Goal: Task Accomplishment & Management: Complete application form

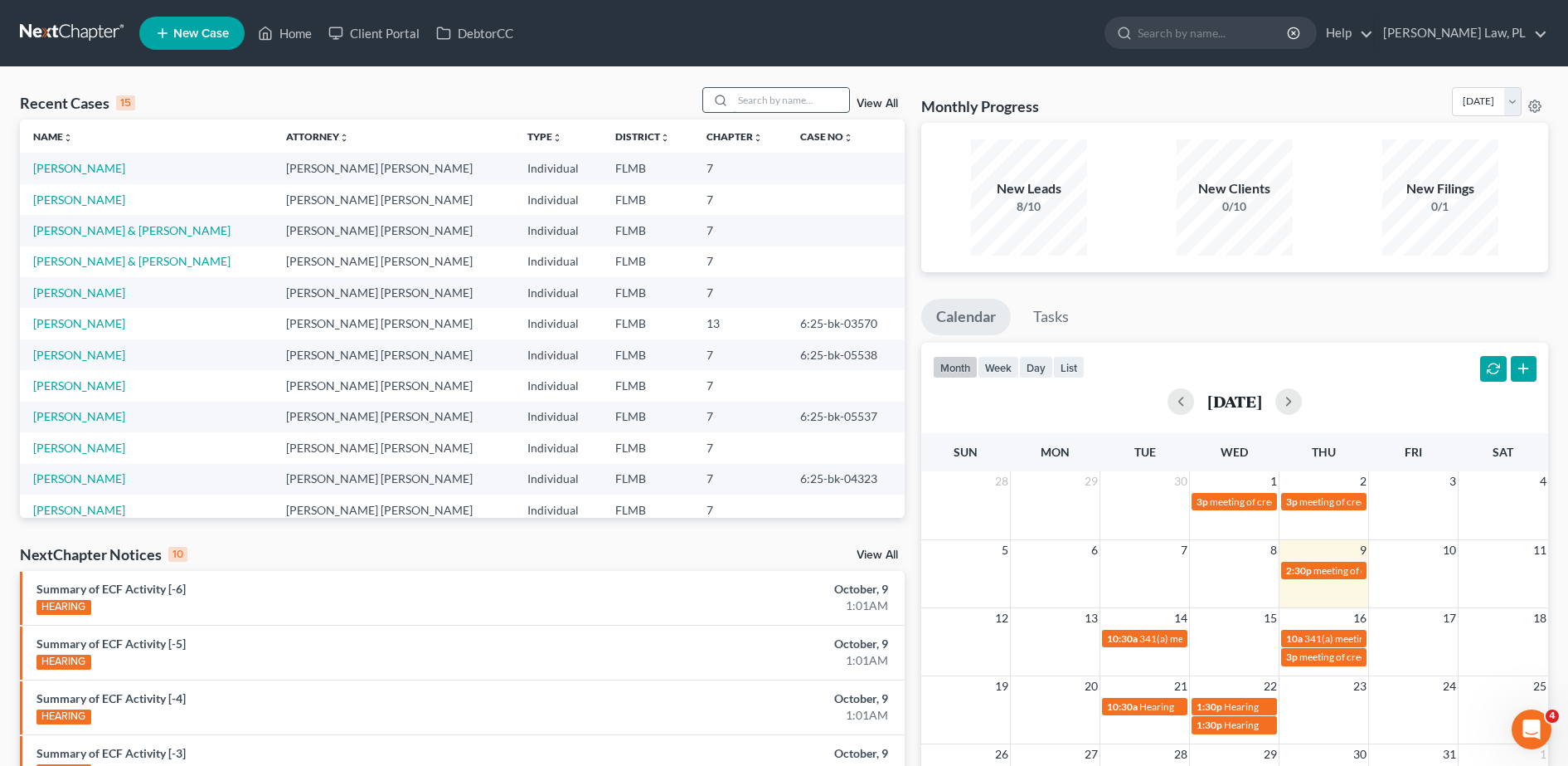
click at [764, 109] on input "search" at bounding box center [791, 99] width 116 height 24
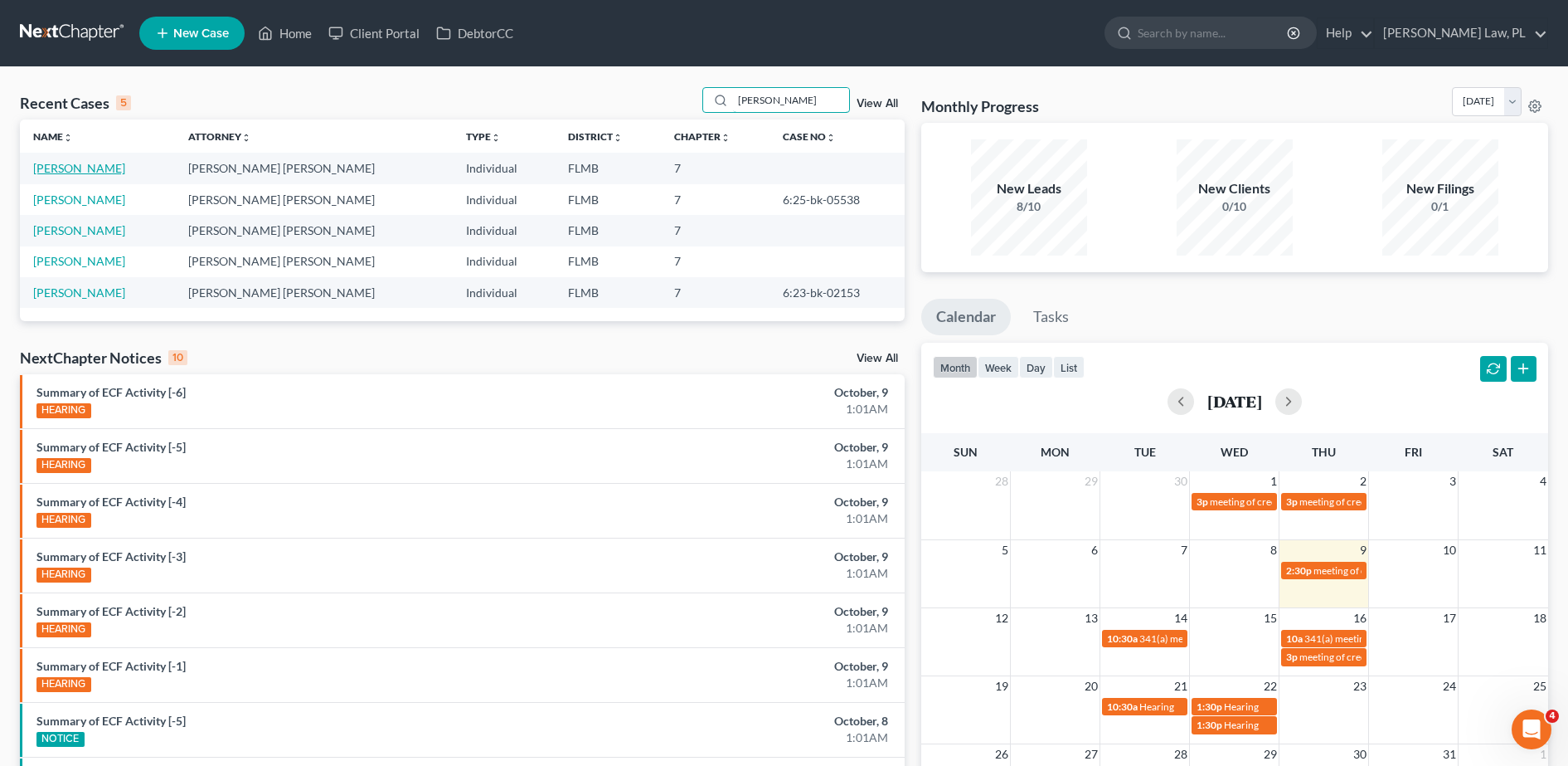
type input "[PERSON_NAME]"
click at [77, 173] on link "[PERSON_NAME]" at bounding box center [79, 168] width 92 height 14
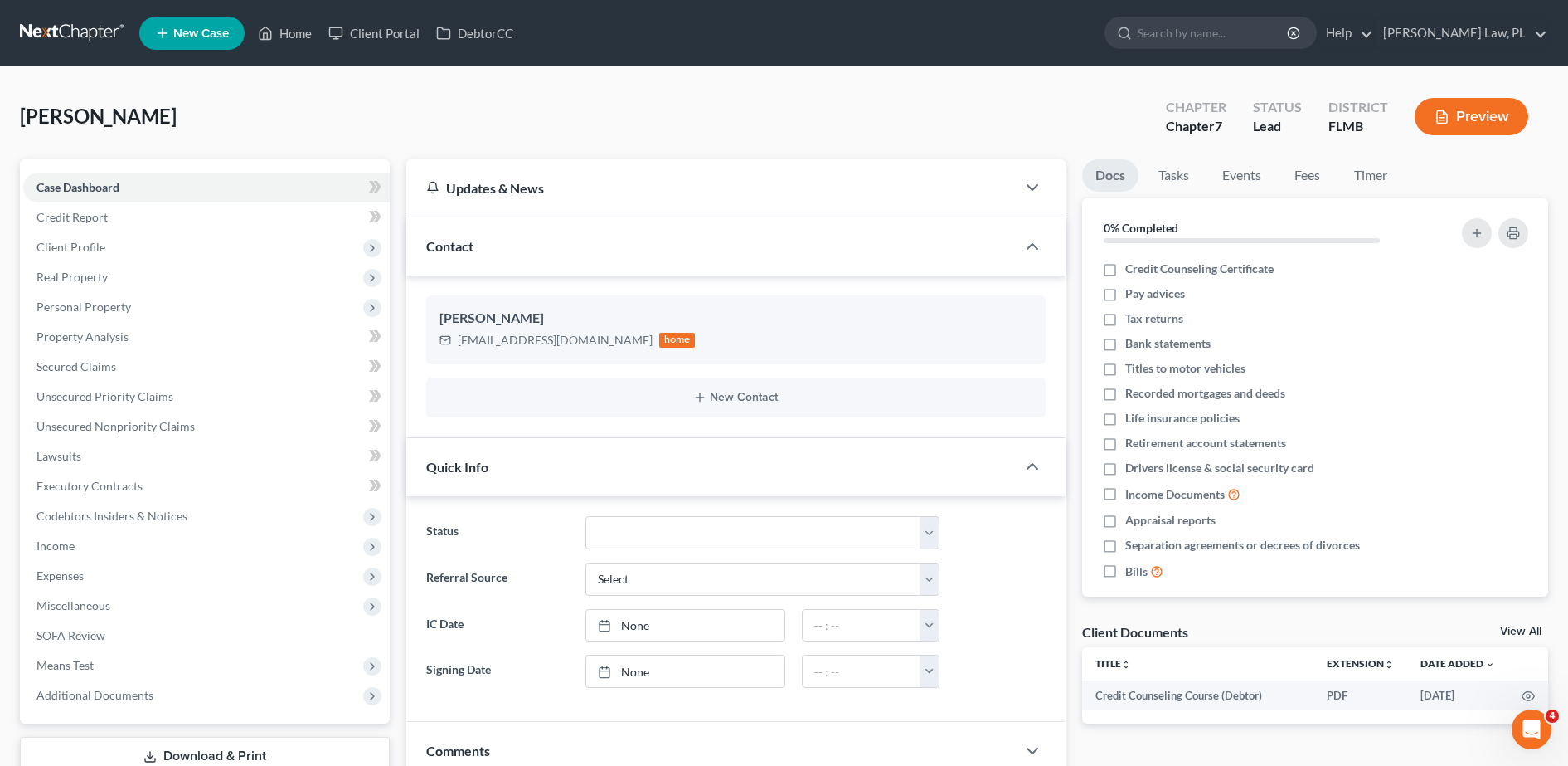
scroll to position [33, 0]
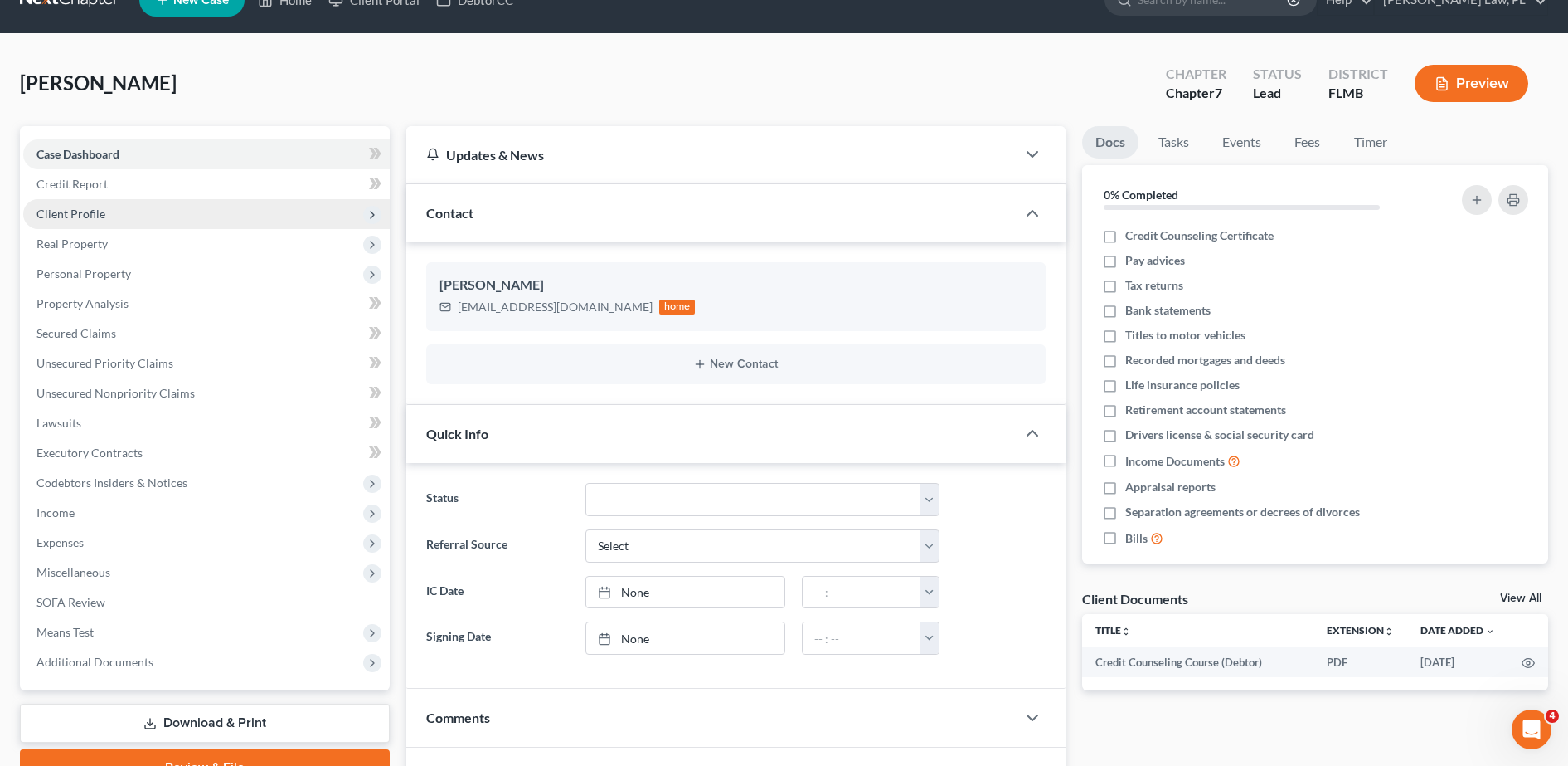
click at [88, 204] on span "Client Profile" at bounding box center [206, 214] width 367 height 30
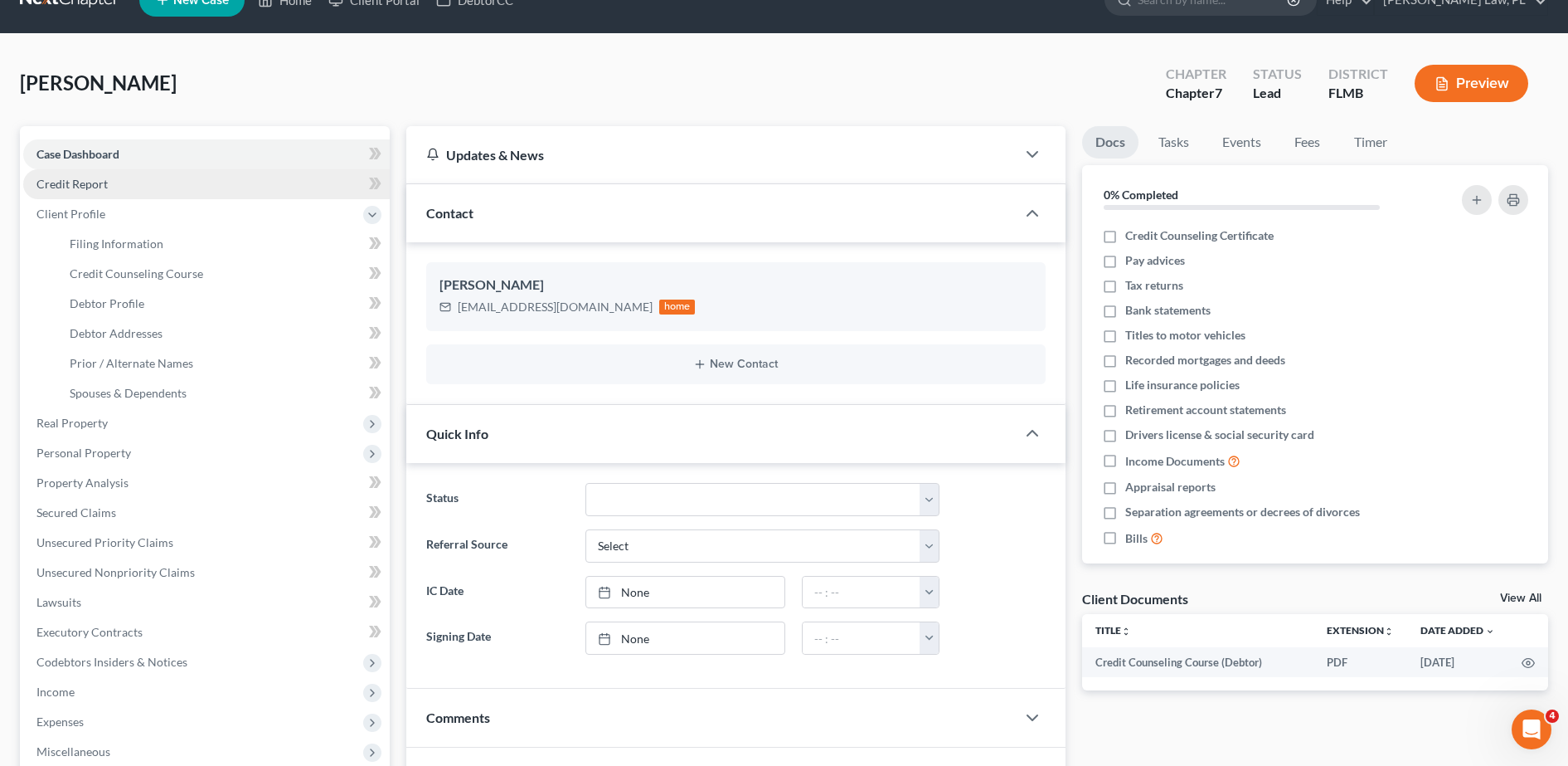
click at [80, 189] on span "Credit Report" at bounding box center [72, 184] width 71 height 14
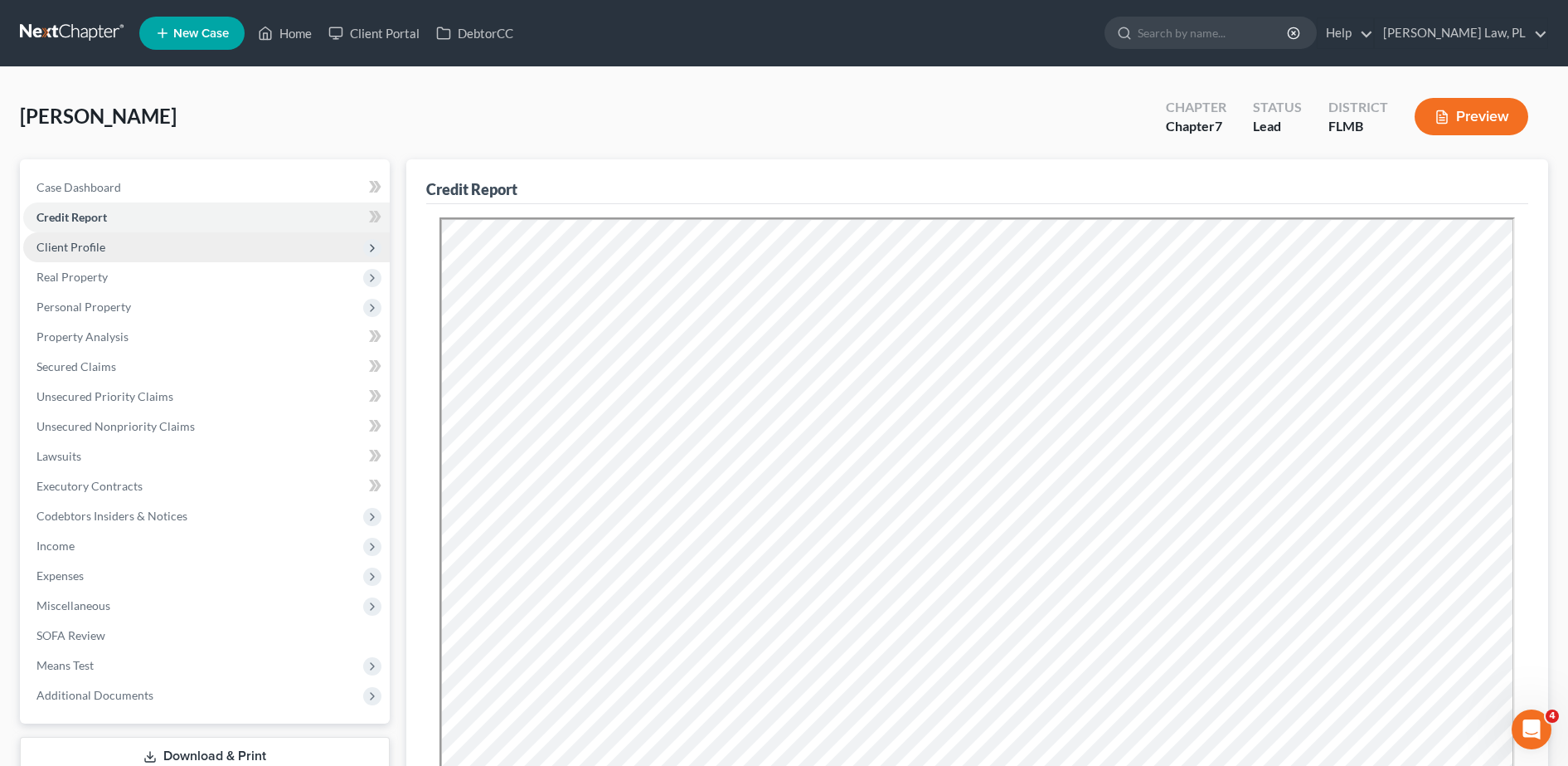
click at [114, 250] on span "Client Profile" at bounding box center [206, 247] width 367 height 30
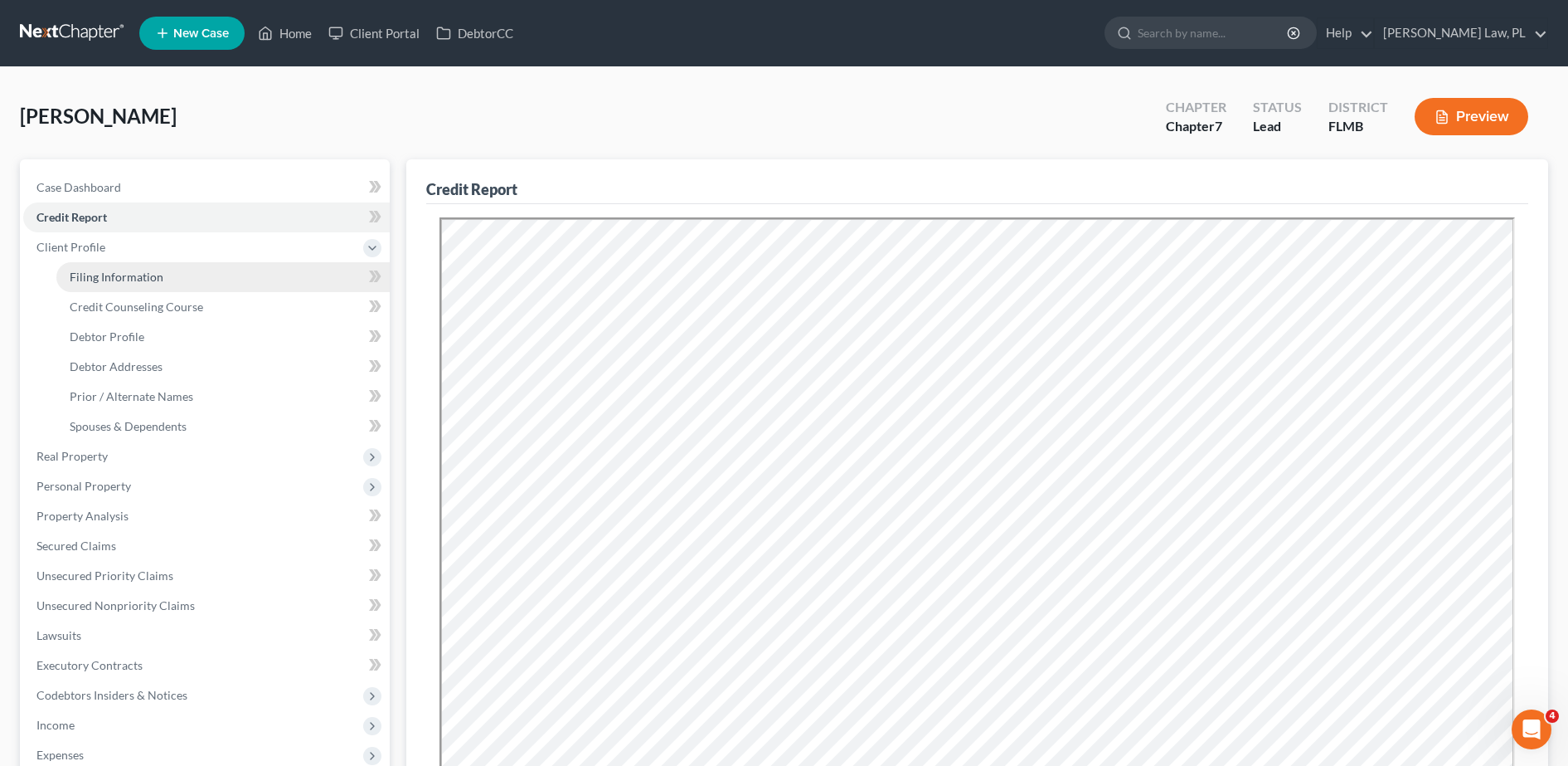
click at [117, 273] on span "Filing Information" at bounding box center [116, 277] width 94 height 14
select select "1"
select select "0"
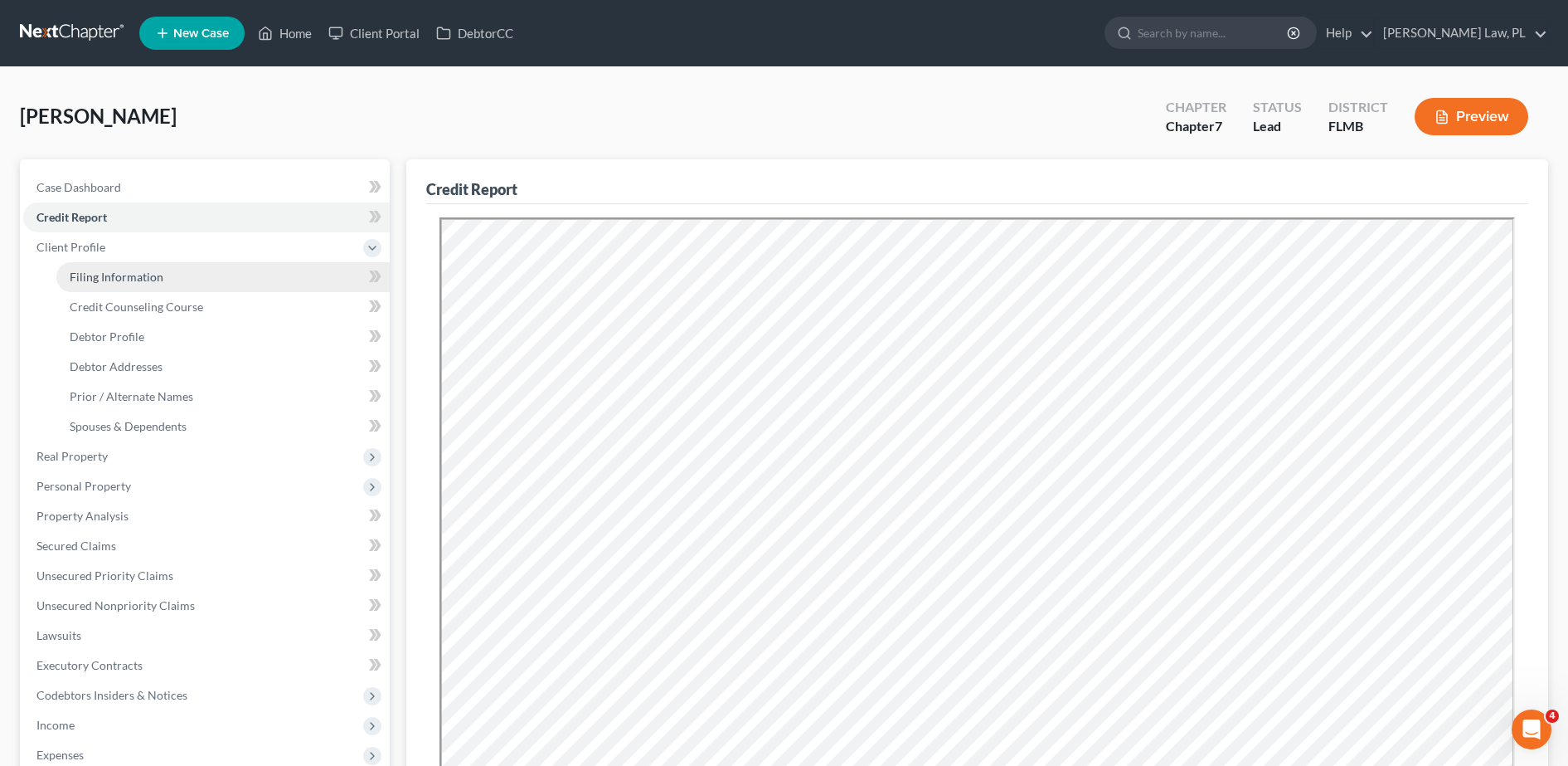
select select "9"
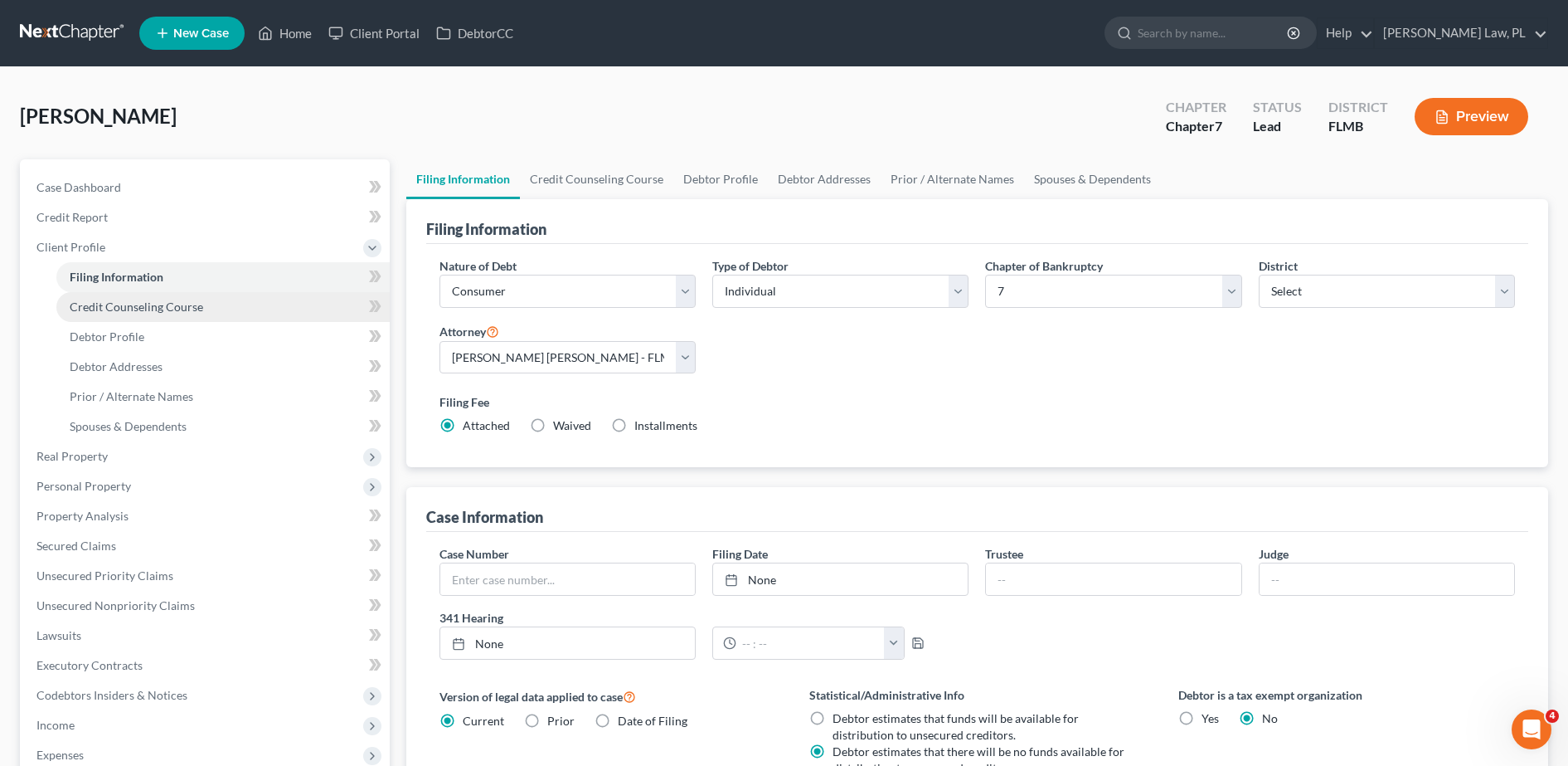
click at [134, 305] on span "Credit Counseling Course" at bounding box center [136, 306] width 134 height 14
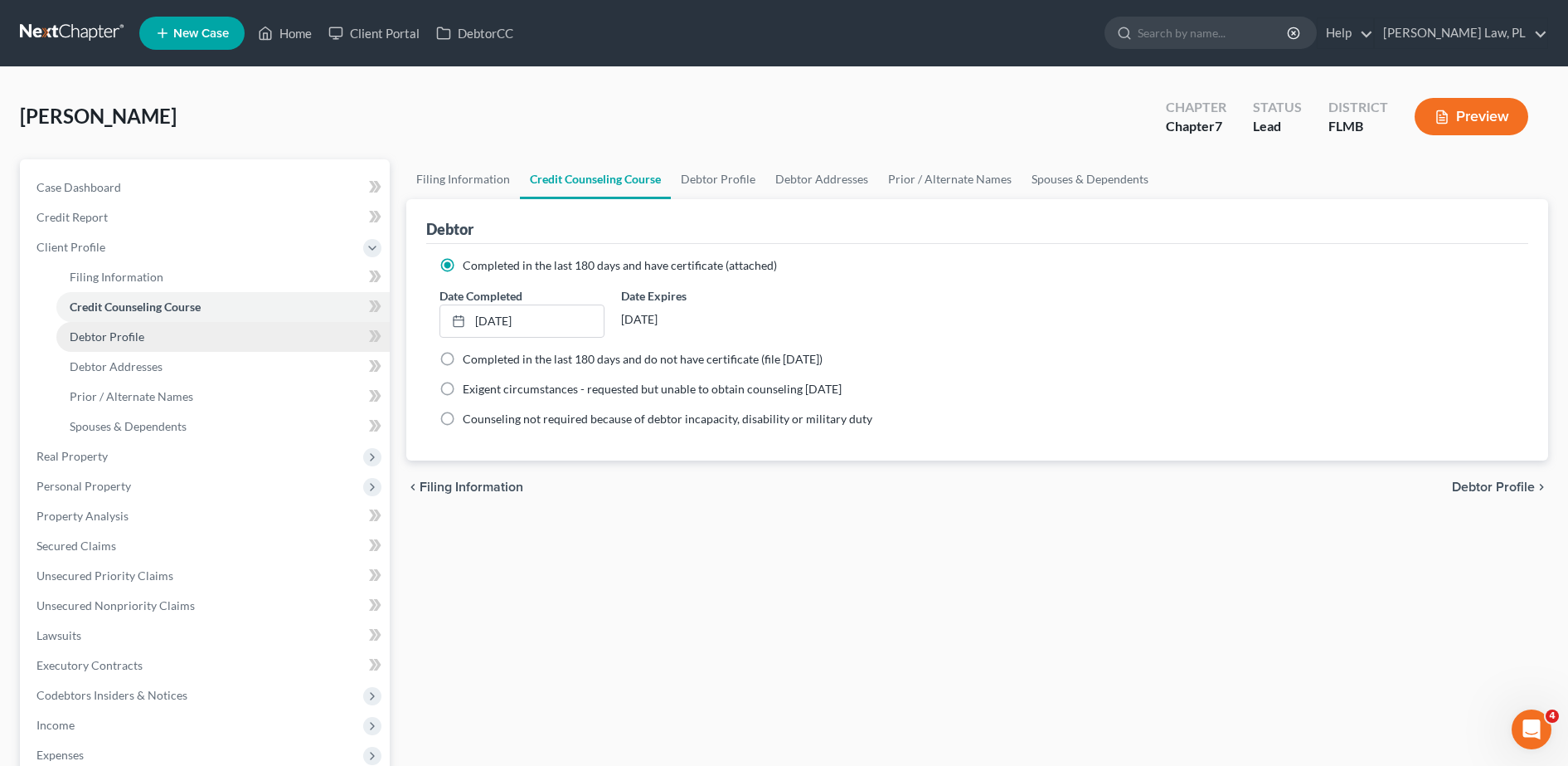
click at [144, 339] on link "Debtor Profile" at bounding box center [222, 337] width 333 height 30
select select "0"
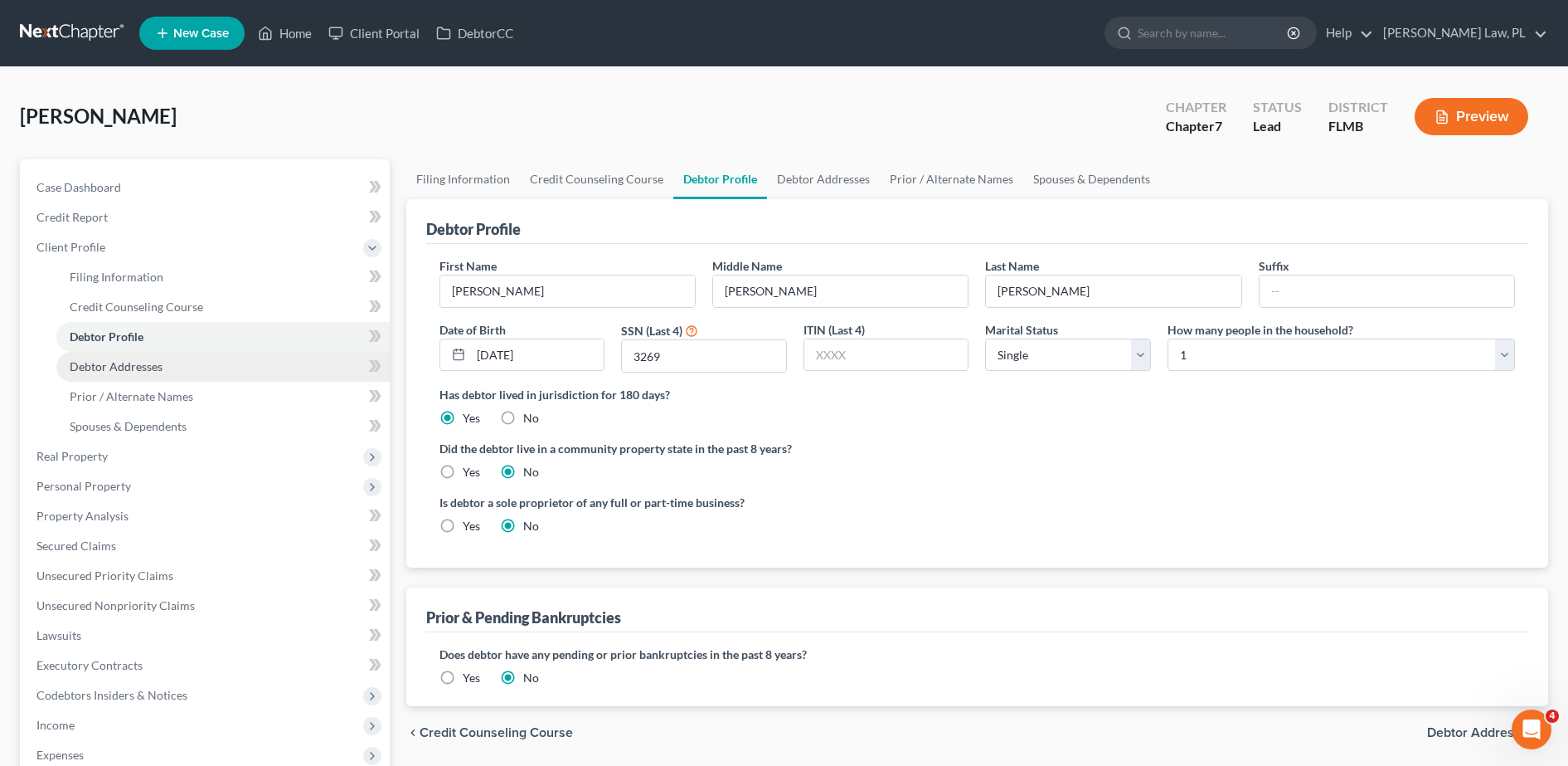
click at [150, 369] on span "Debtor Addresses" at bounding box center [116, 366] width 93 height 14
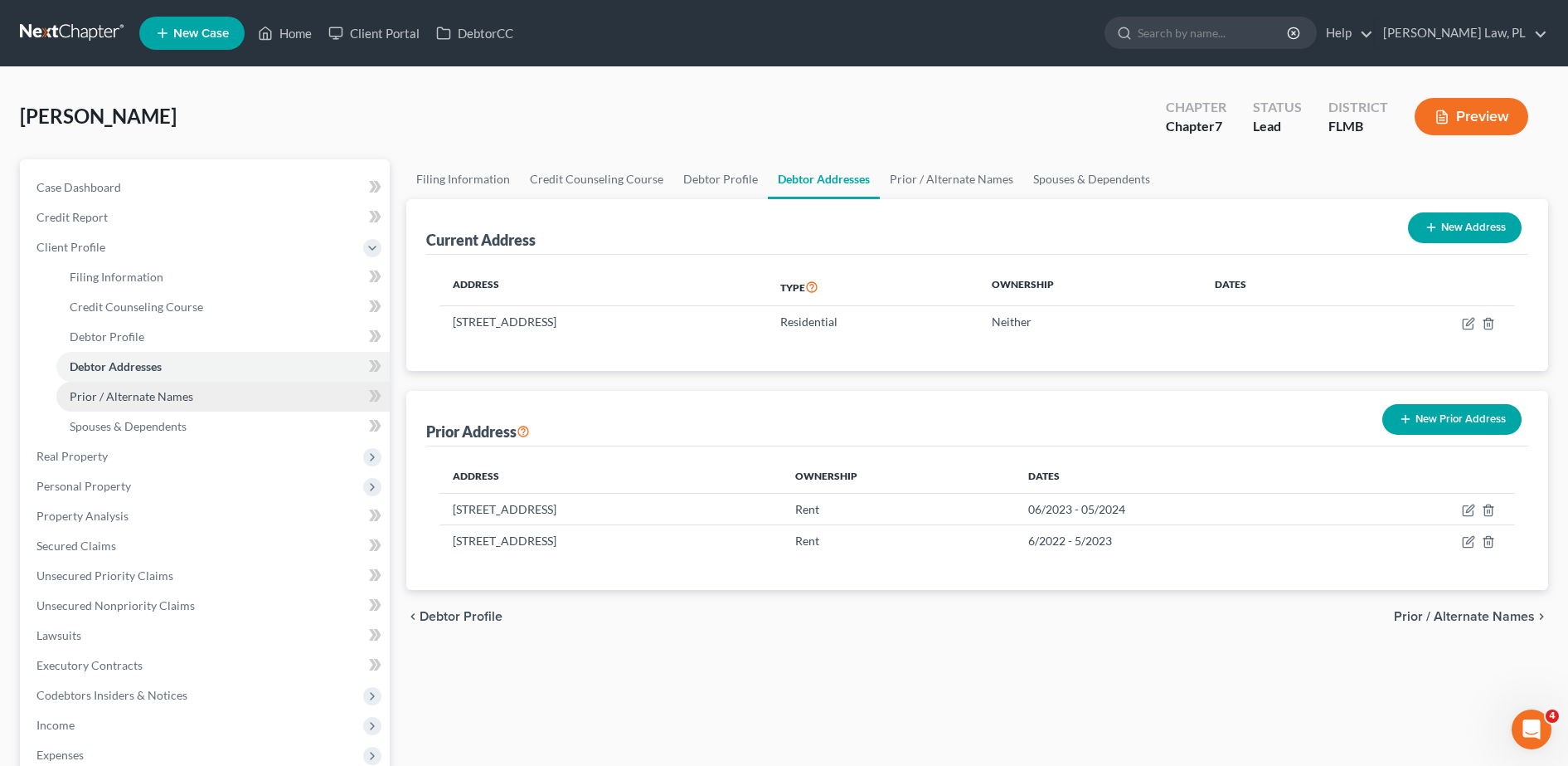
click at [150, 384] on link "Prior / Alternate Names" at bounding box center [222, 397] width 333 height 30
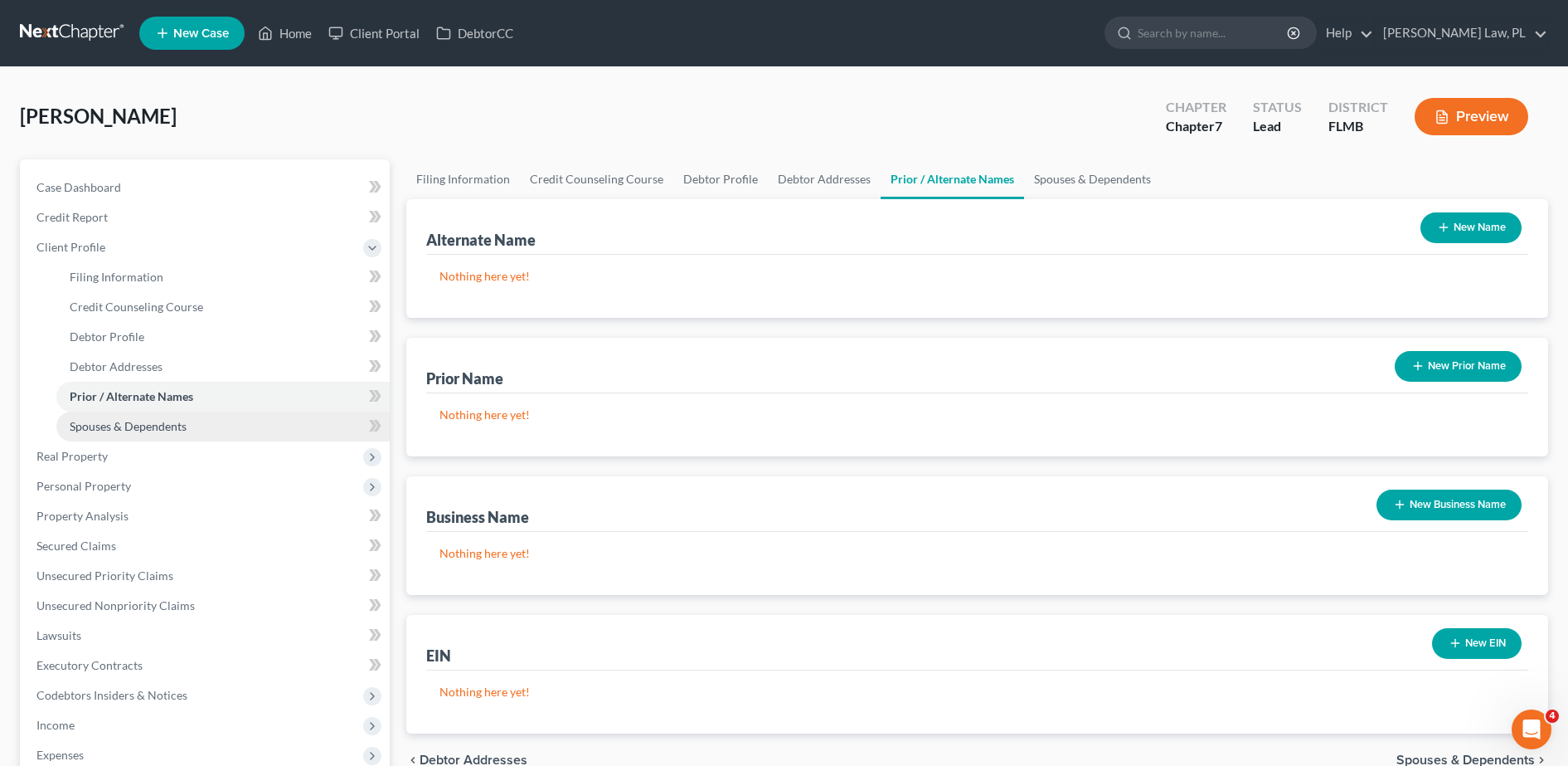
click at [163, 415] on link "Spouses & Dependents" at bounding box center [222, 426] width 333 height 30
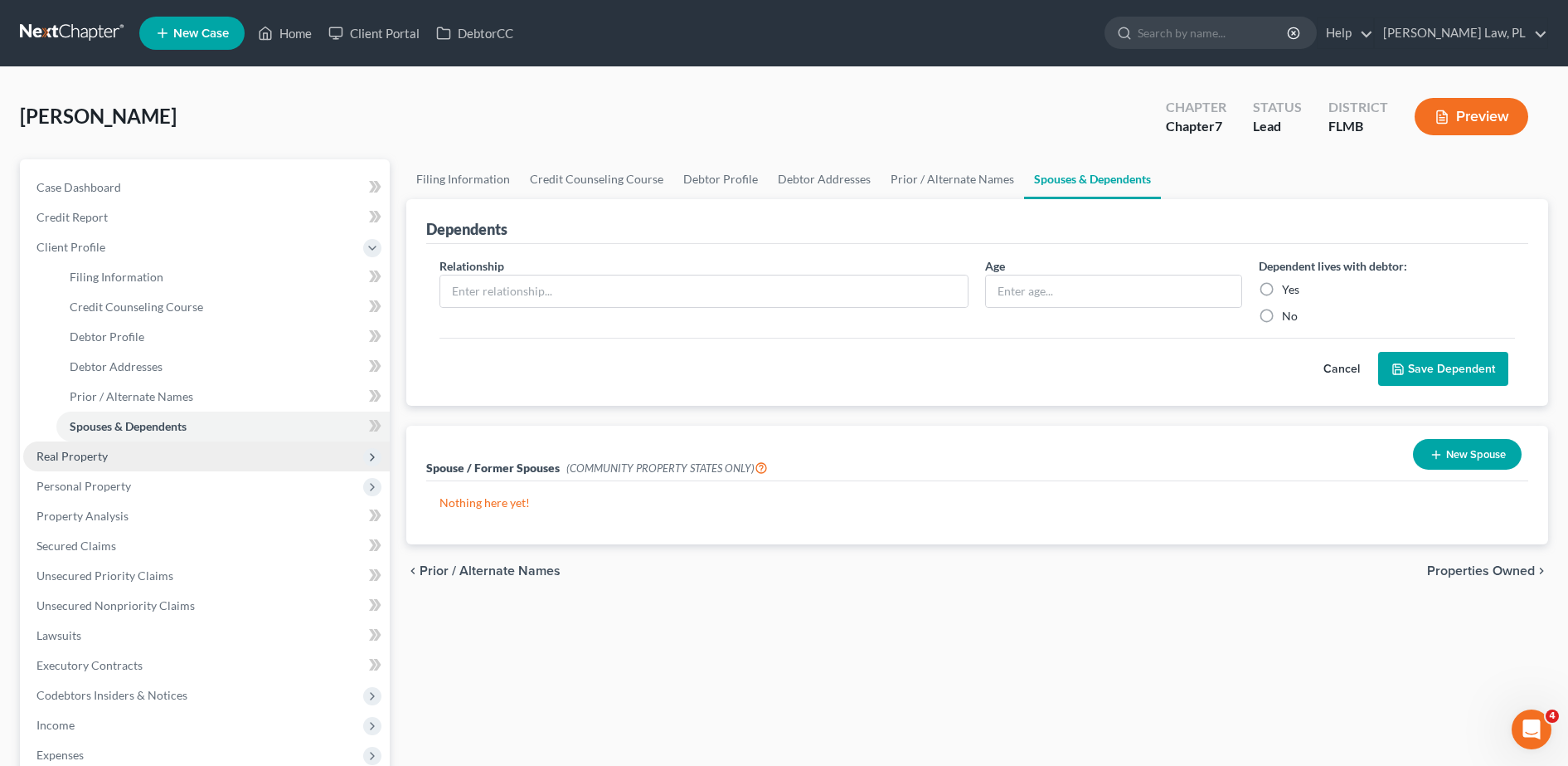
click at [139, 463] on span "Real Property" at bounding box center [206, 456] width 367 height 30
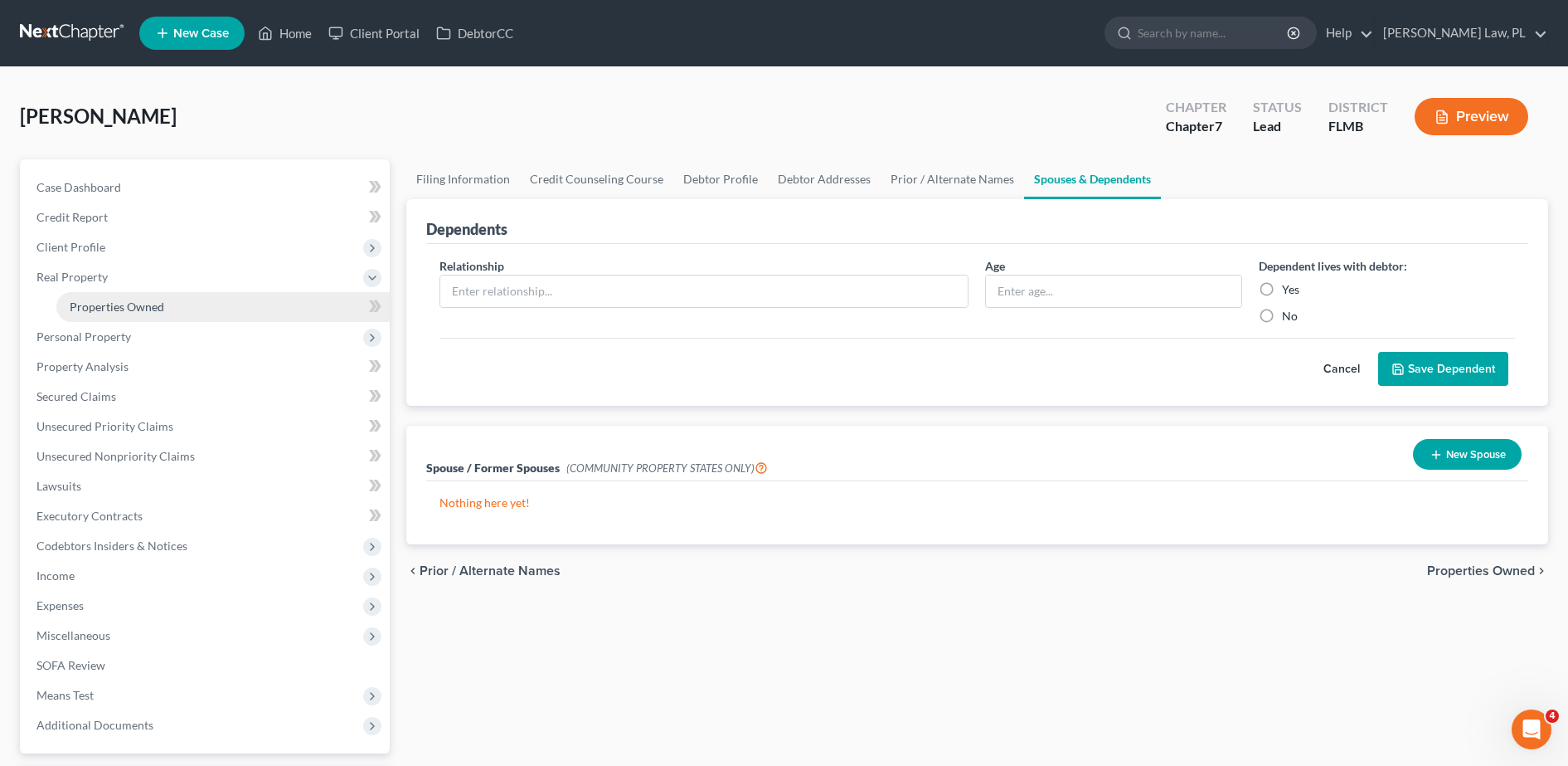
click at [127, 302] on span "Properties Owned" at bounding box center [117, 306] width 94 height 14
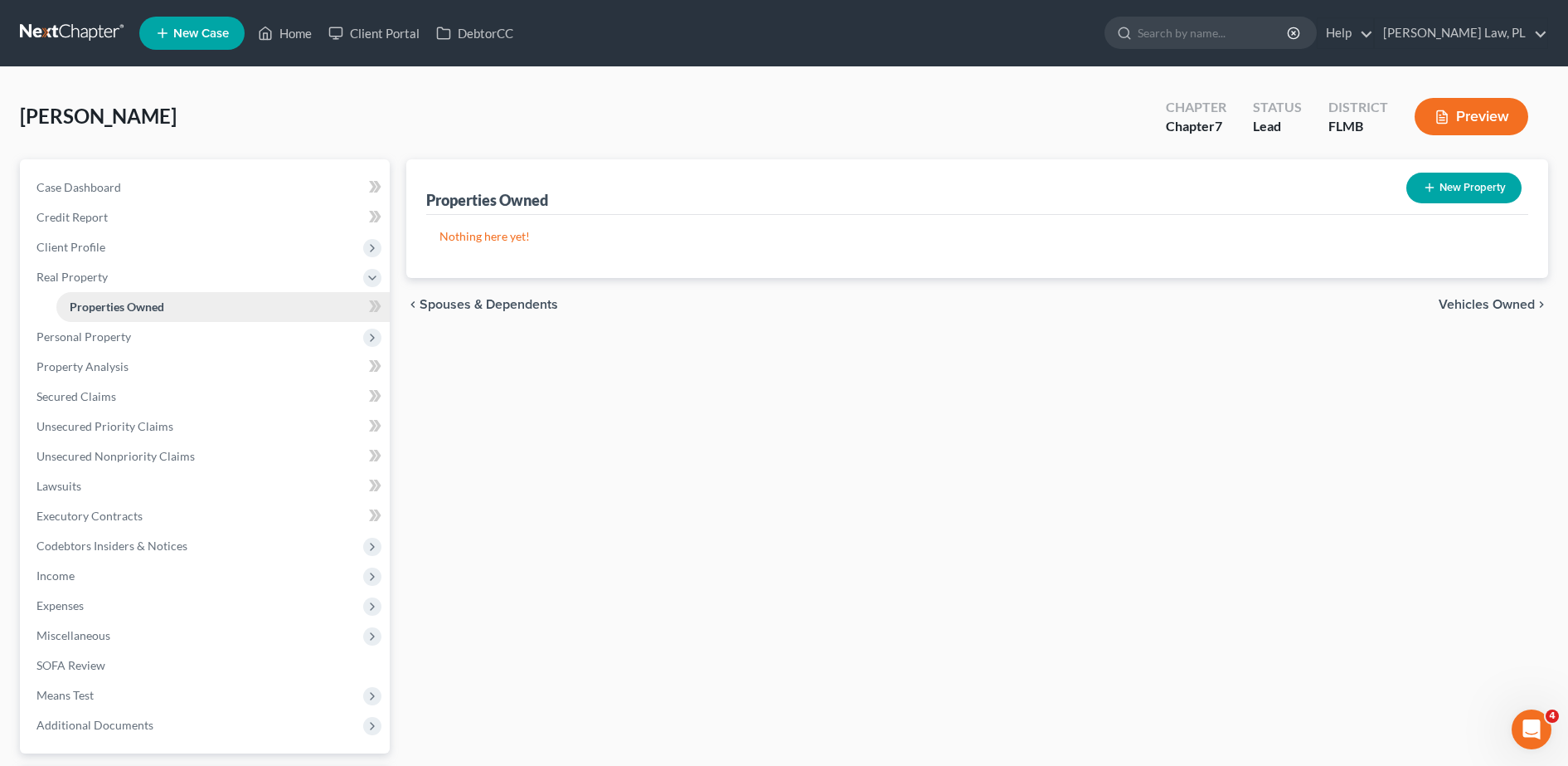
scroll to position [19, 0]
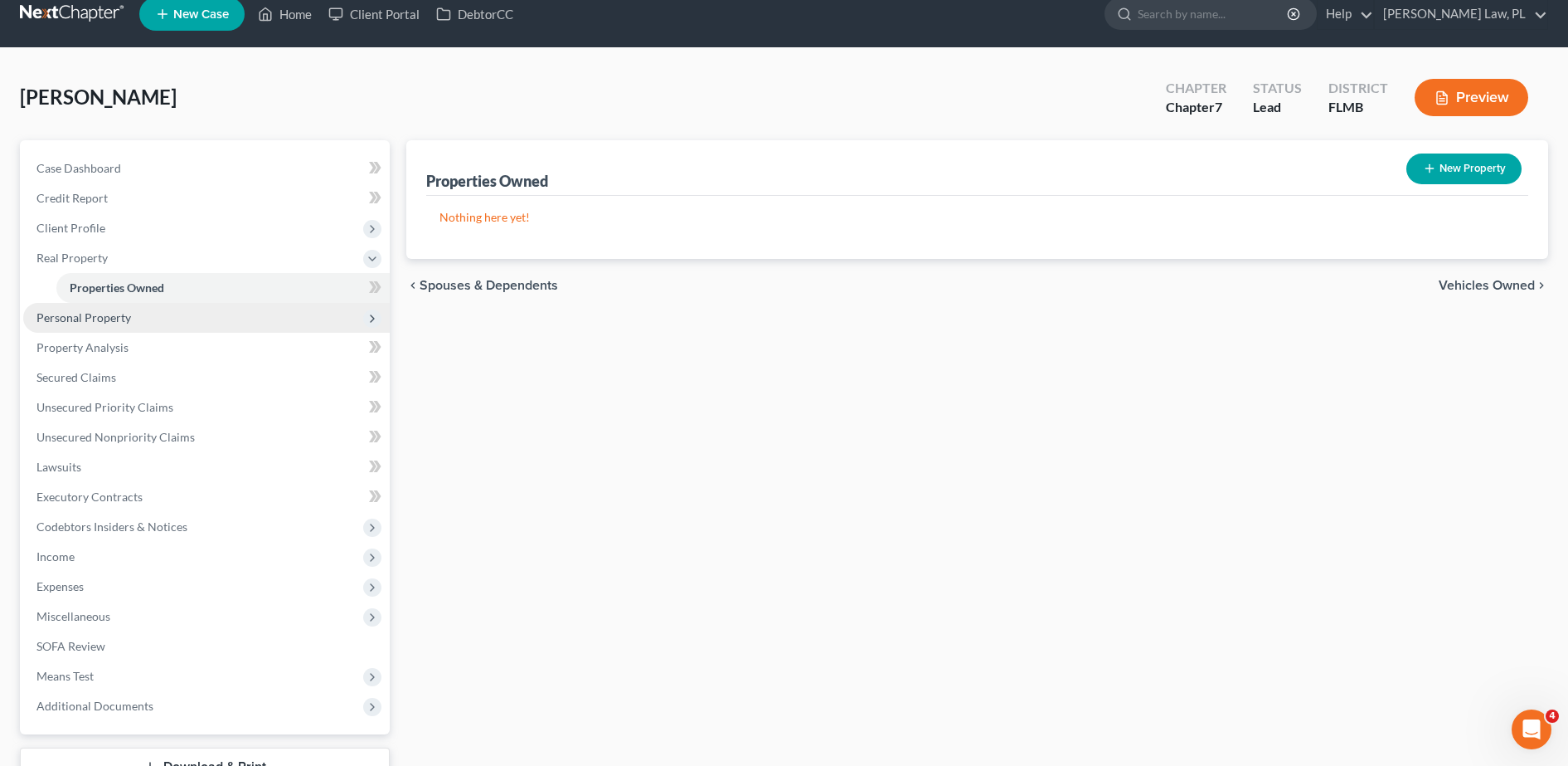
click at [117, 308] on span "Personal Property" at bounding box center [206, 318] width 367 height 30
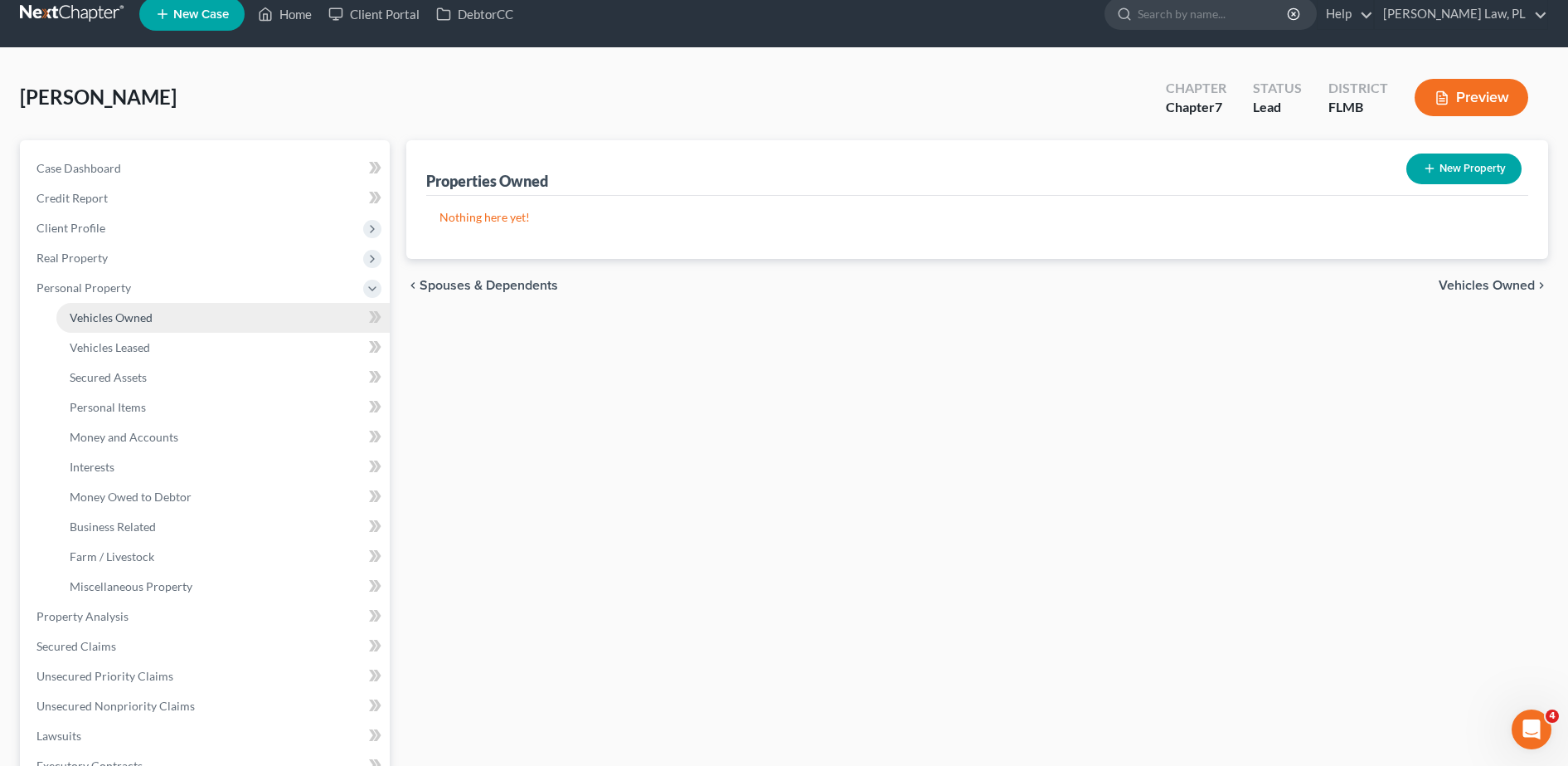
click at [116, 324] on link "Vehicles Owned" at bounding box center [222, 318] width 333 height 30
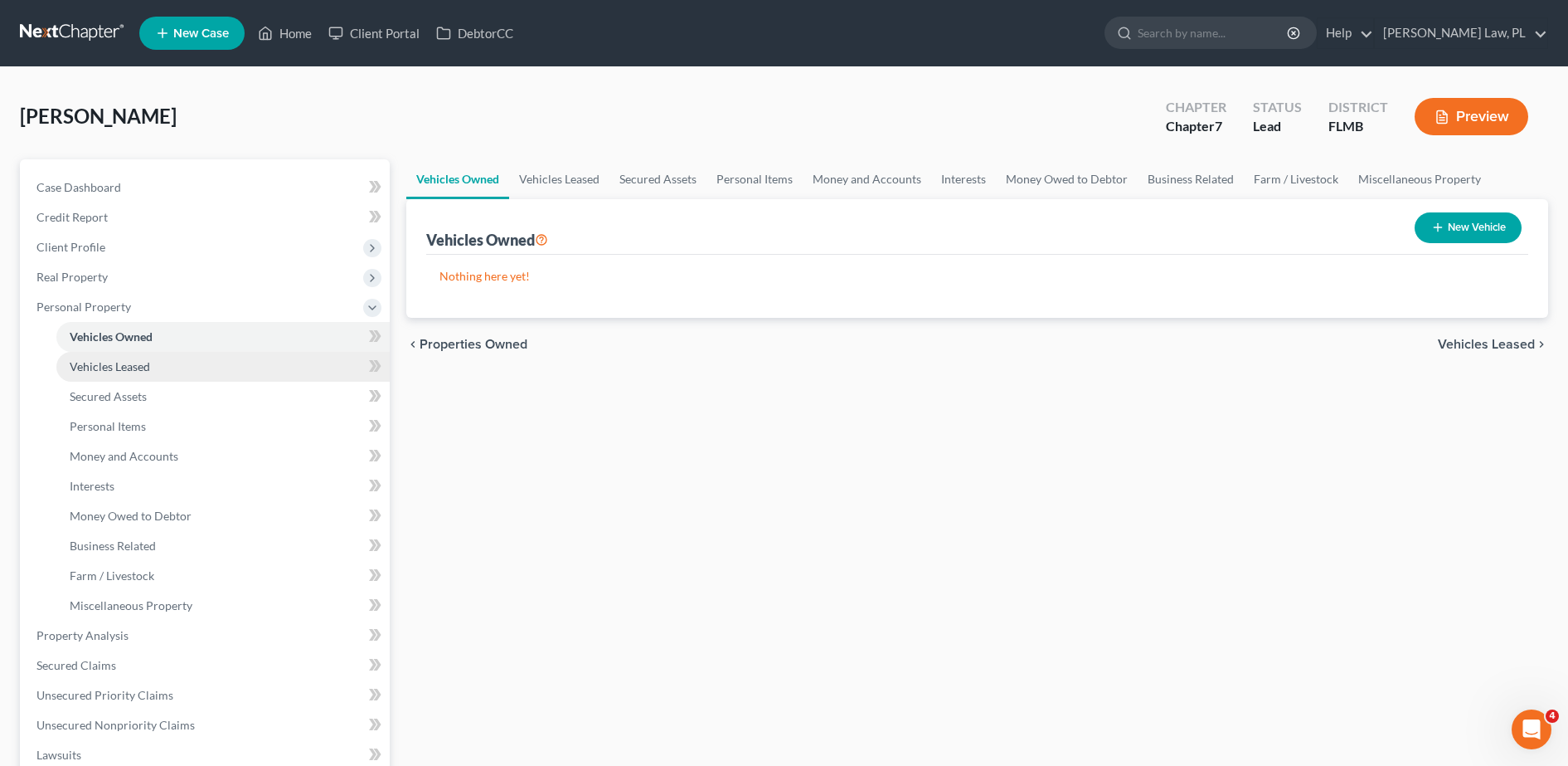
click at [121, 354] on link "Vehicles Leased" at bounding box center [222, 367] width 333 height 30
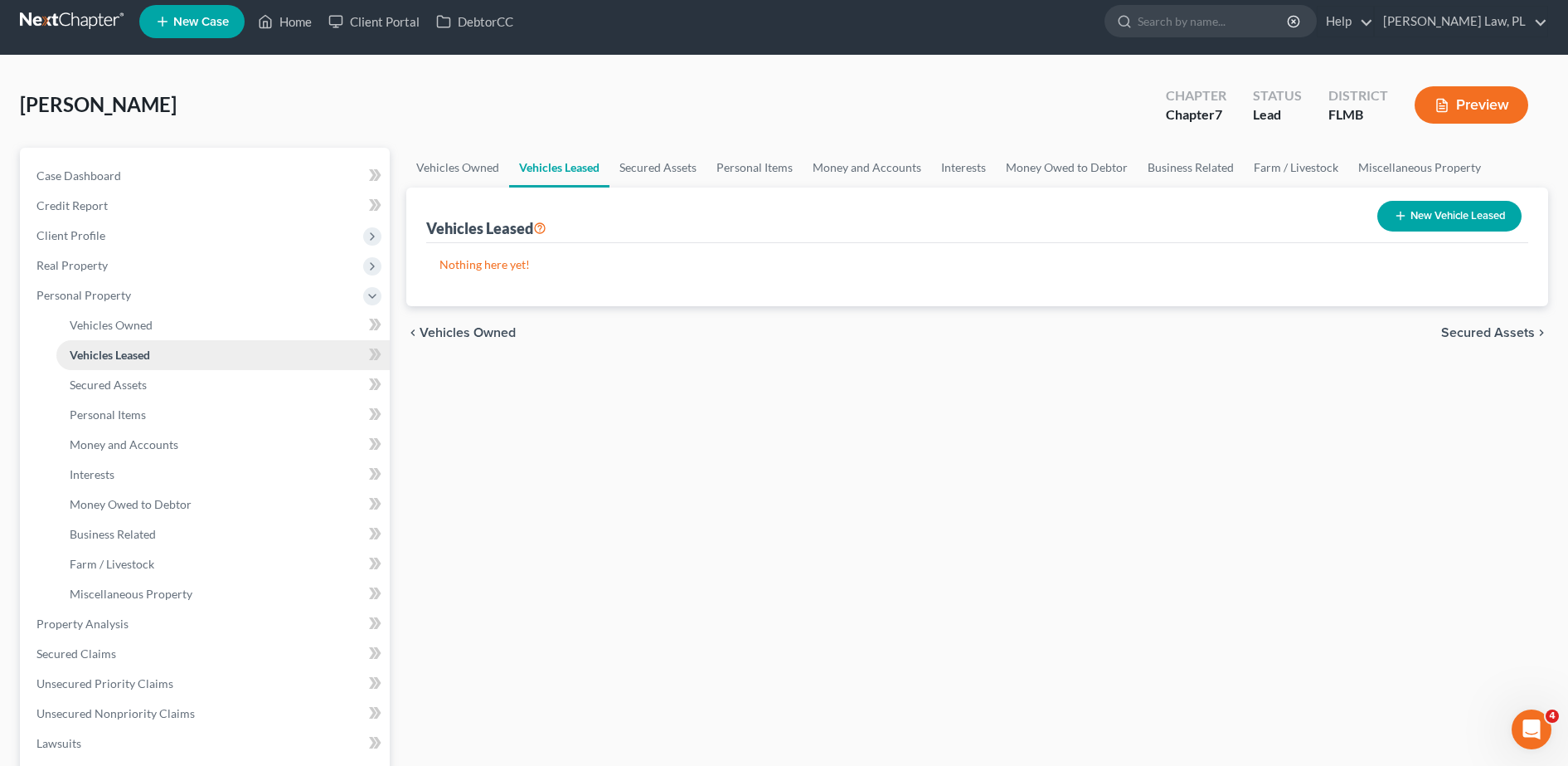
scroll to position [8, 0]
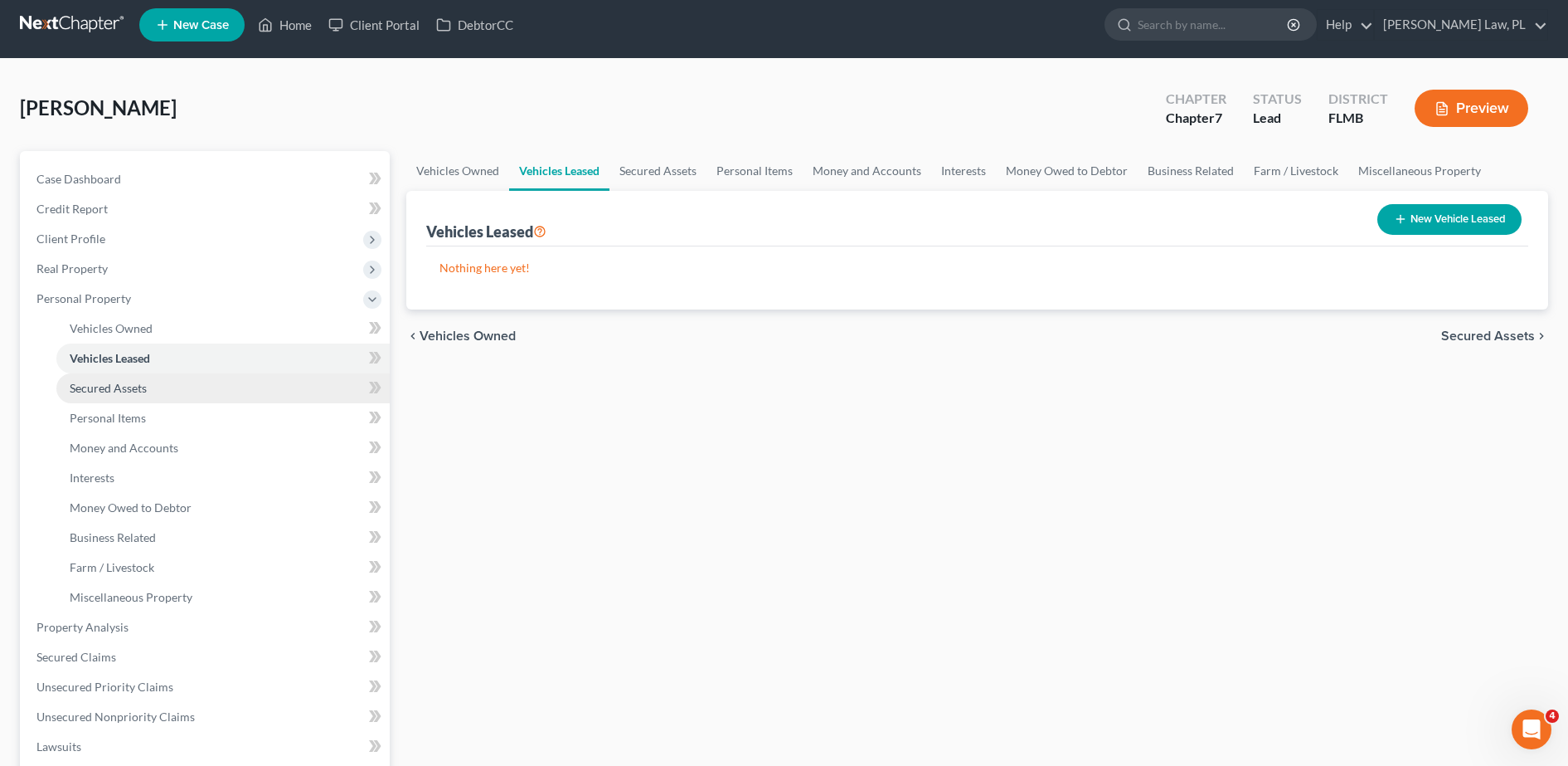
click at [122, 381] on span "Secured Assets" at bounding box center [108, 388] width 77 height 14
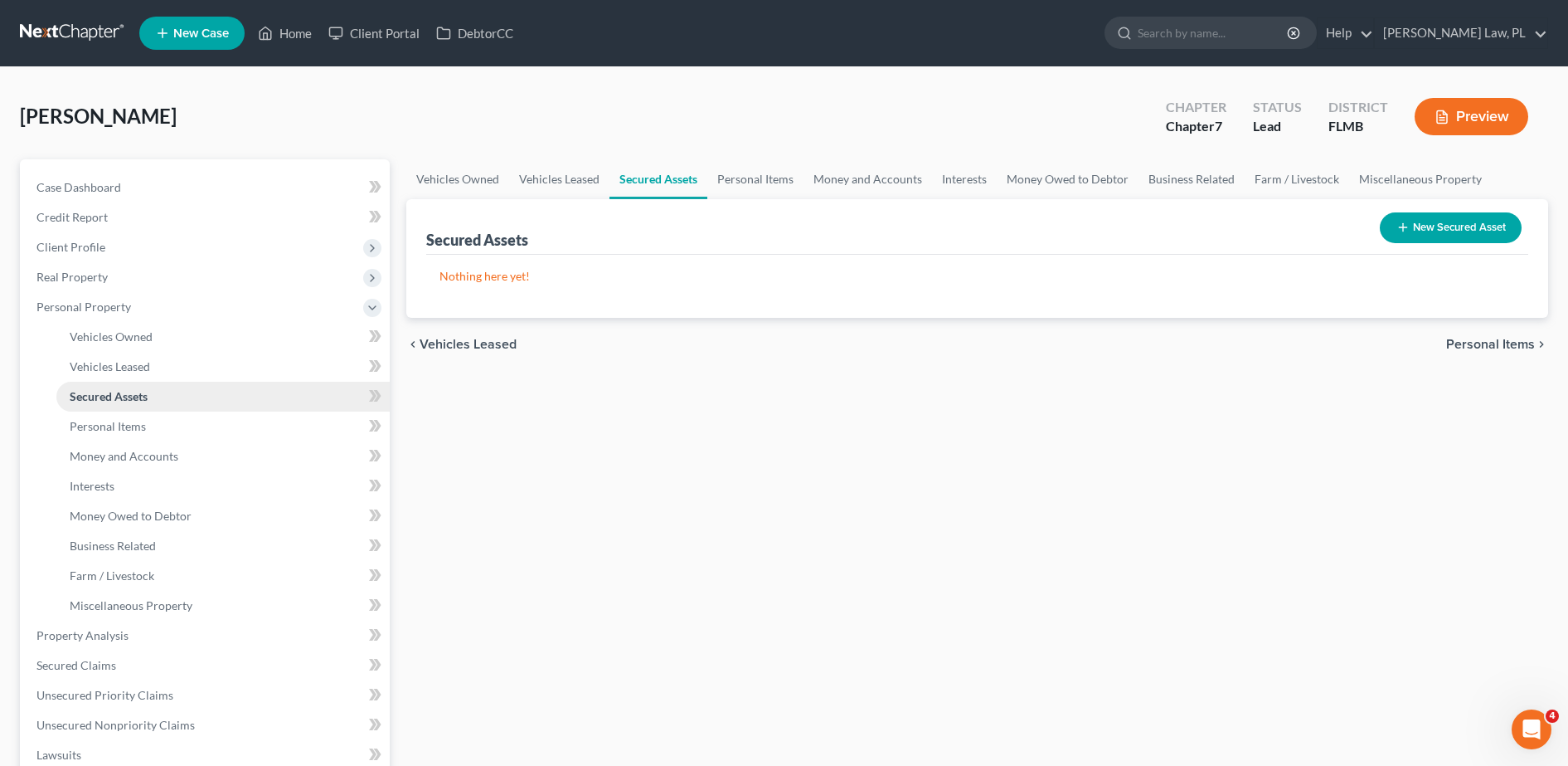
scroll to position [59, 0]
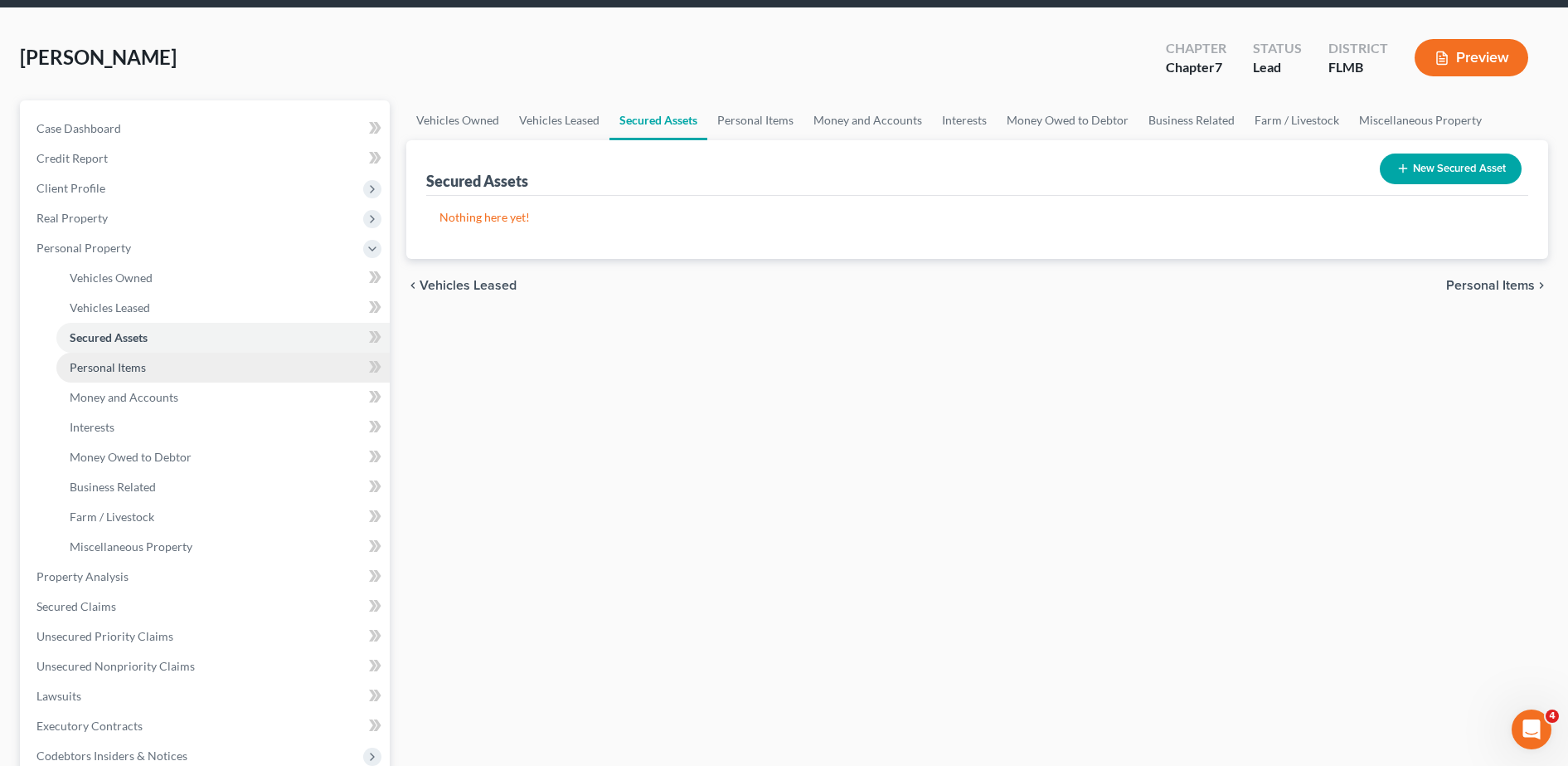
click at [111, 364] on span "Personal Items" at bounding box center [108, 367] width 76 height 14
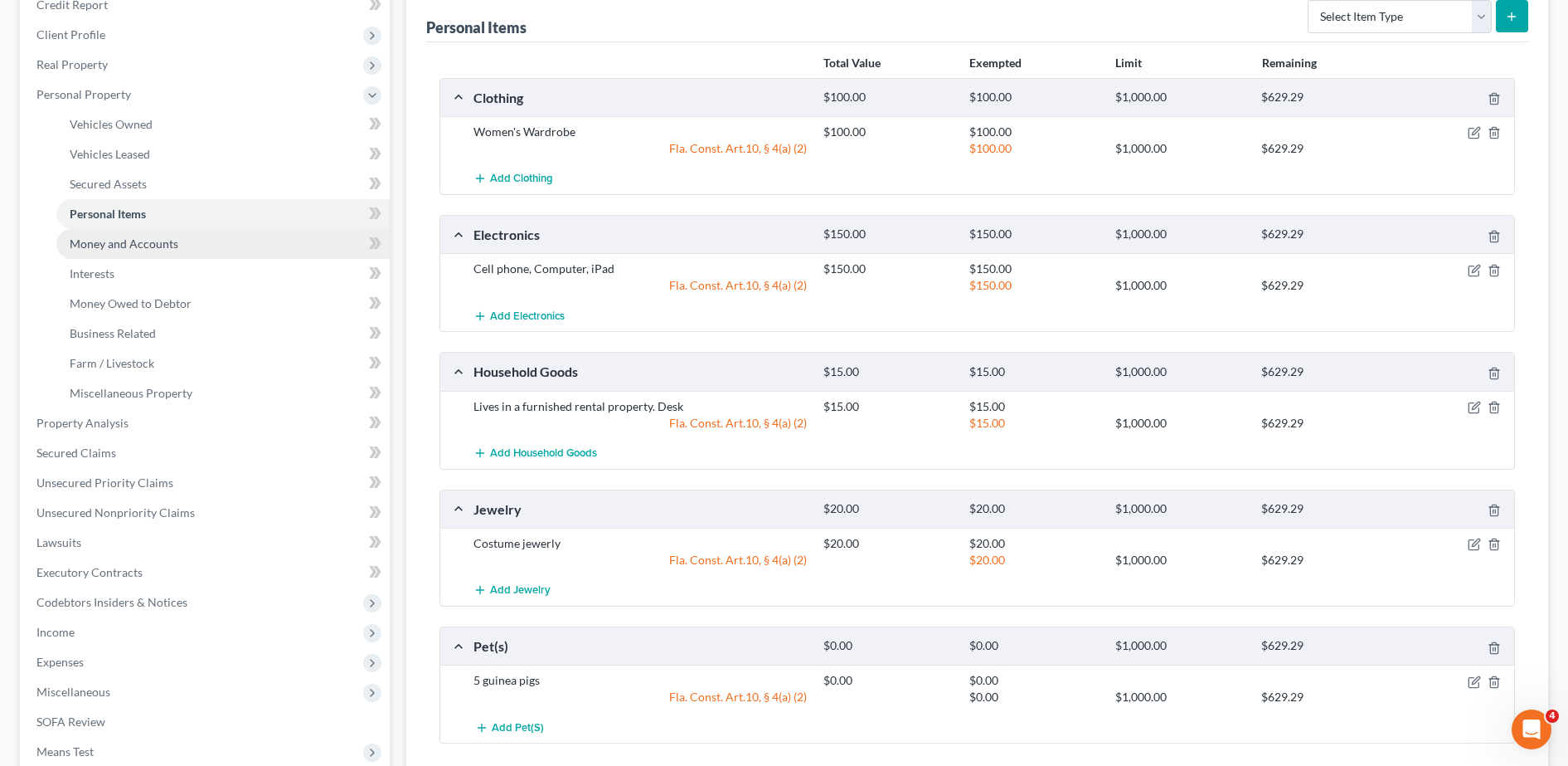
click at [118, 245] on span "Money and Accounts" at bounding box center [124, 243] width 108 height 14
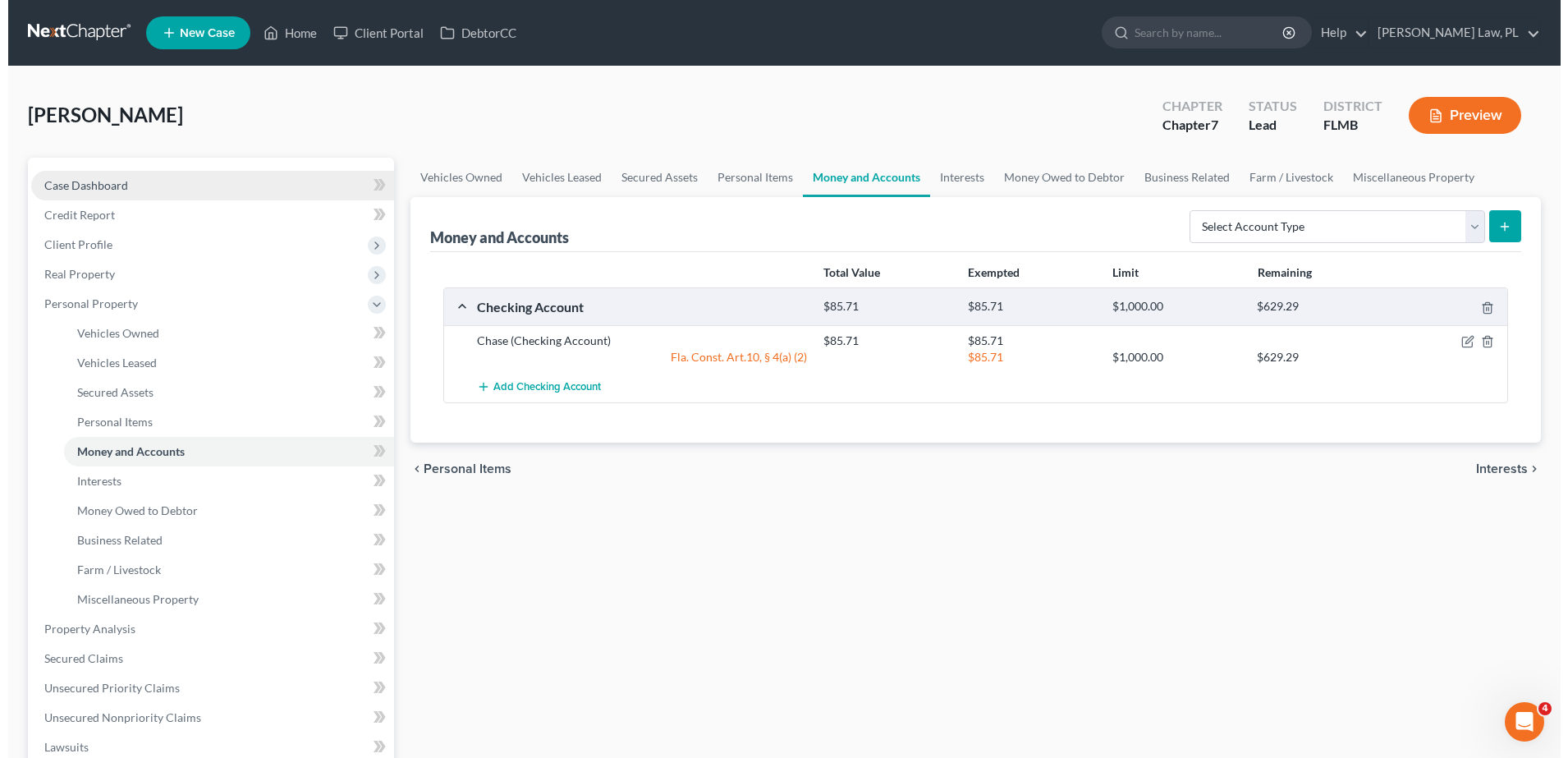
scroll to position [49, 0]
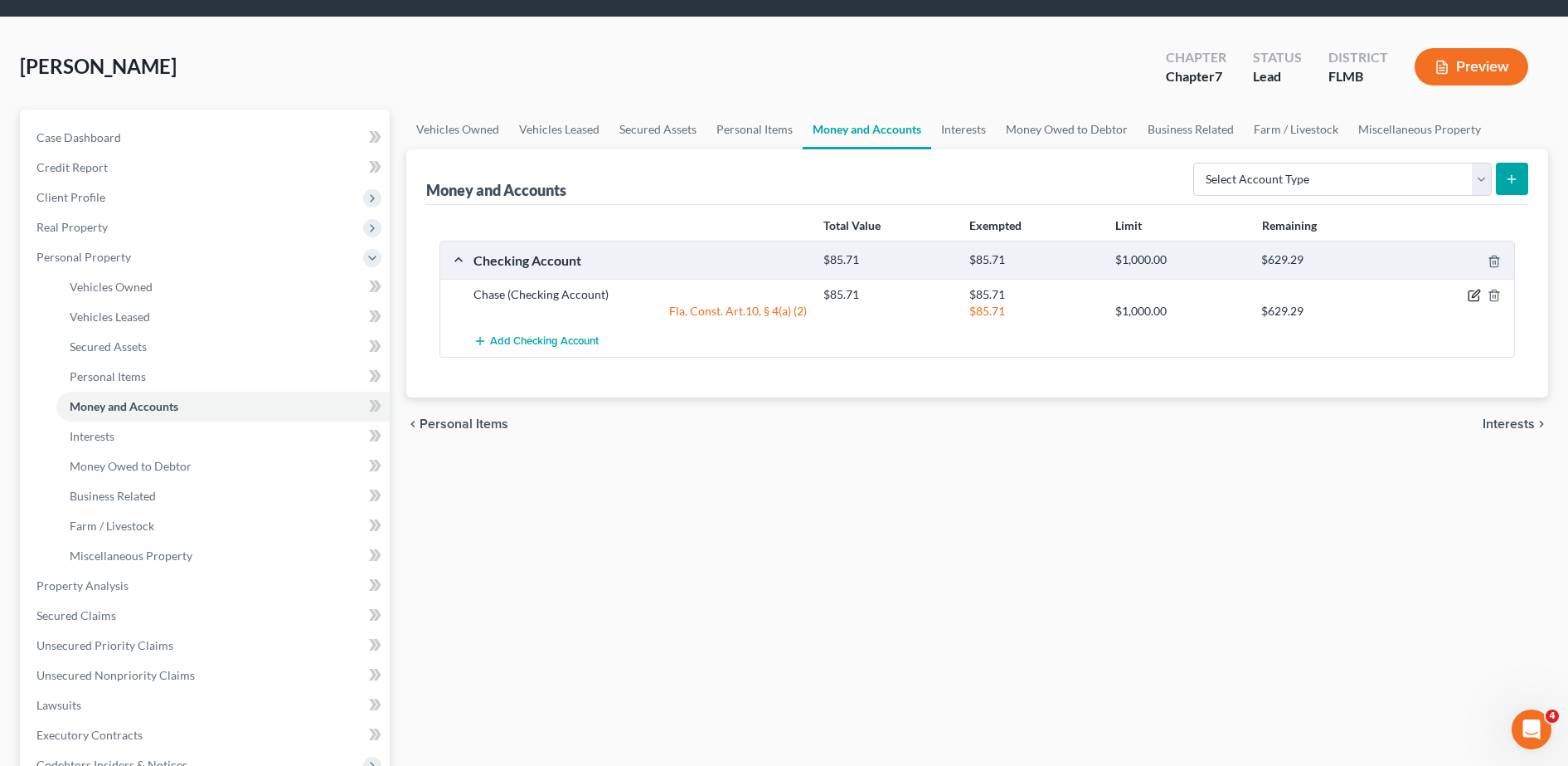
click at [1478, 299] on icon "button" at bounding box center [1473, 296] width 10 height 10
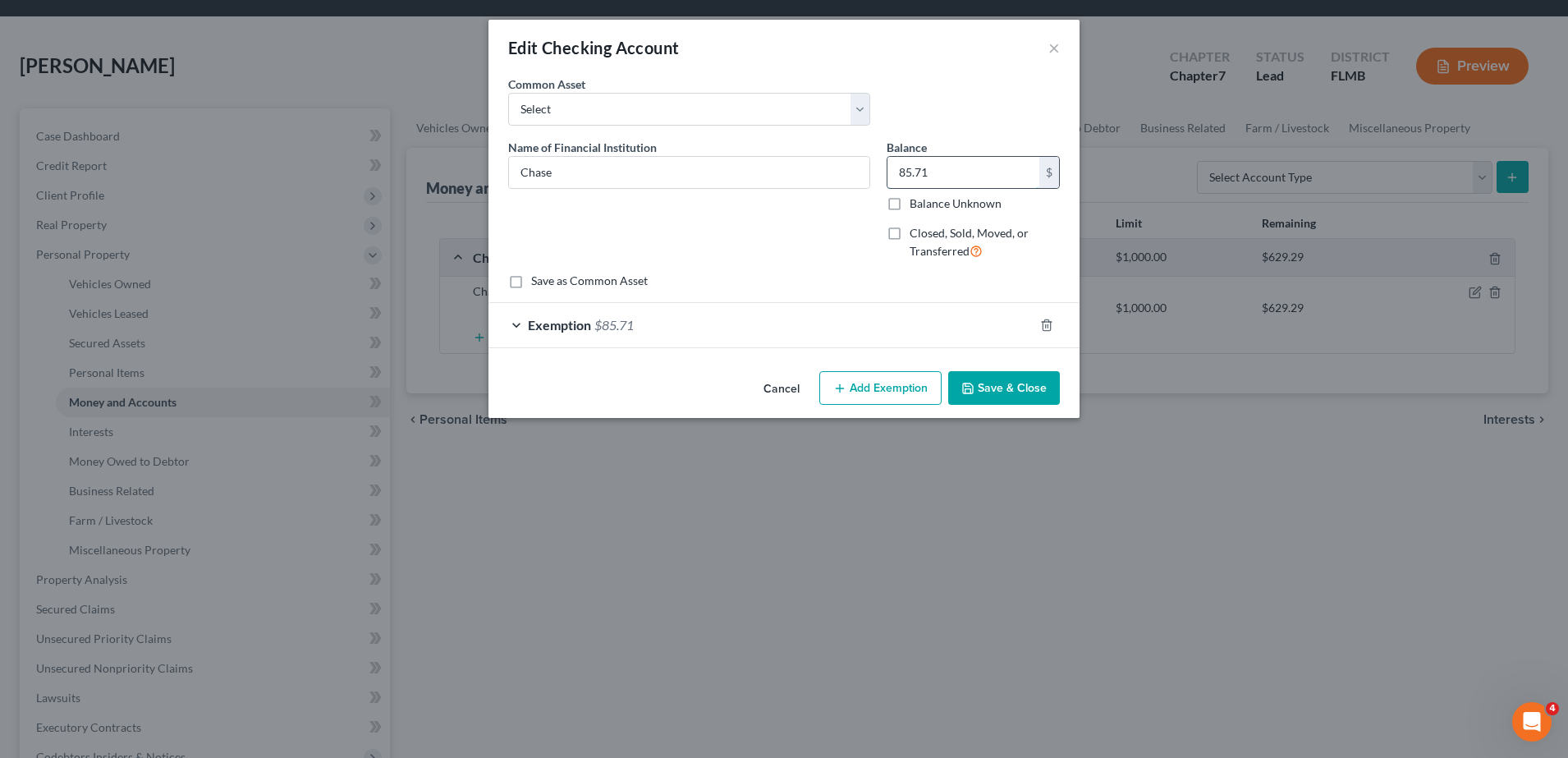
click at [969, 177] on input "85.71" at bounding box center [962, 172] width 152 height 31
type input "55.71"
click at [761, 341] on div "Exemption $85.71" at bounding box center [761, 325] width 545 height 43
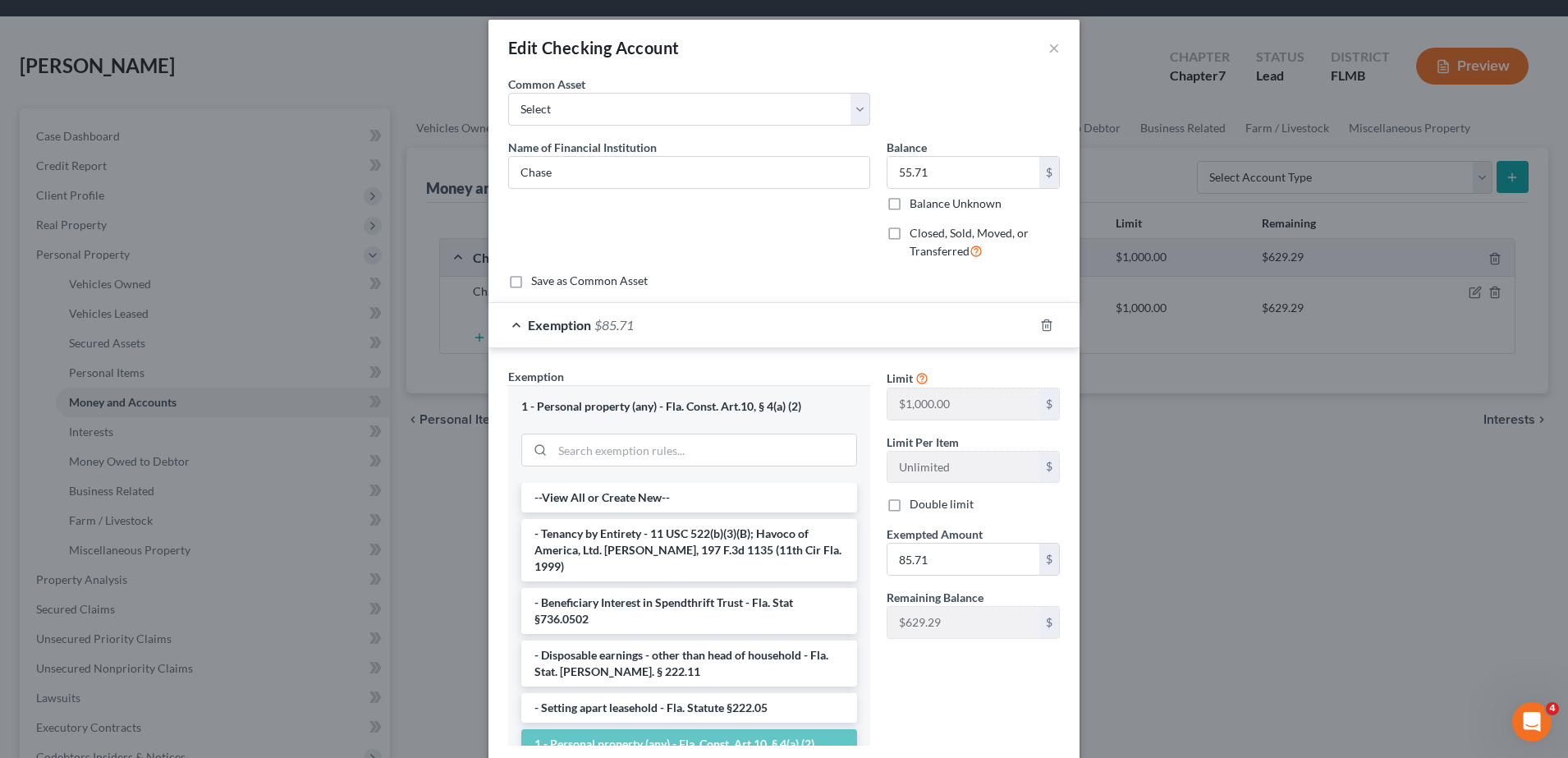
click at [948, 588] on label "Remaining Balance" at bounding box center [935, 597] width 97 height 17
click at [945, 561] on input "85.71" at bounding box center [962, 559] width 152 height 31
type input "55.71"
click at [976, 655] on div "Limit $1,000.00 $ Limit Per Item Unlimited $ Double limit Exempted Amount * 55.…" at bounding box center [973, 562] width 190 height 391
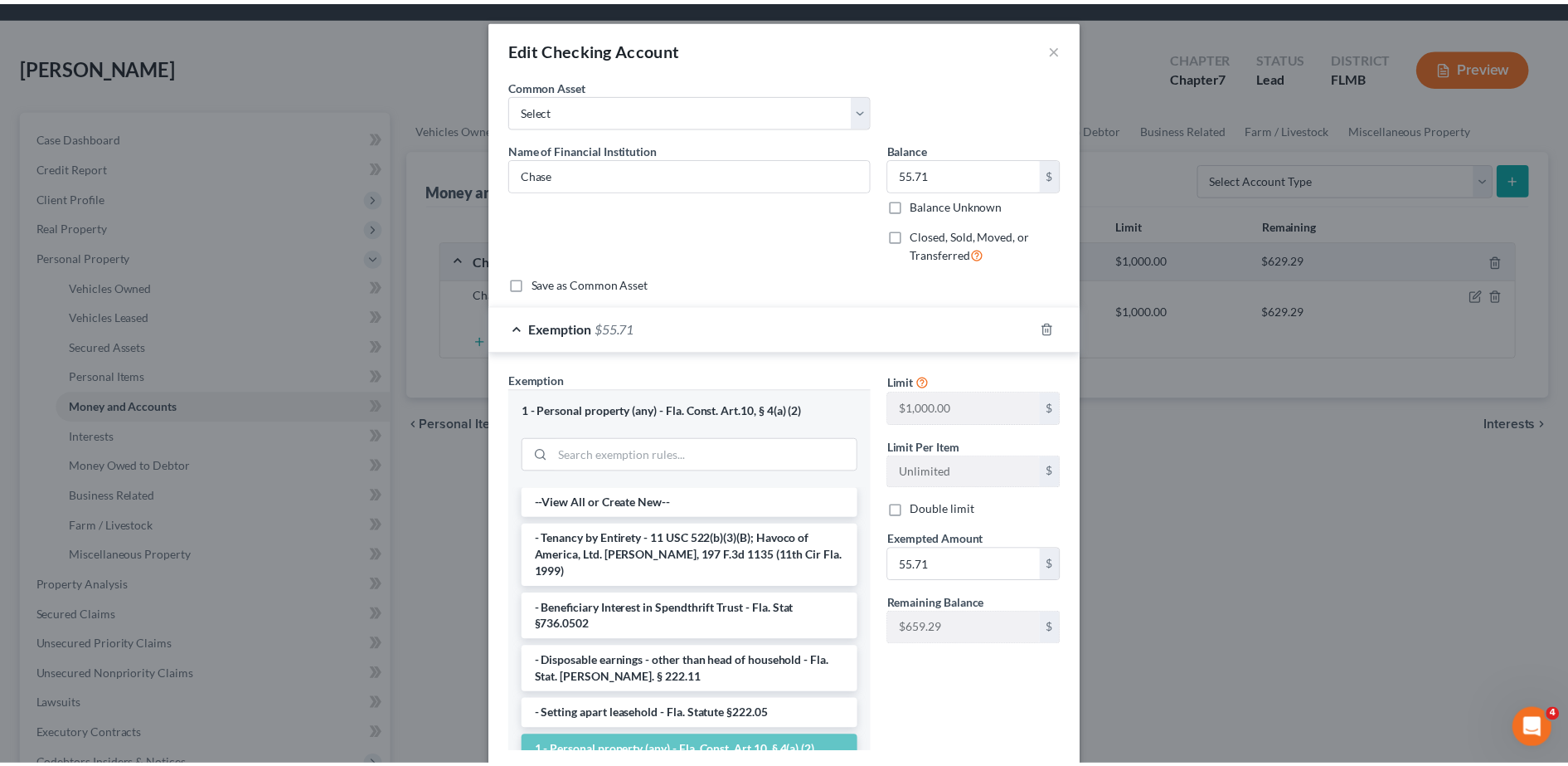
scroll to position [106, 0]
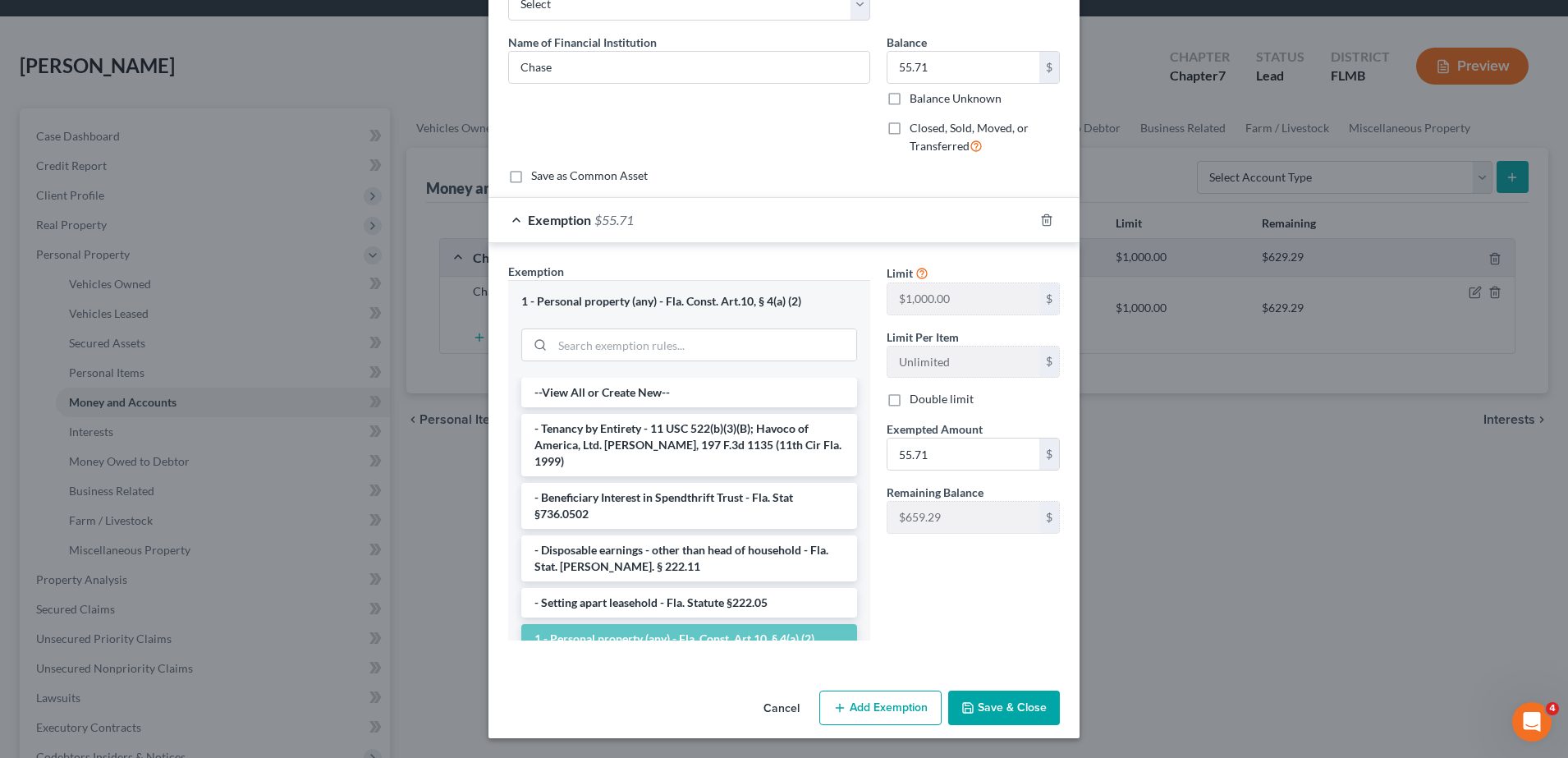
click at [1015, 691] on button "Save & Close" at bounding box center [1003, 708] width 112 height 35
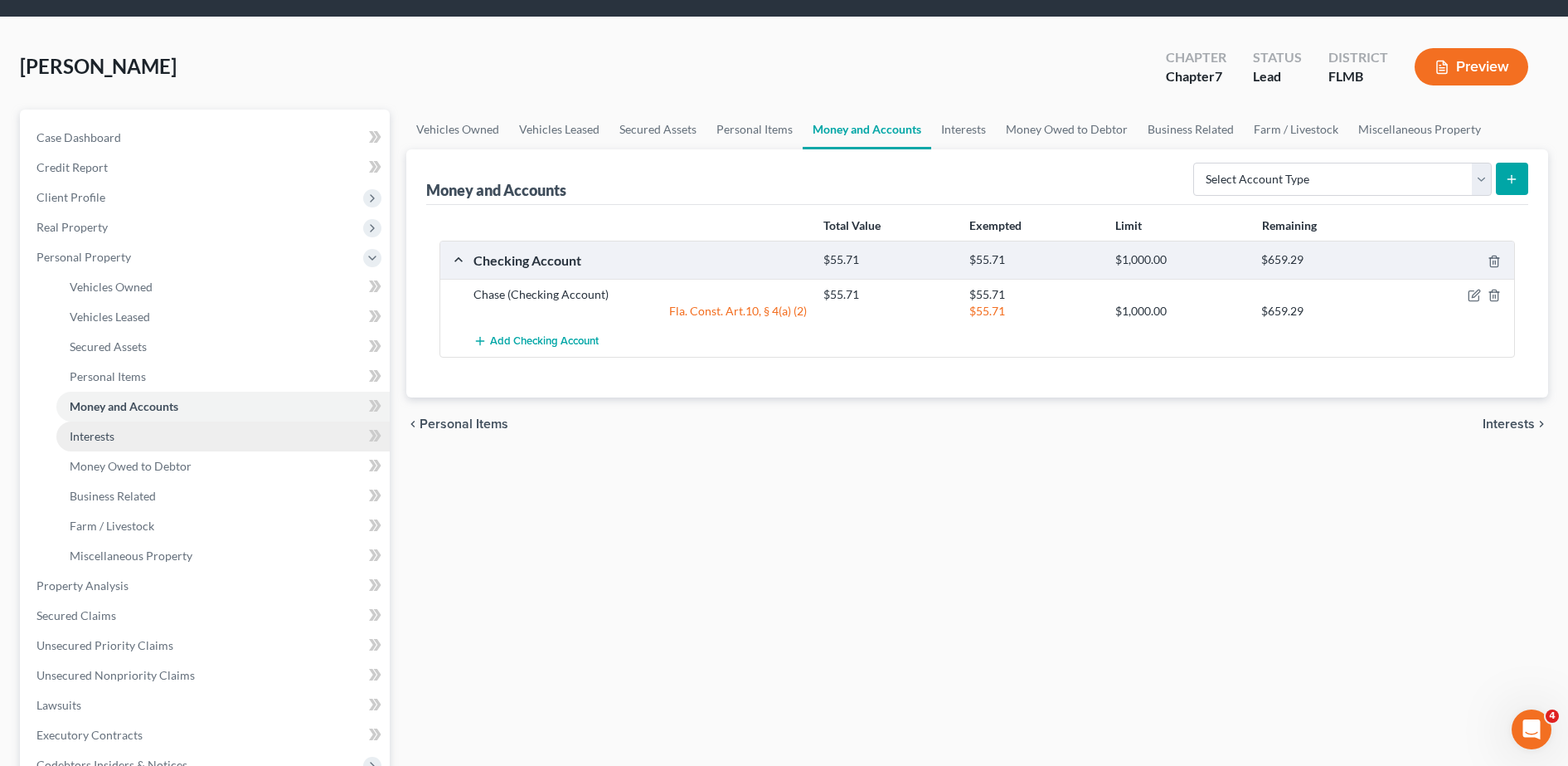
click at [171, 430] on link "Interests" at bounding box center [222, 436] width 333 height 30
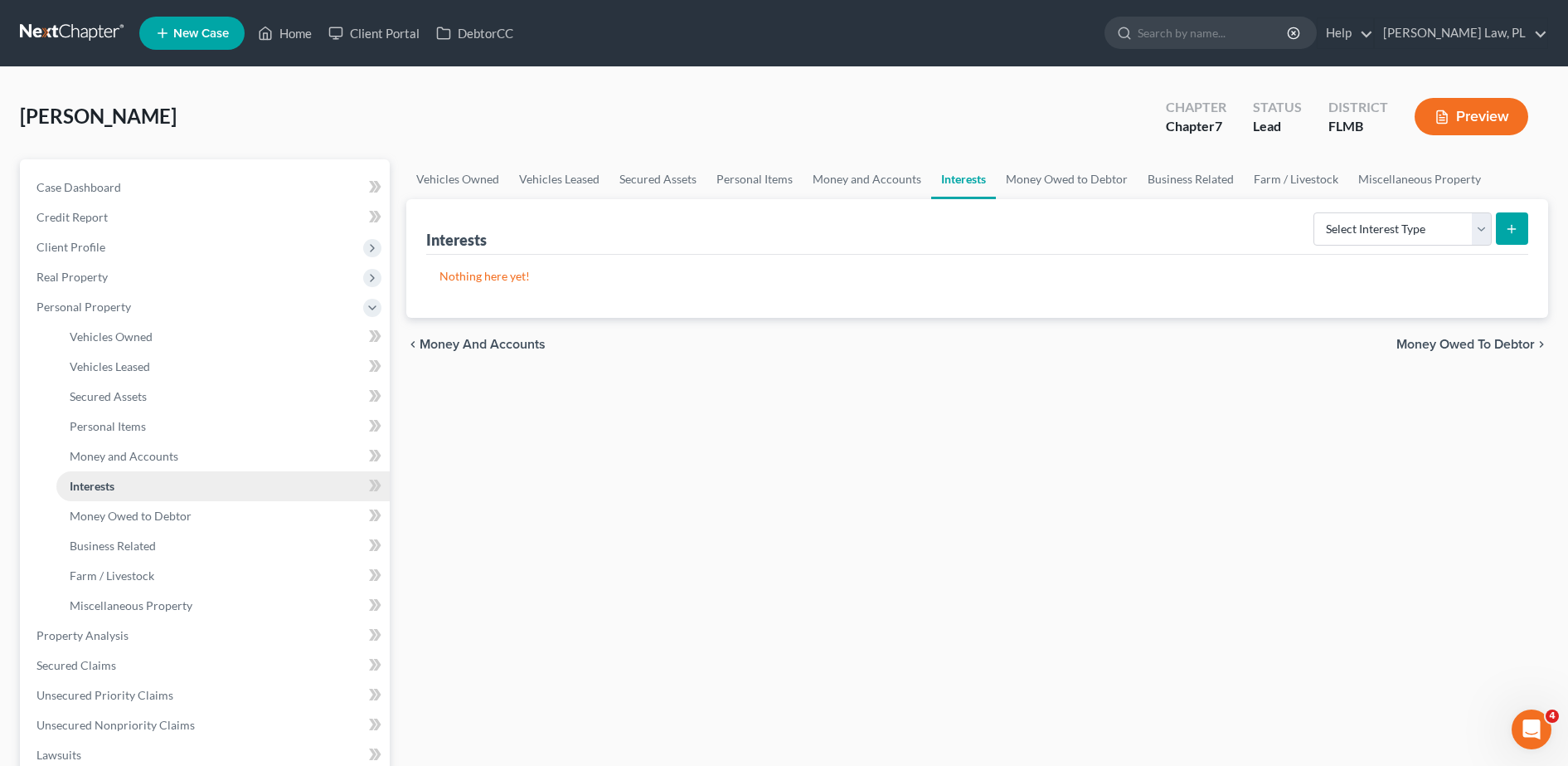
scroll to position [22, 0]
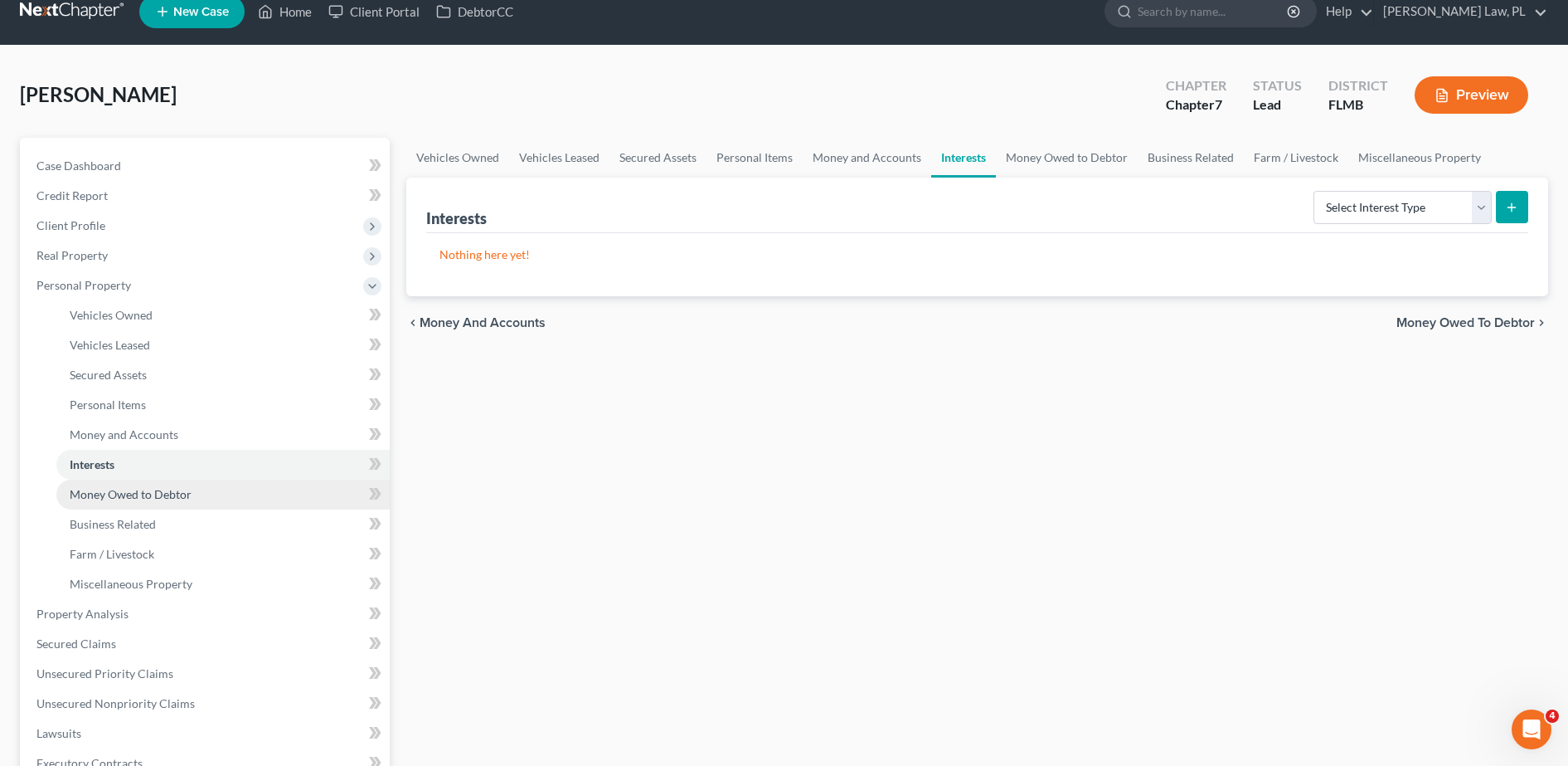
click at [132, 495] on span "Money Owed to Debtor" at bounding box center [130, 494] width 122 height 14
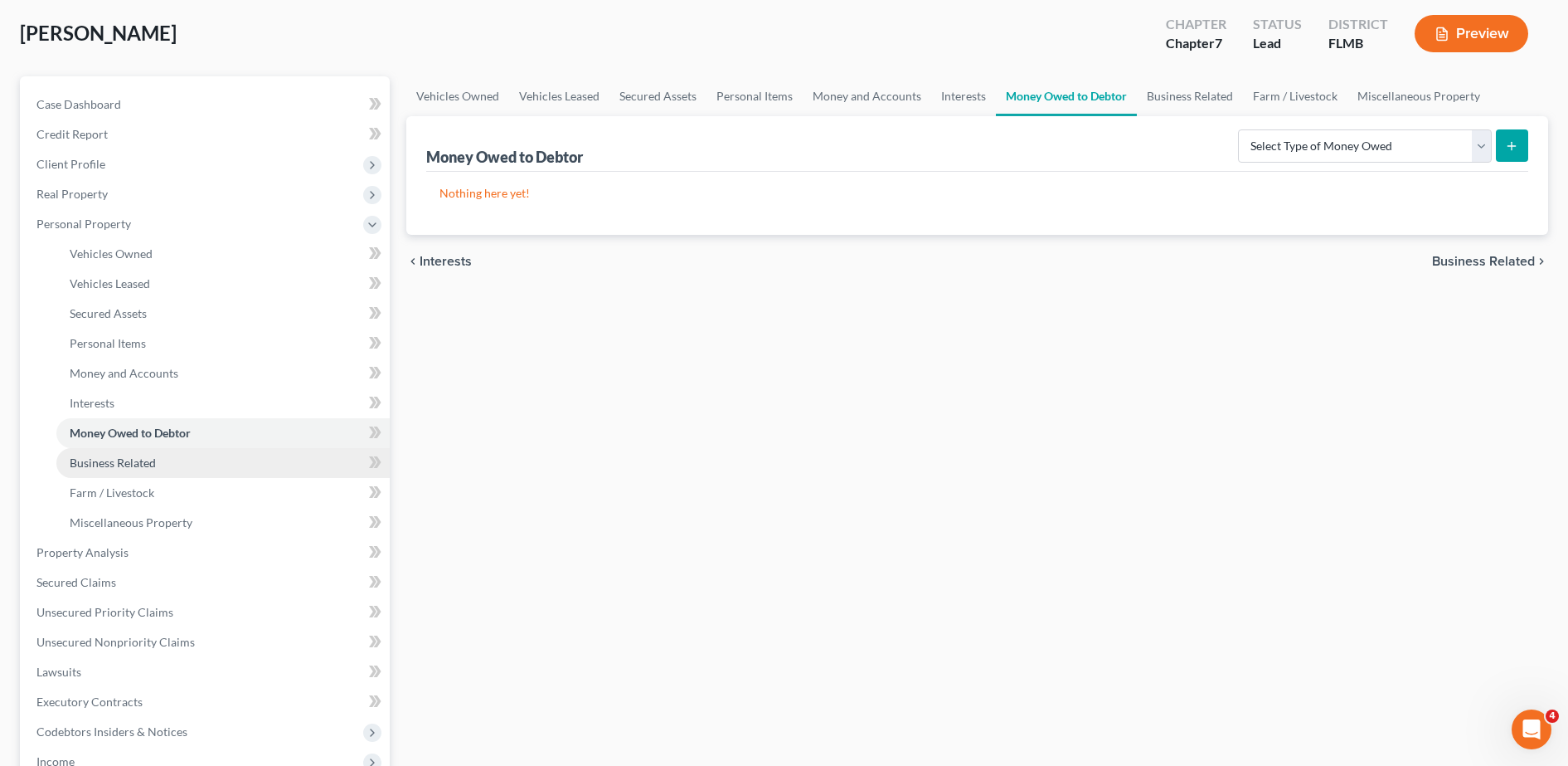
click at [116, 467] on span "Business Related" at bounding box center [113, 462] width 87 height 14
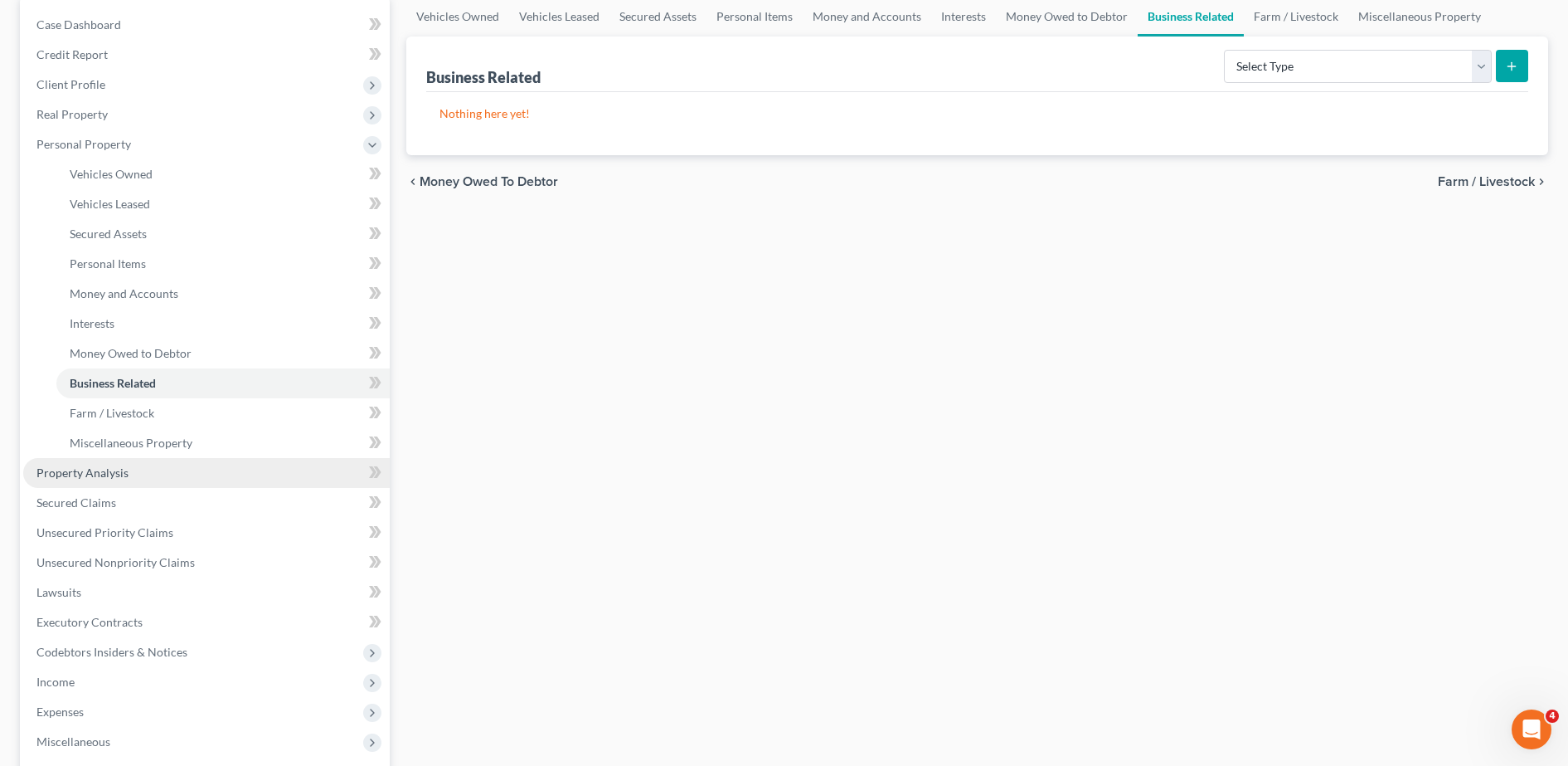
click at [102, 474] on span "Property Analysis" at bounding box center [82, 473] width 92 height 14
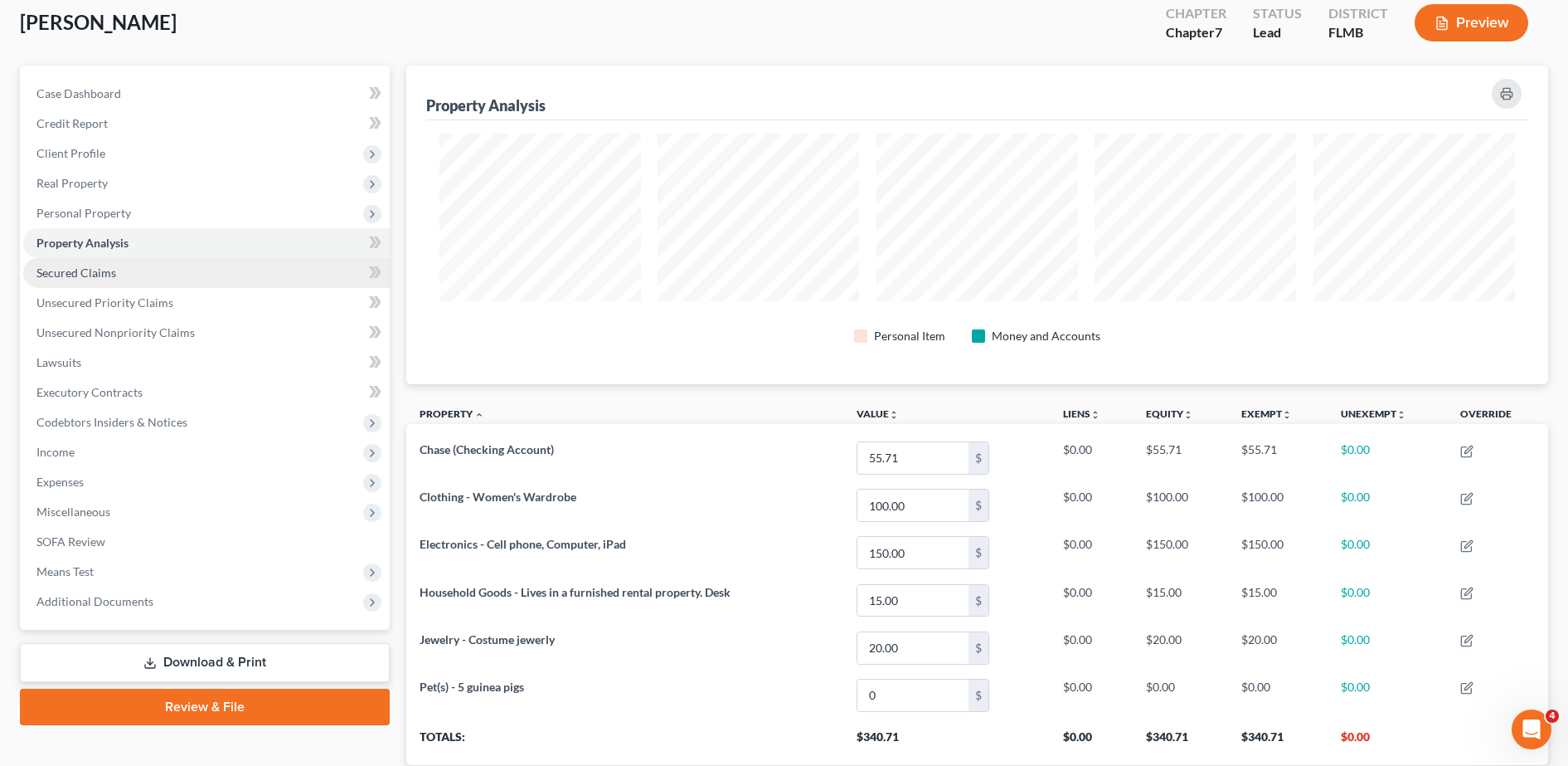
click at [105, 278] on span "Secured Claims" at bounding box center [76, 272] width 80 height 14
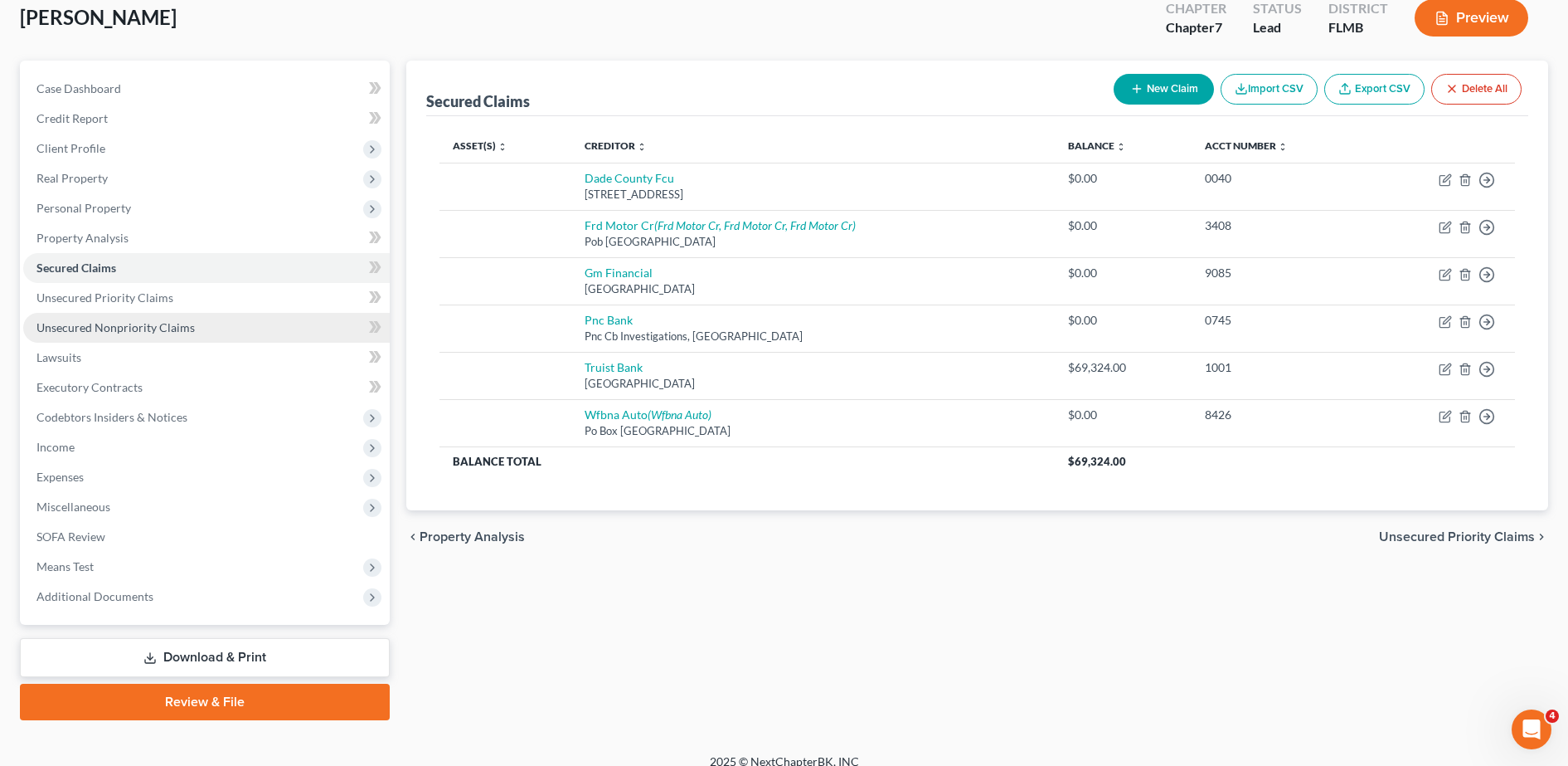
click at [122, 335] on link "Unsecured Nonpriority Claims" at bounding box center [206, 327] width 367 height 30
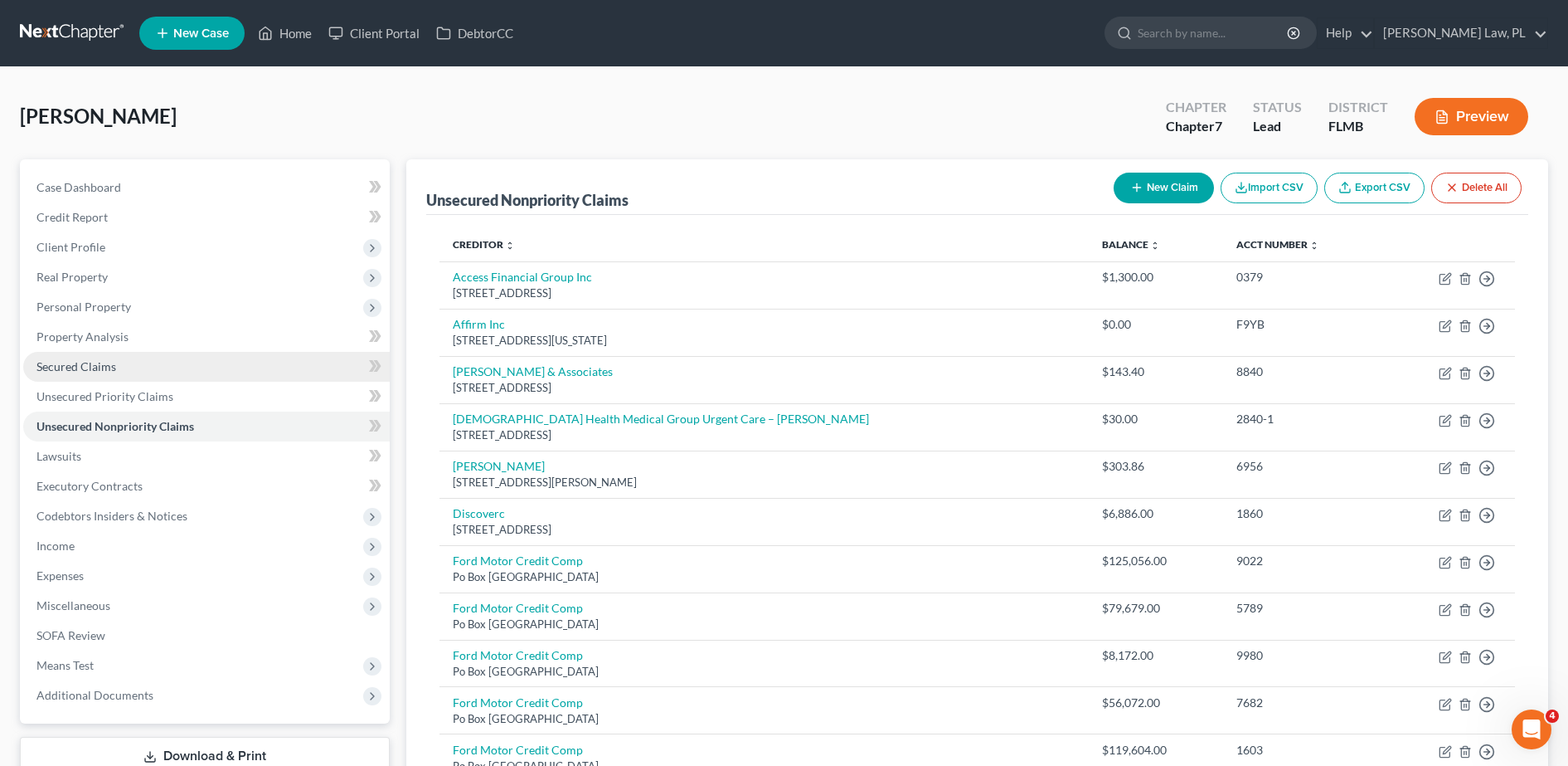
click at [195, 374] on link "Secured Claims" at bounding box center [206, 367] width 367 height 30
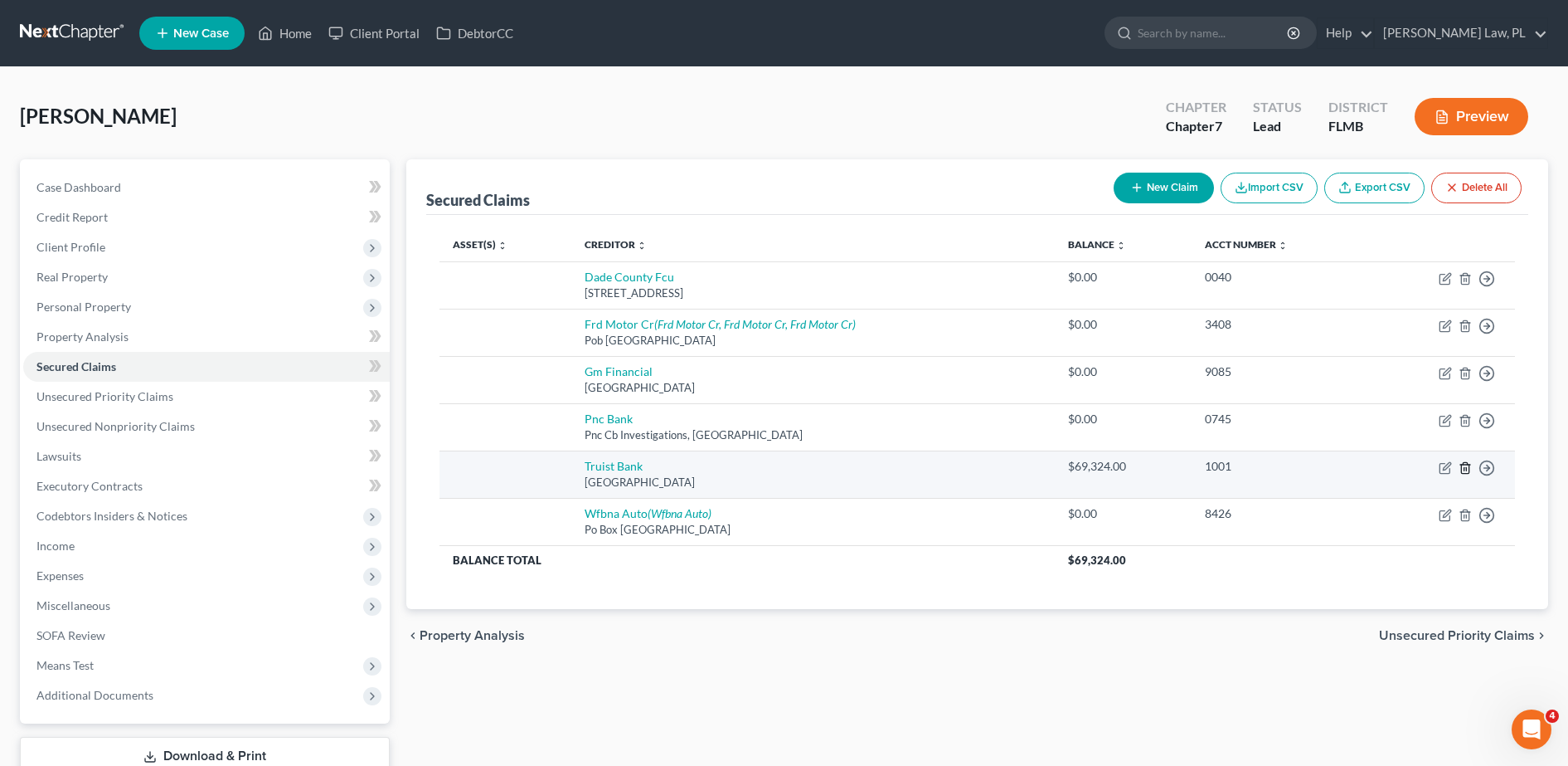
click at [1463, 466] on icon "button" at bounding box center [1465, 467] width 13 height 13
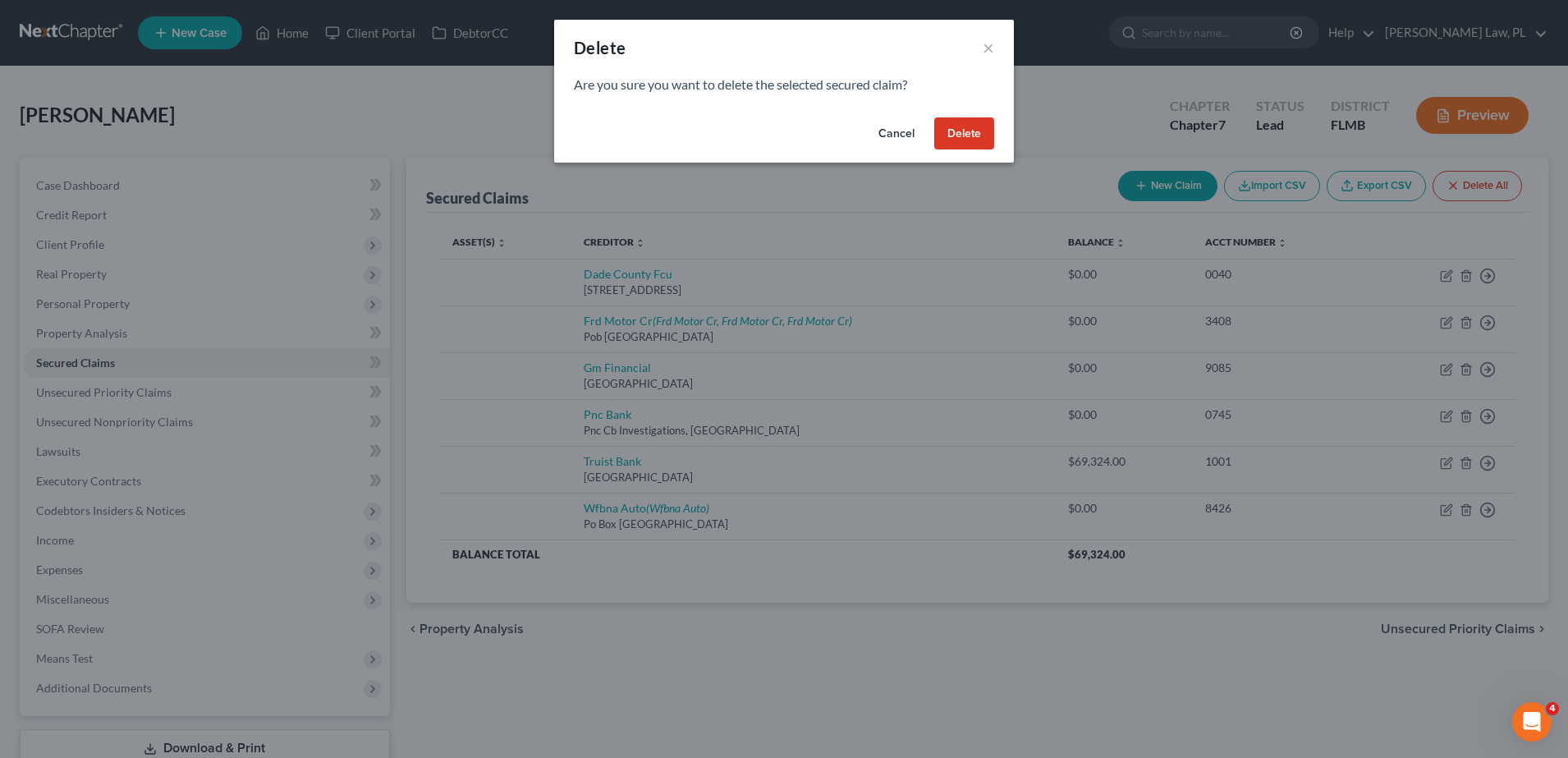
click at [962, 148] on button "Delete" at bounding box center [963, 133] width 60 height 33
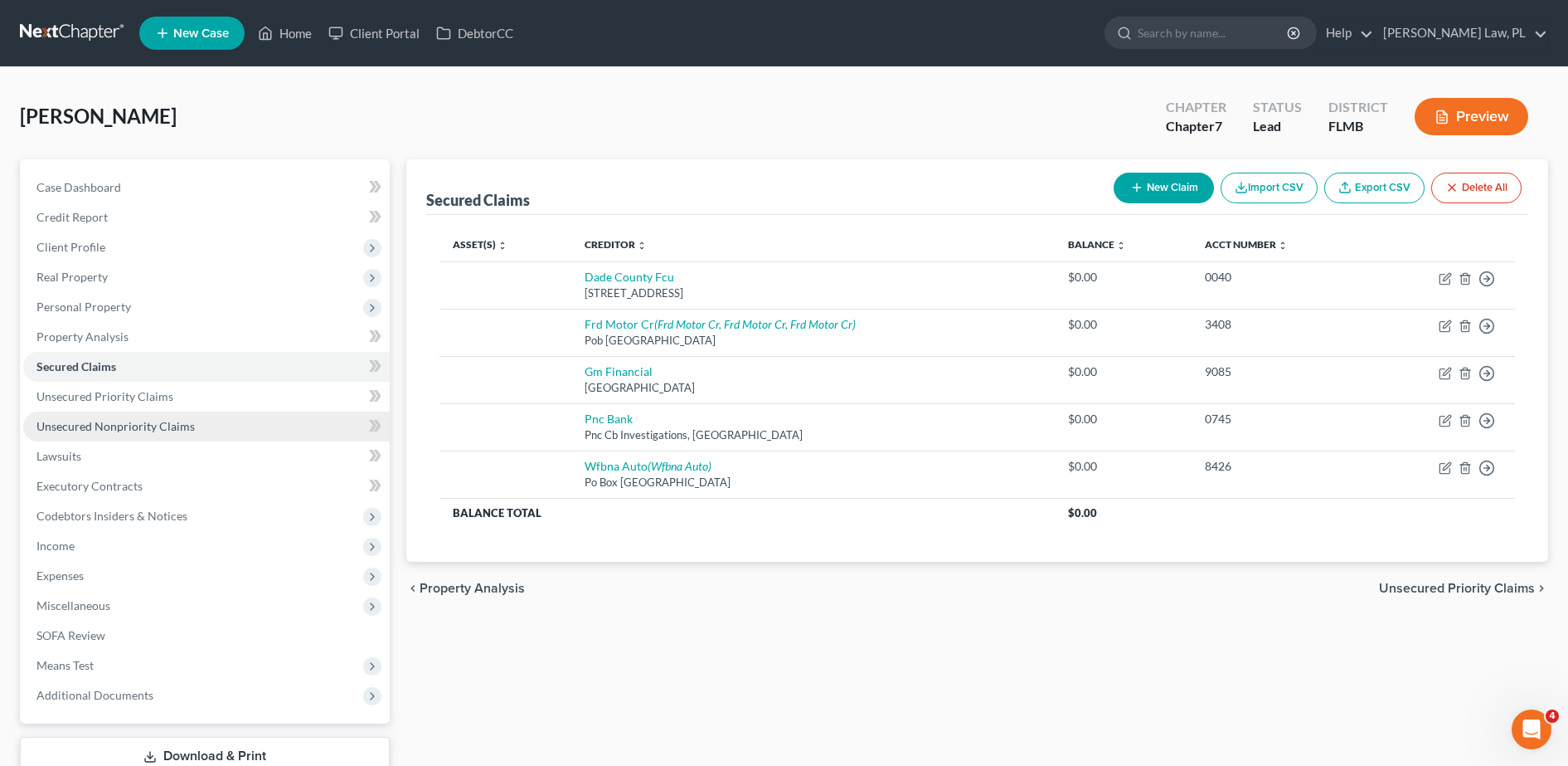
click at [160, 419] on span "Unsecured Nonpriority Claims" at bounding box center [116, 425] width 158 height 14
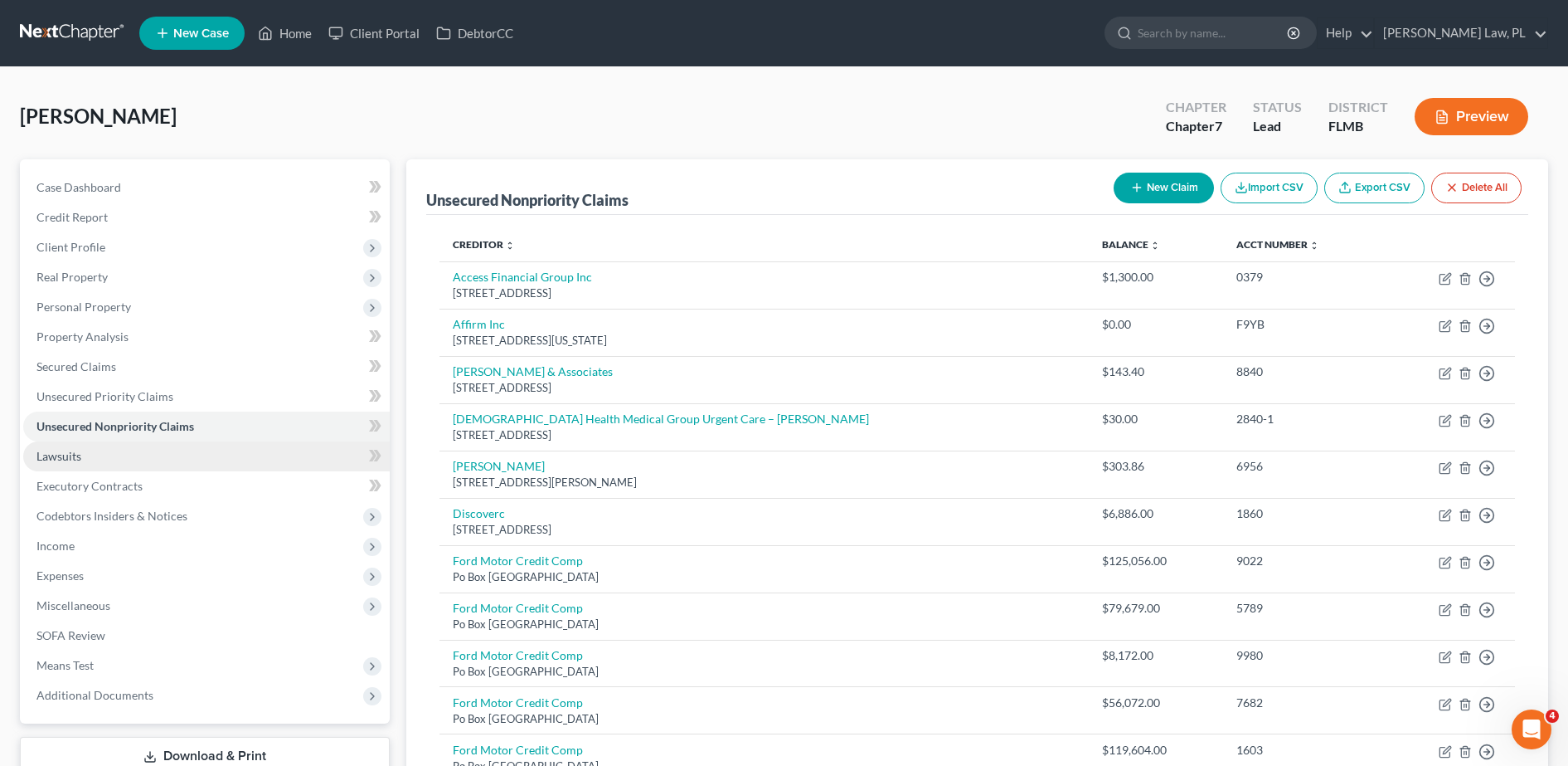
click at [175, 465] on link "Lawsuits" at bounding box center [206, 456] width 367 height 30
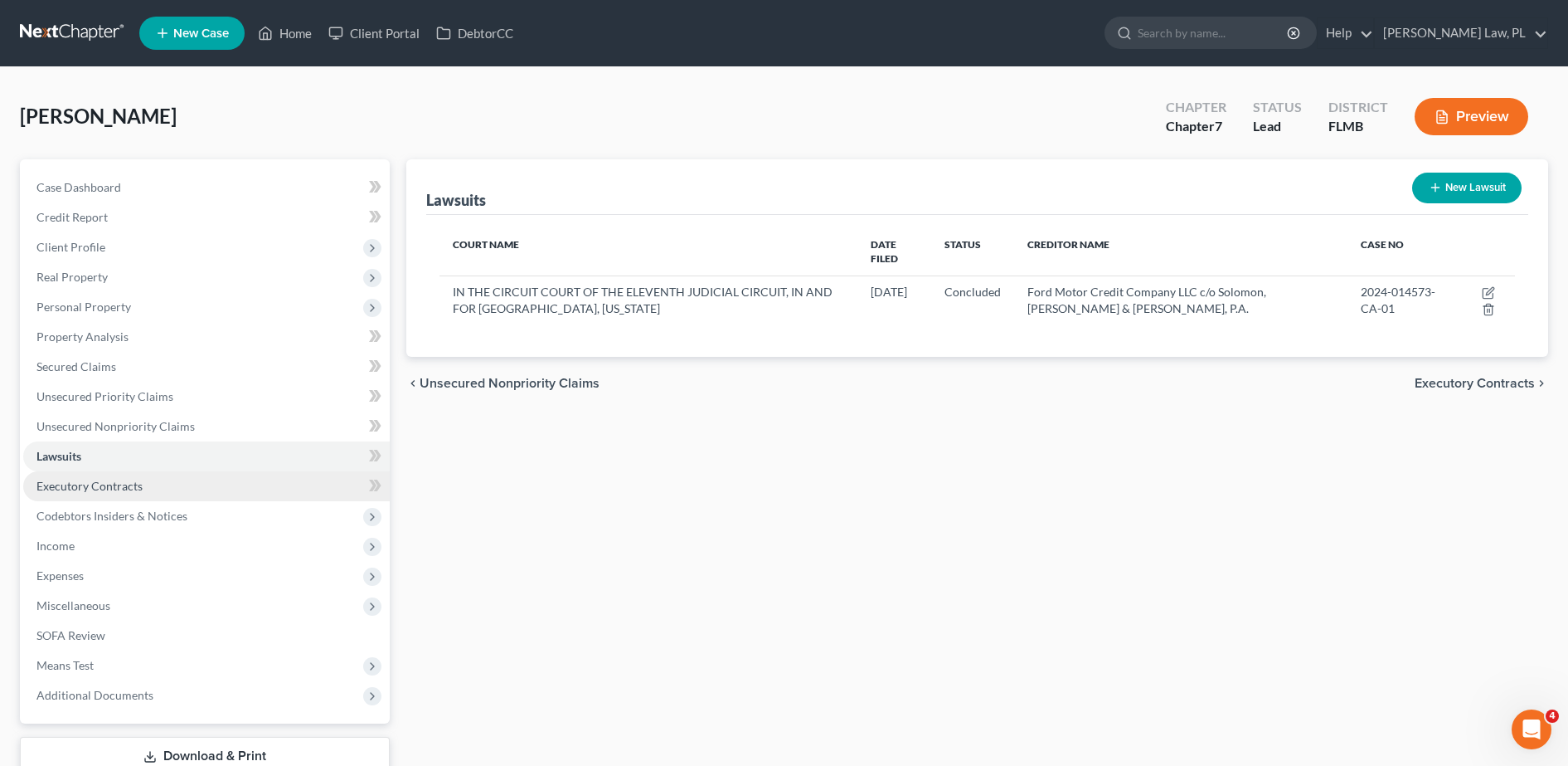
click at [97, 482] on span "Executory Contracts" at bounding box center [89, 486] width 106 height 14
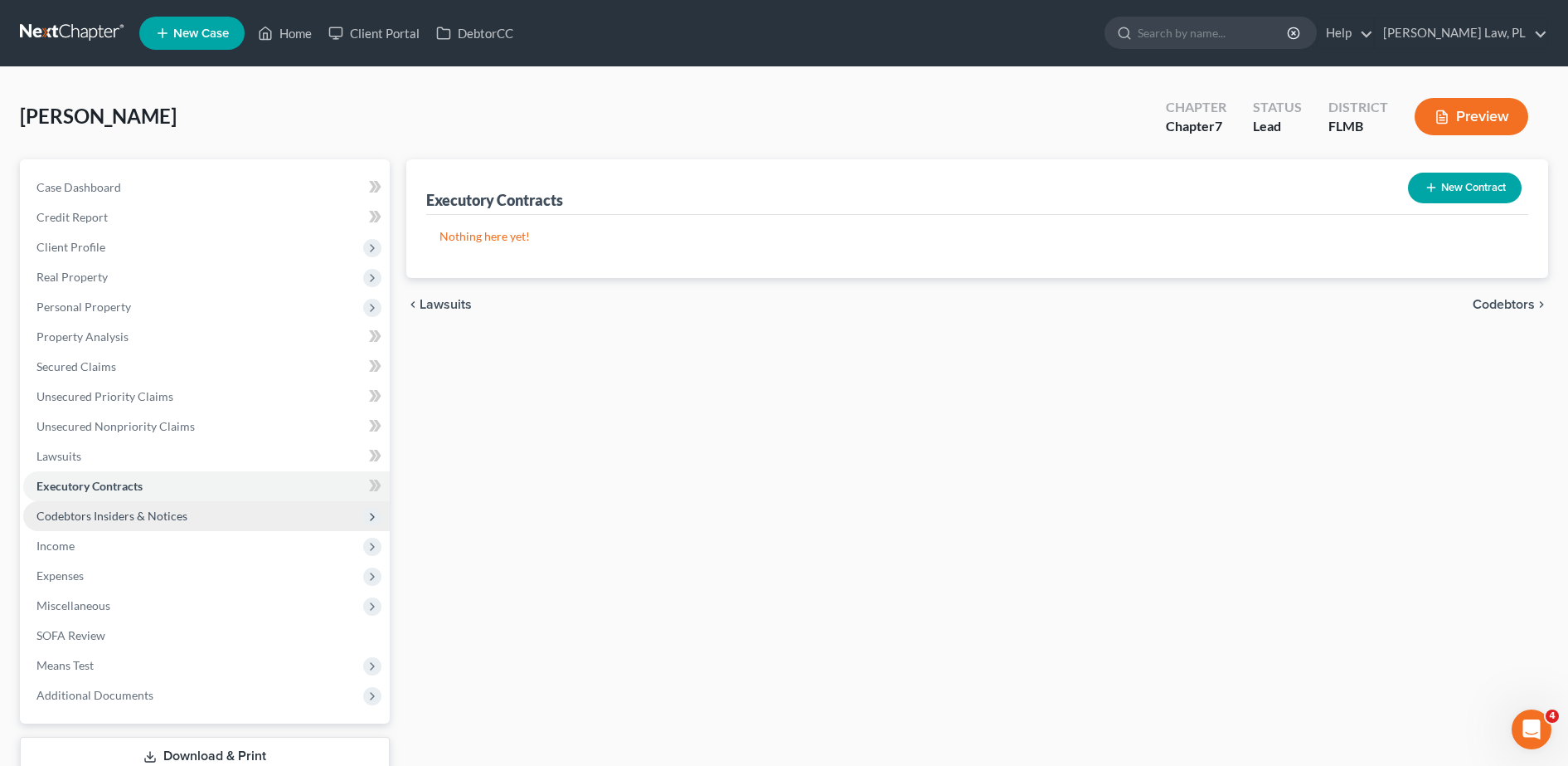
click at [99, 515] on span "Codebtors Insiders & Notices" at bounding box center [112, 516] width 150 height 14
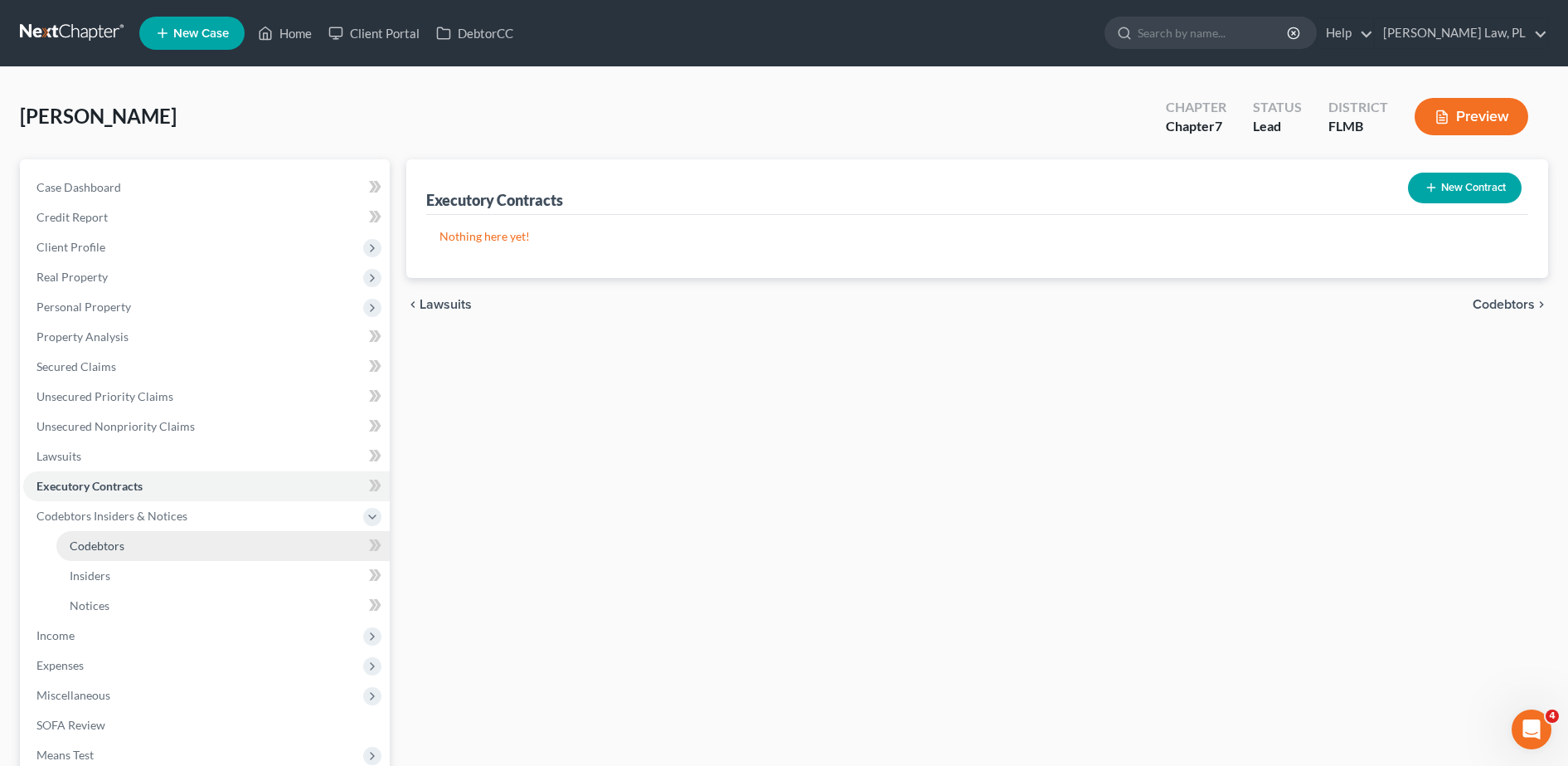
click at [83, 544] on span "Codebtors" at bounding box center [97, 545] width 55 height 14
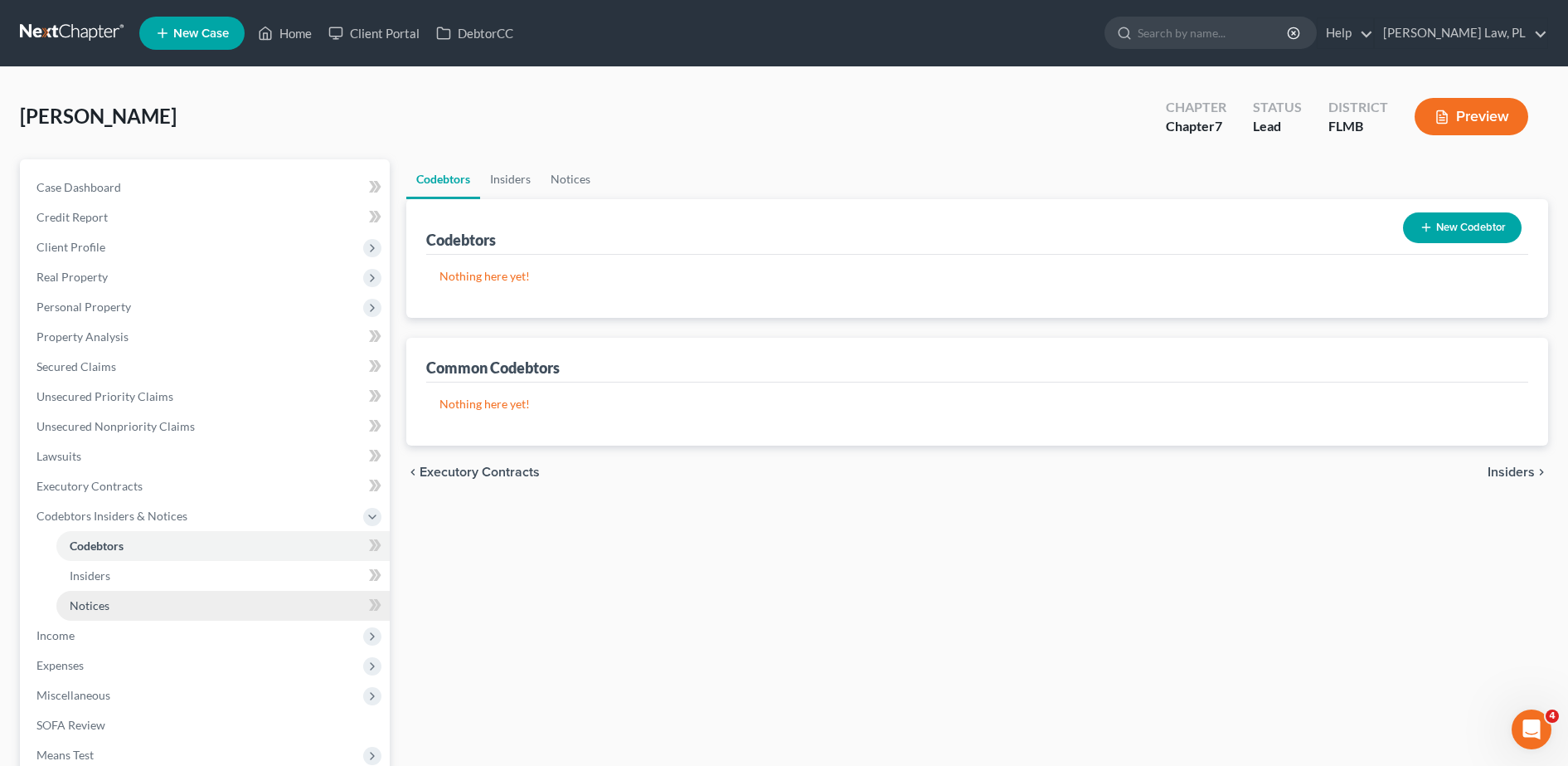
click at [96, 591] on link "Notices" at bounding box center [222, 606] width 333 height 30
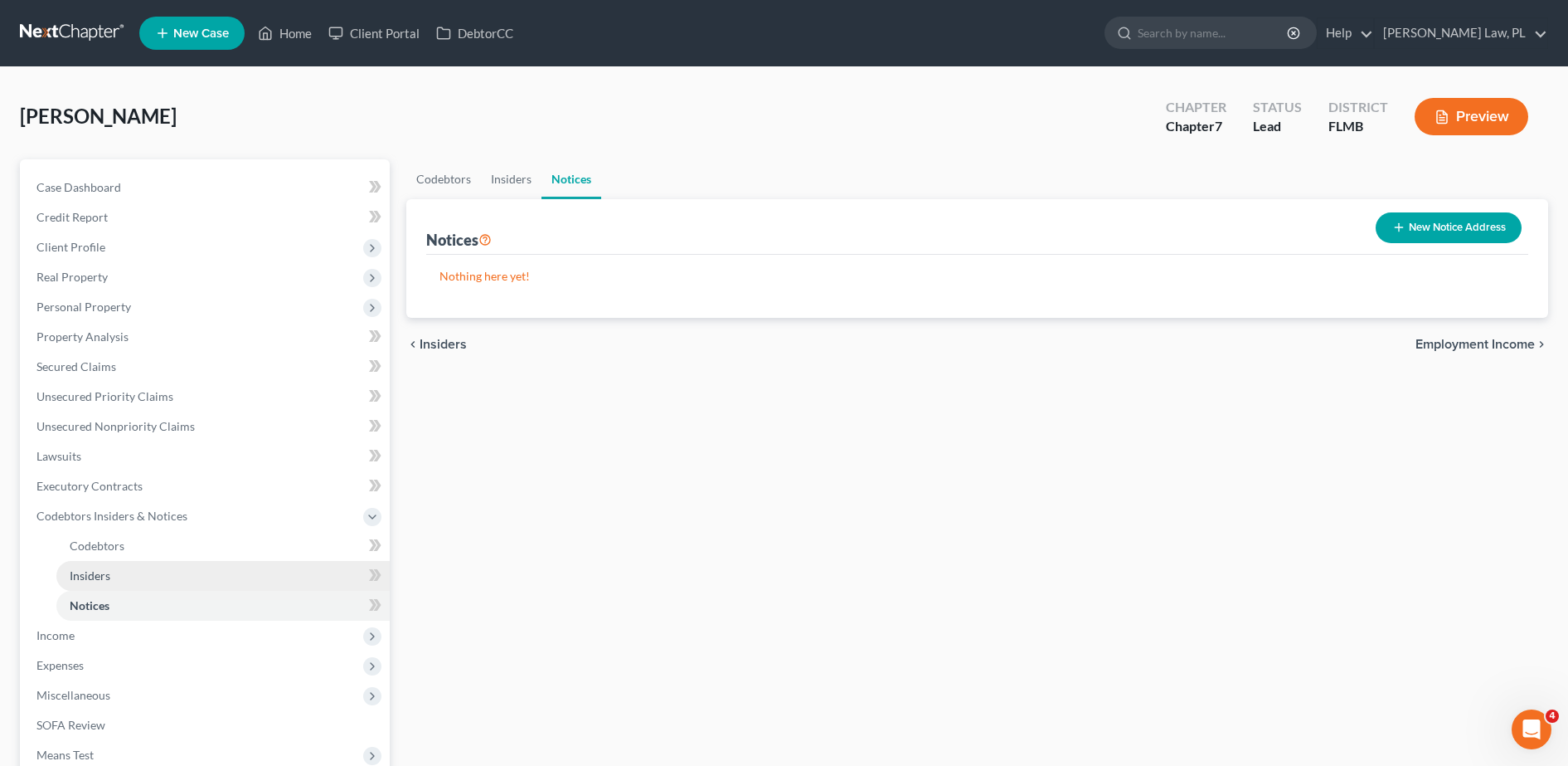
click at [93, 587] on link "Insiders" at bounding box center [222, 575] width 333 height 30
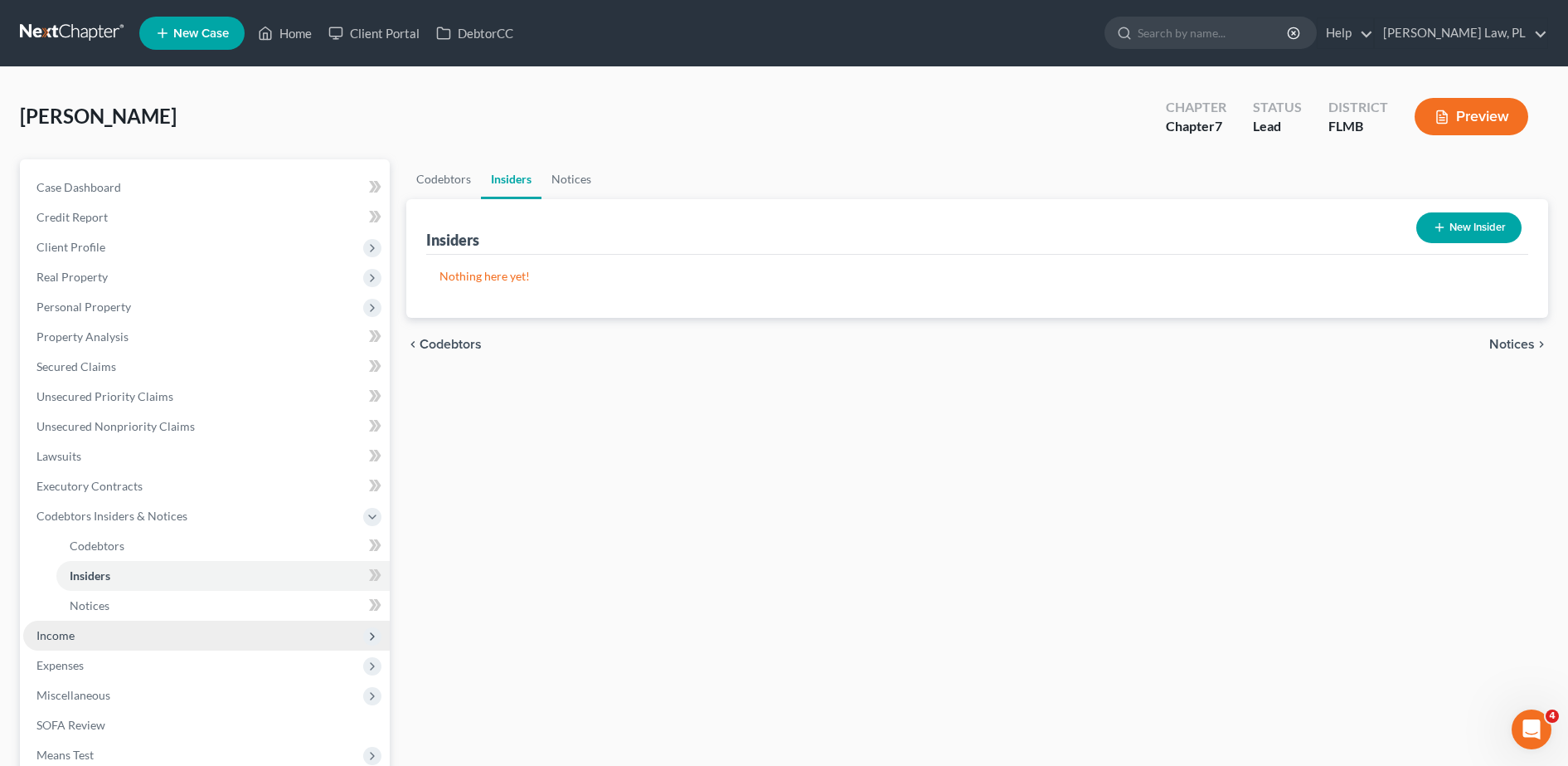
click at [87, 632] on span "Income" at bounding box center [206, 636] width 367 height 30
click at [117, 568] on span "Employment Income" at bounding box center [122, 575] width 106 height 14
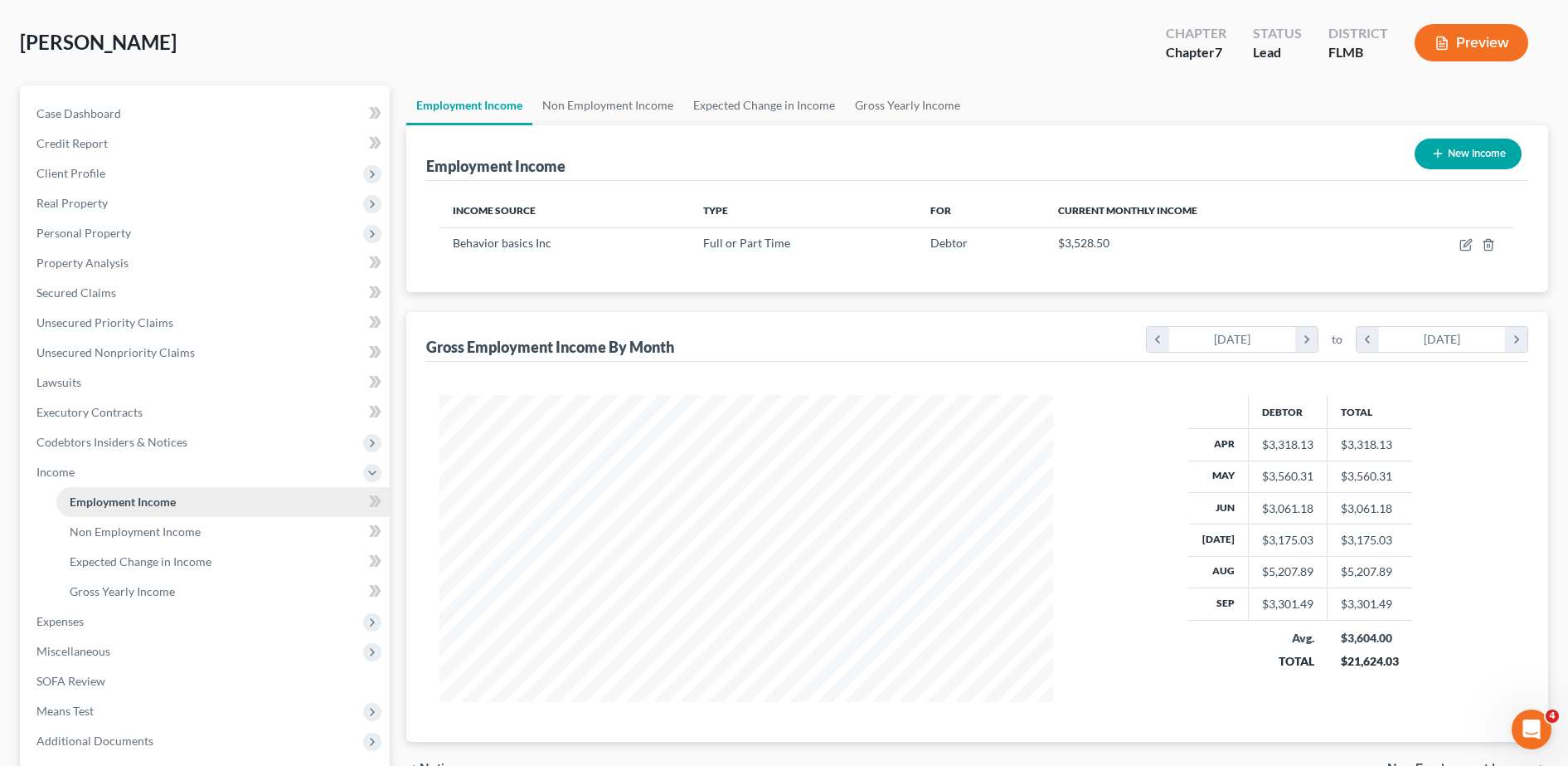
scroll to position [82, 0]
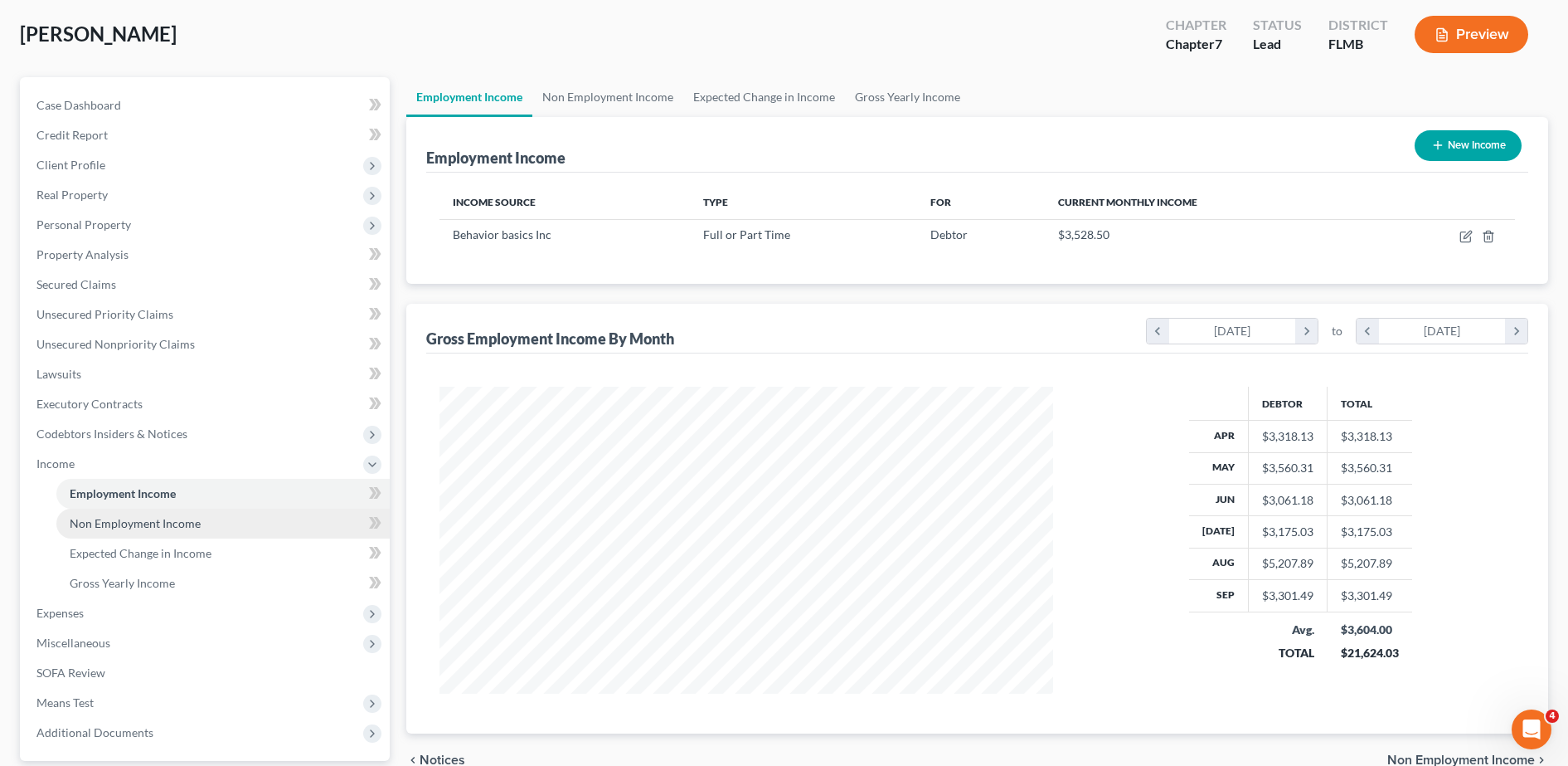
click at [135, 522] on span "Non Employment Income" at bounding box center [136, 523] width 131 height 14
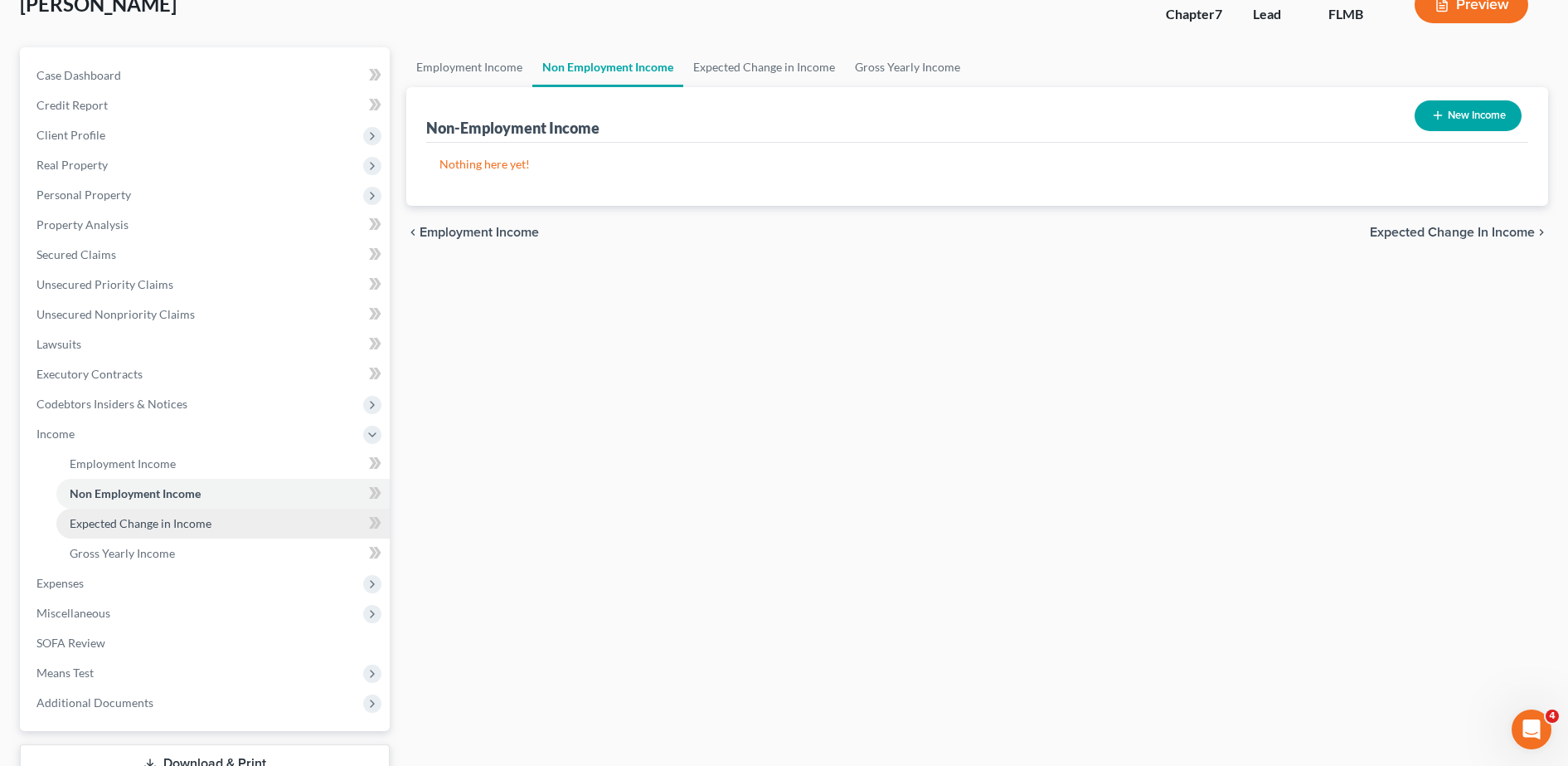
click at [141, 526] on span "Expected Change in Income" at bounding box center [141, 523] width 142 height 14
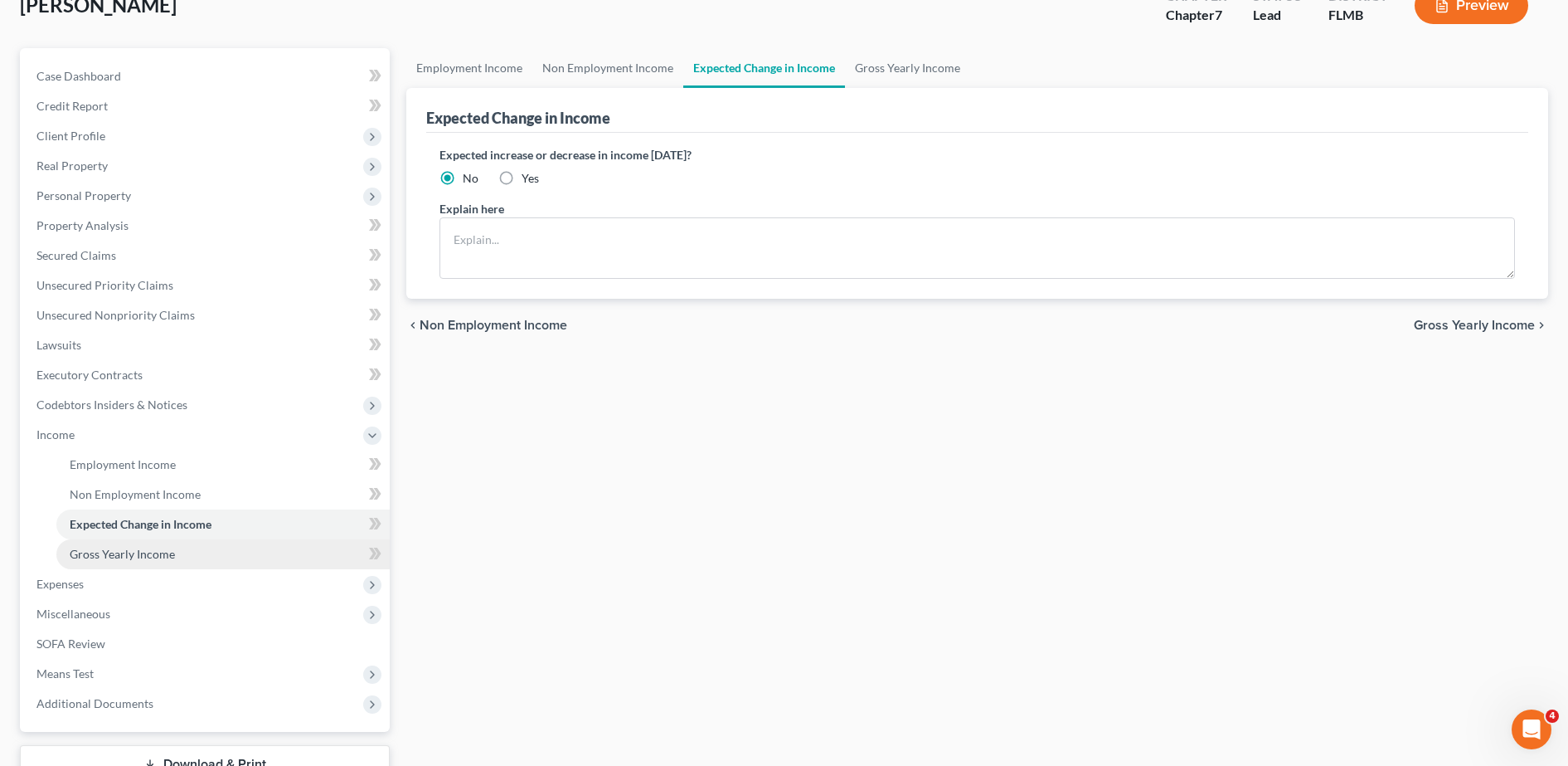
click at [134, 548] on span "Gross Yearly Income" at bounding box center [122, 553] width 105 height 14
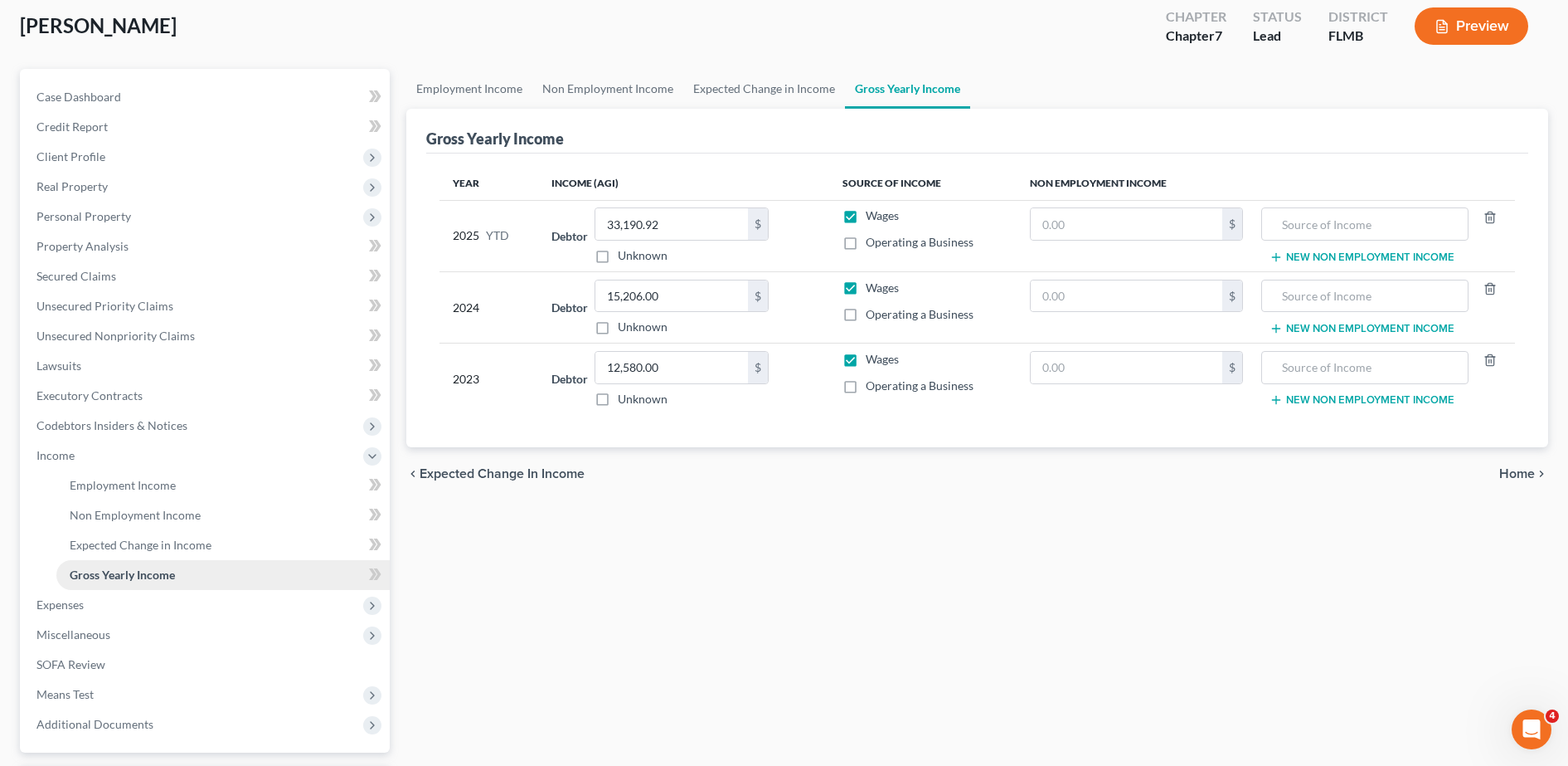
scroll to position [91, 0]
click at [90, 619] on span "Miscellaneous" at bounding box center [206, 634] width 367 height 30
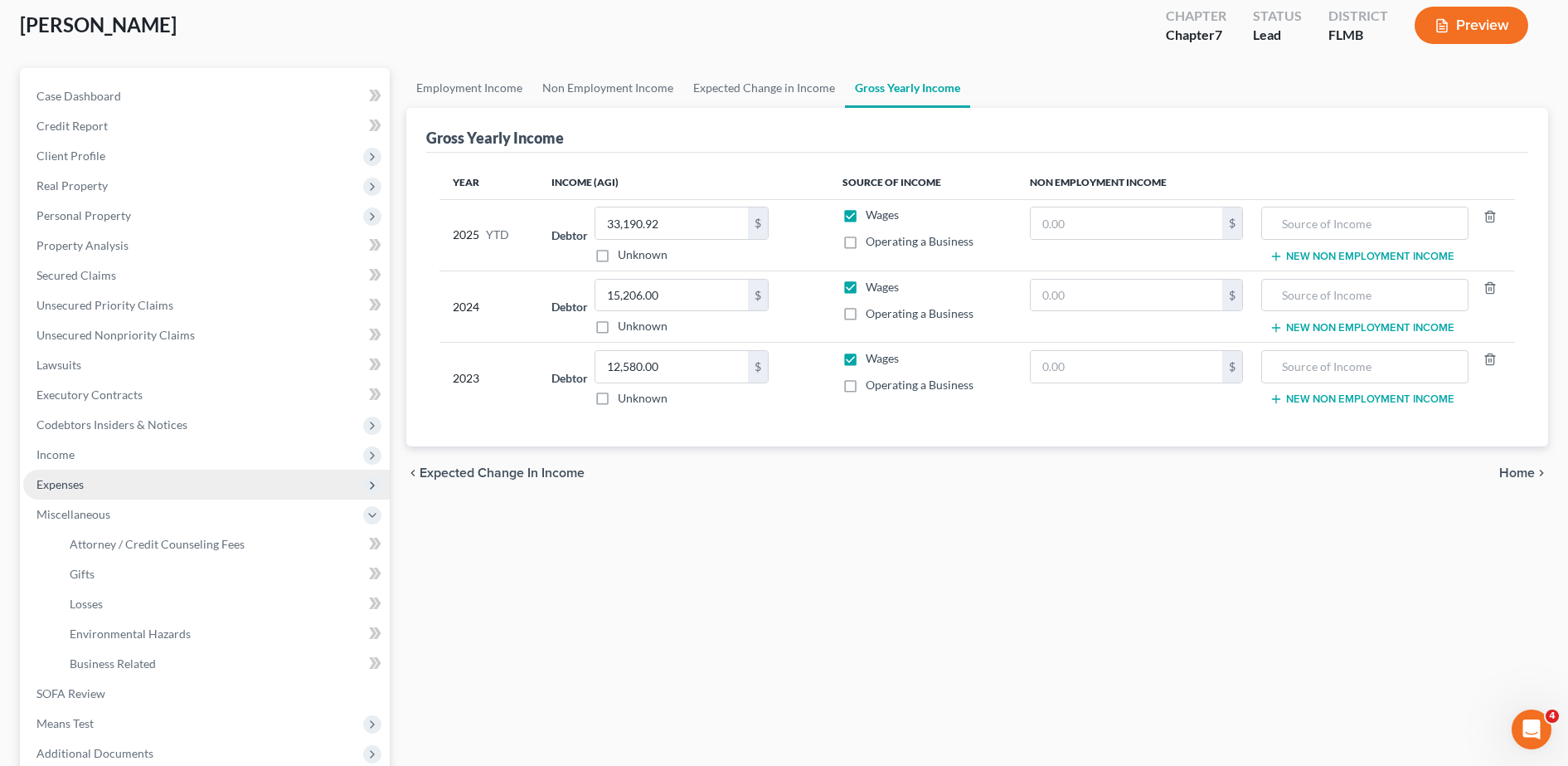
click at [98, 485] on span "Expenses" at bounding box center [206, 484] width 367 height 30
click at [116, 500] on link "Home" at bounding box center [222, 514] width 333 height 30
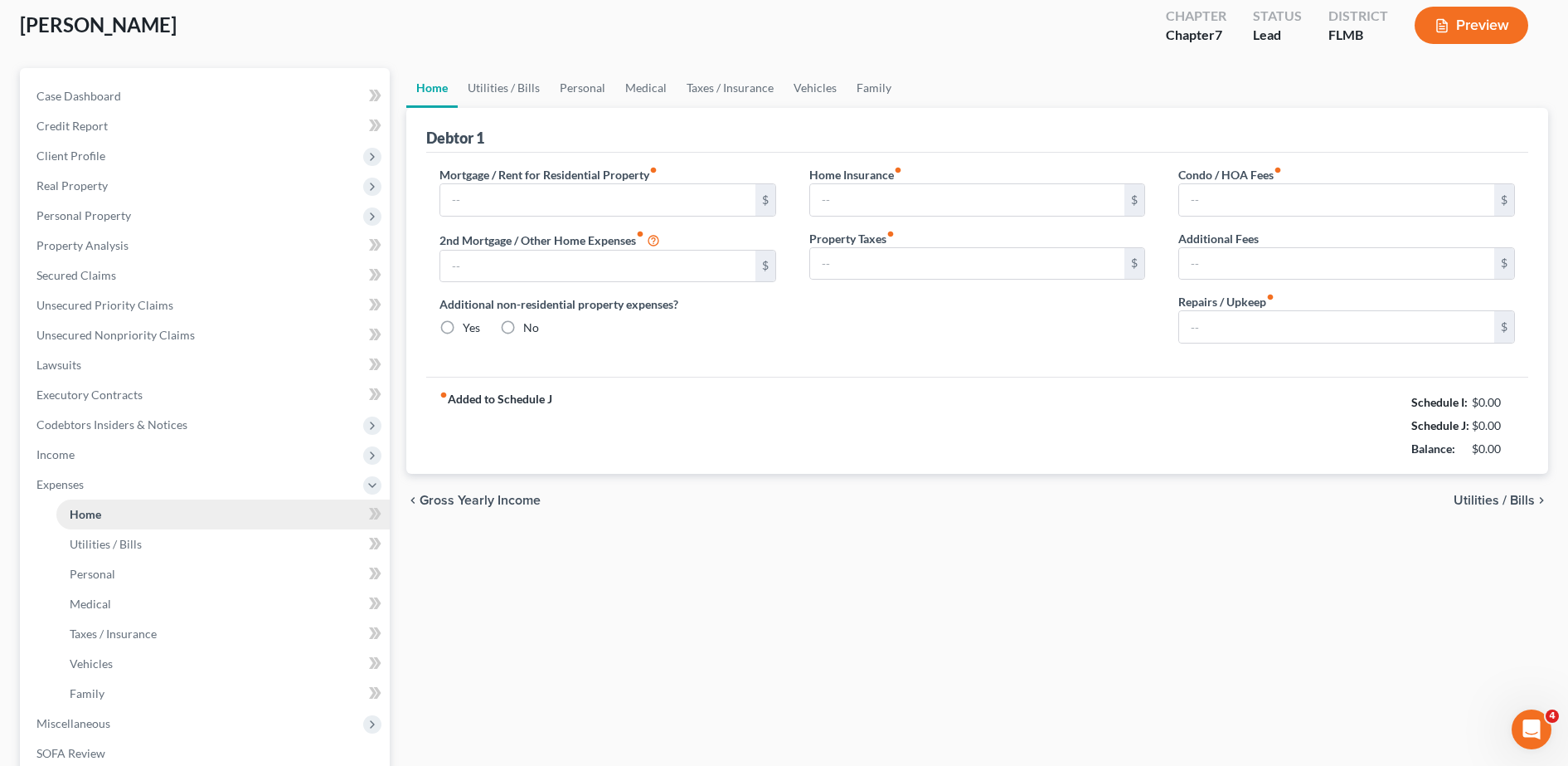
type input "1,000.00"
type input "0.00"
radio input "true"
type input "0.00"
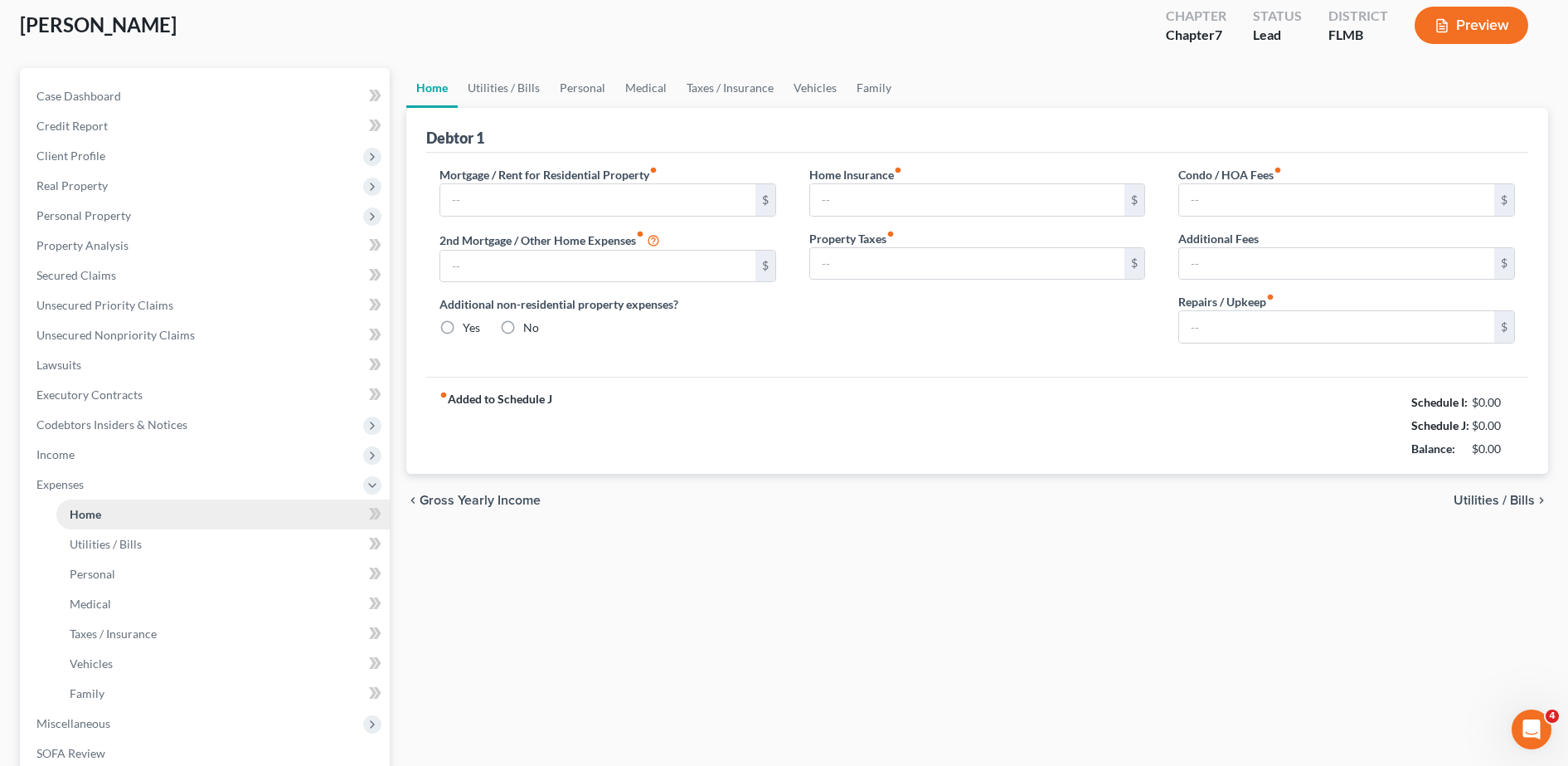
type input "0.00"
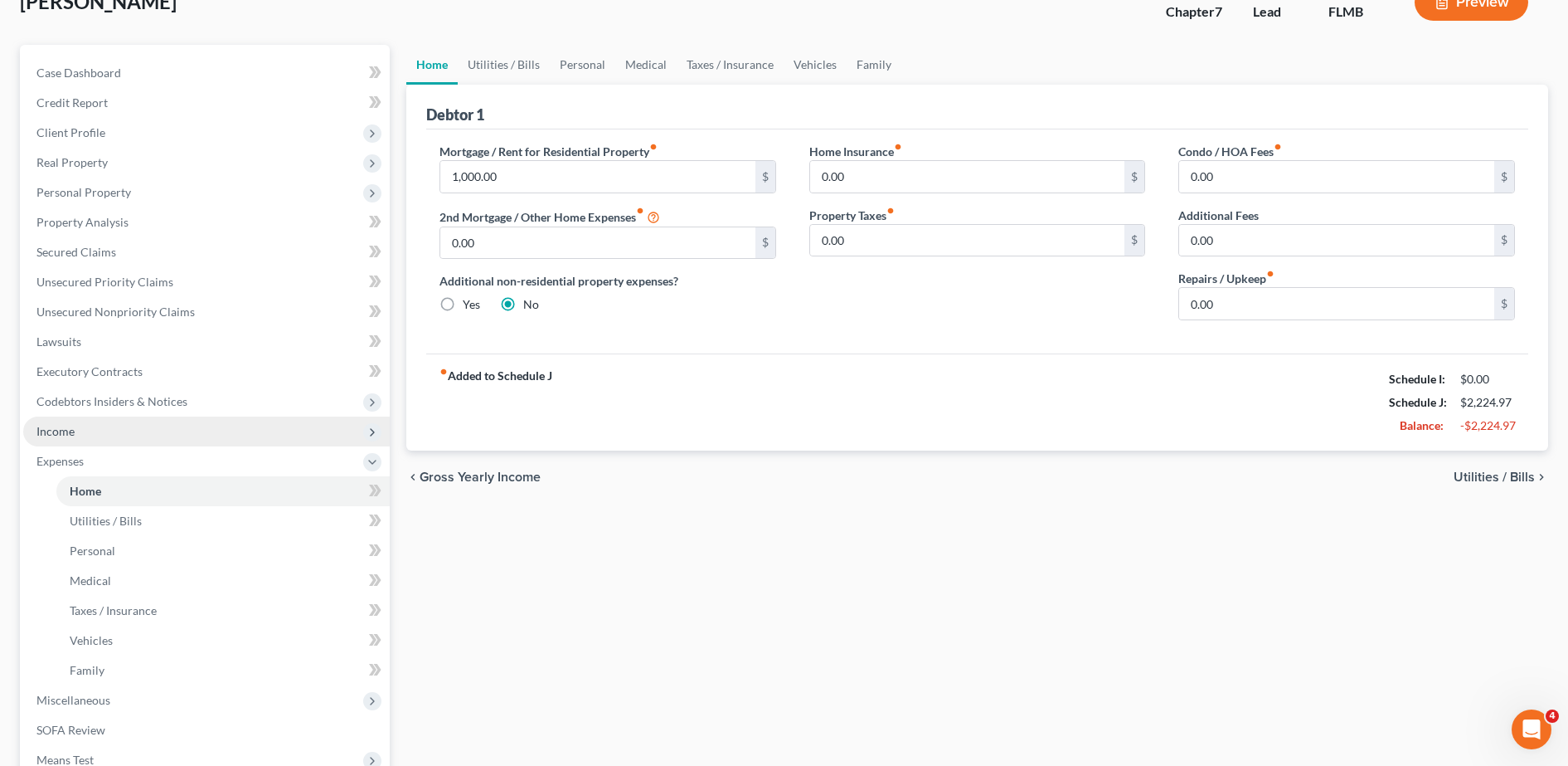
scroll to position [131, 0]
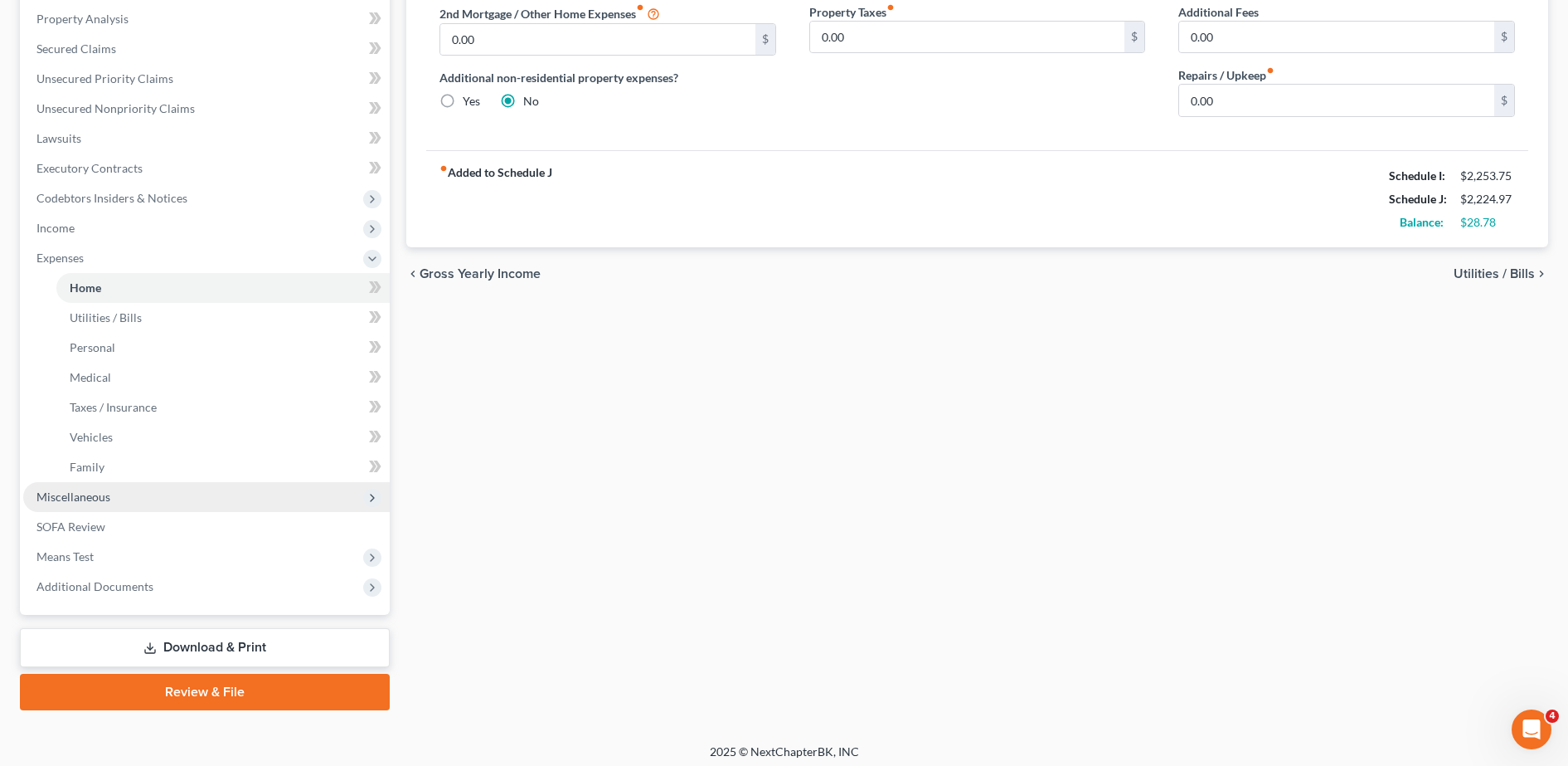
click at [109, 497] on span "Miscellaneous" at bounding box center [206, 496] width 367 height 30
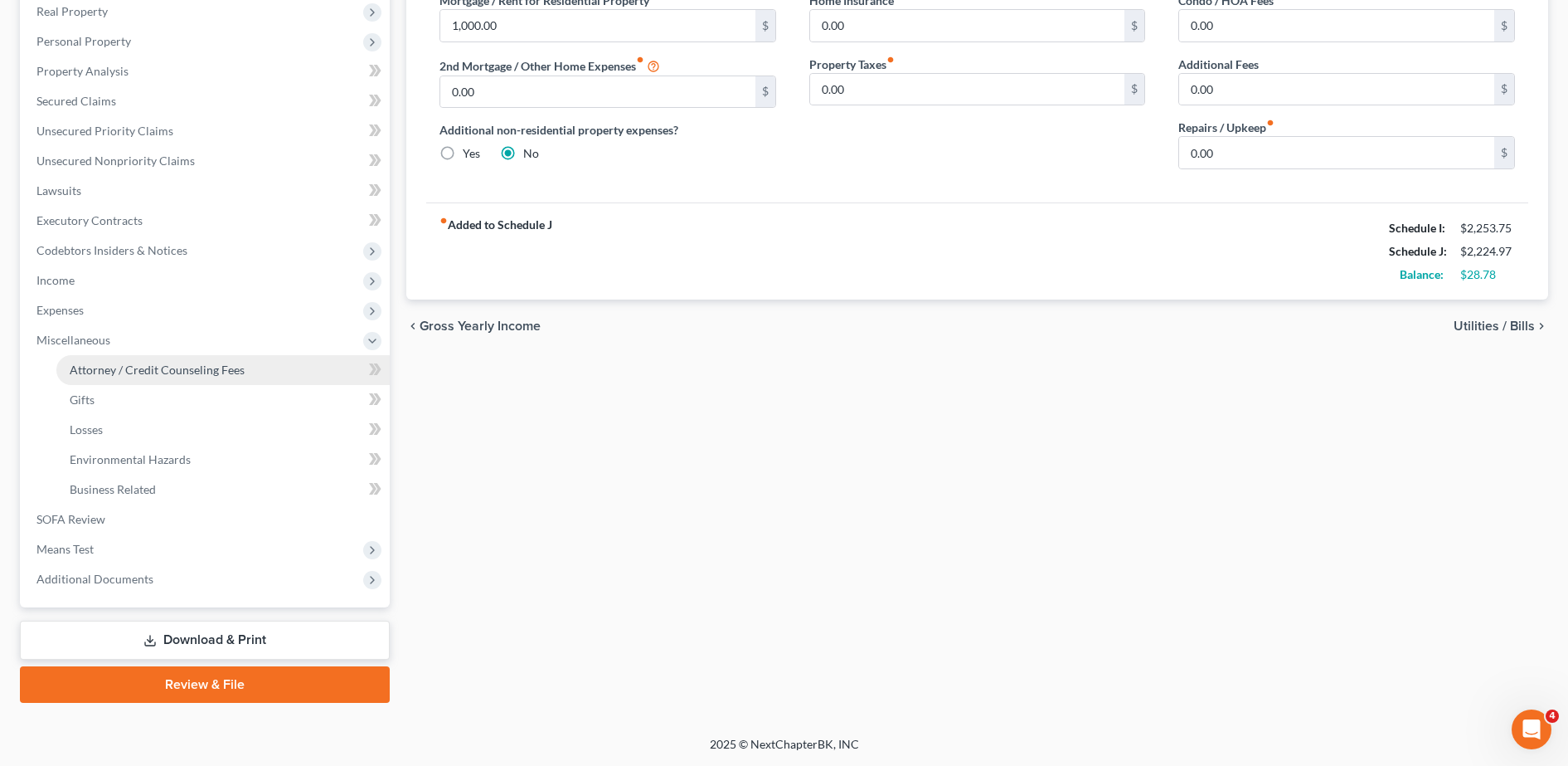
click at [174, 360] on link "Attorney / Credit Counseling Fees" at bounding box center [222, 370] width 333 height 30
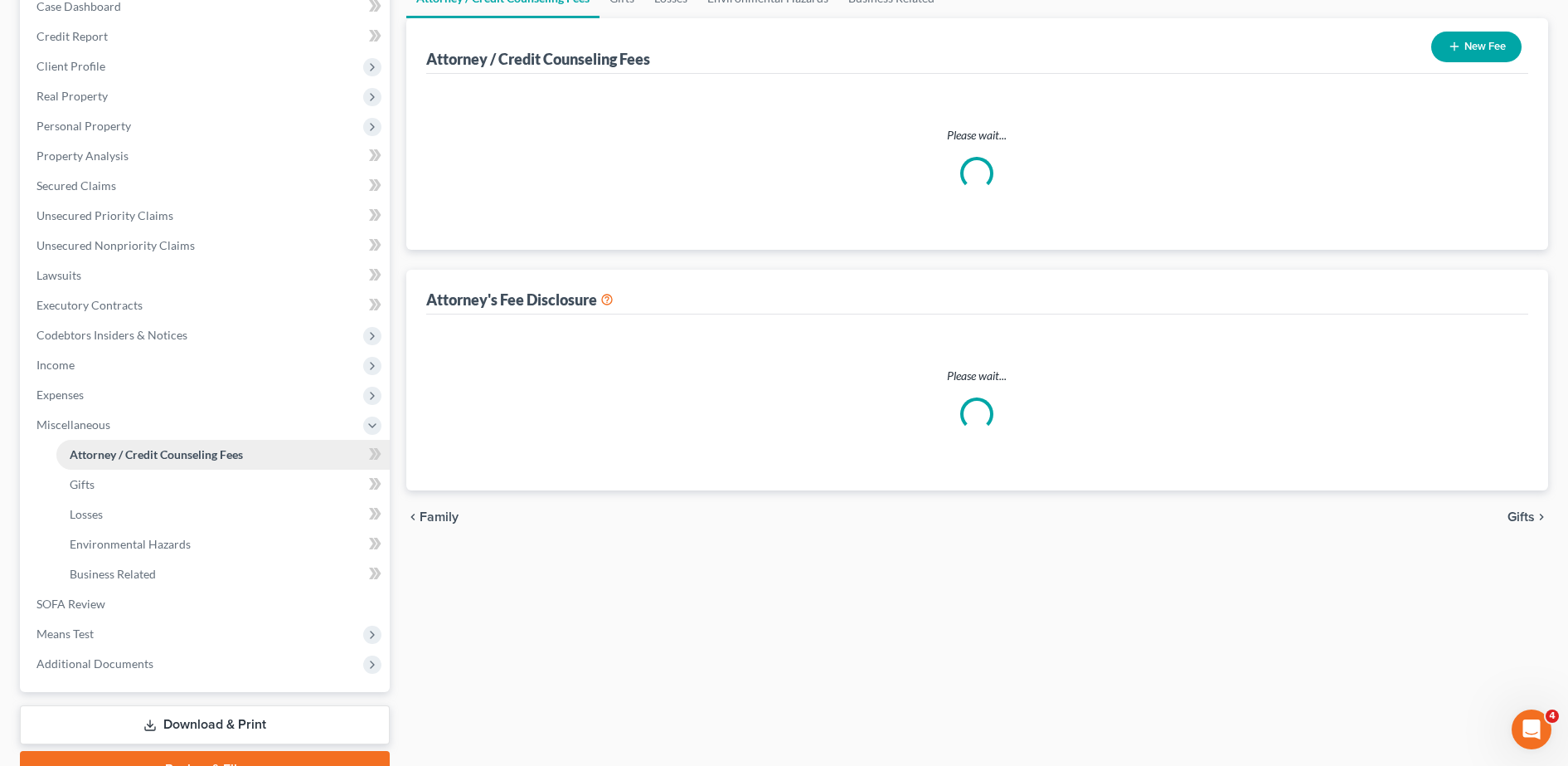
select select "0"
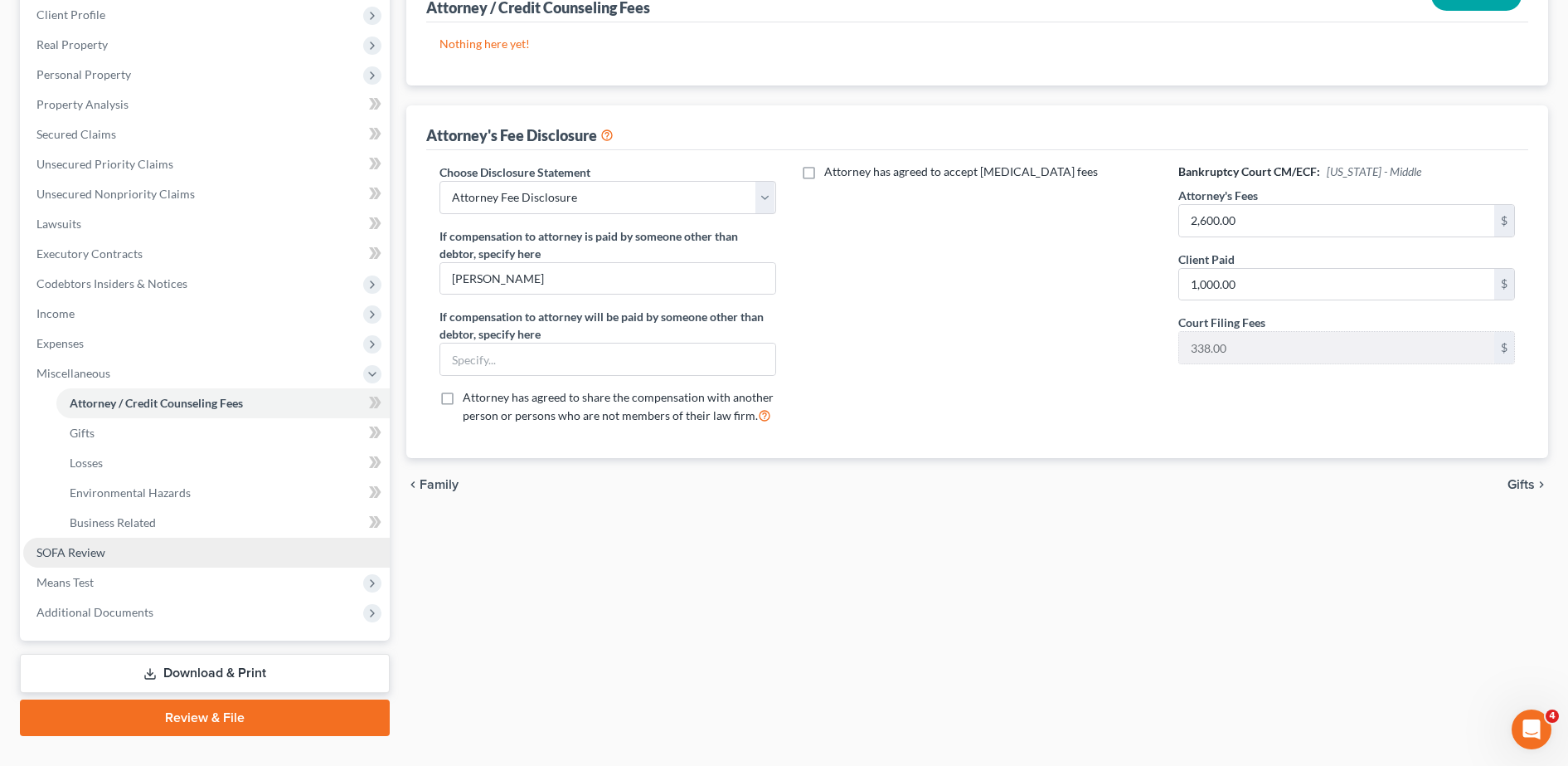
click at [122, 538] on link "SOFA Review" at bounding box center [206, 552] width 367 height 30
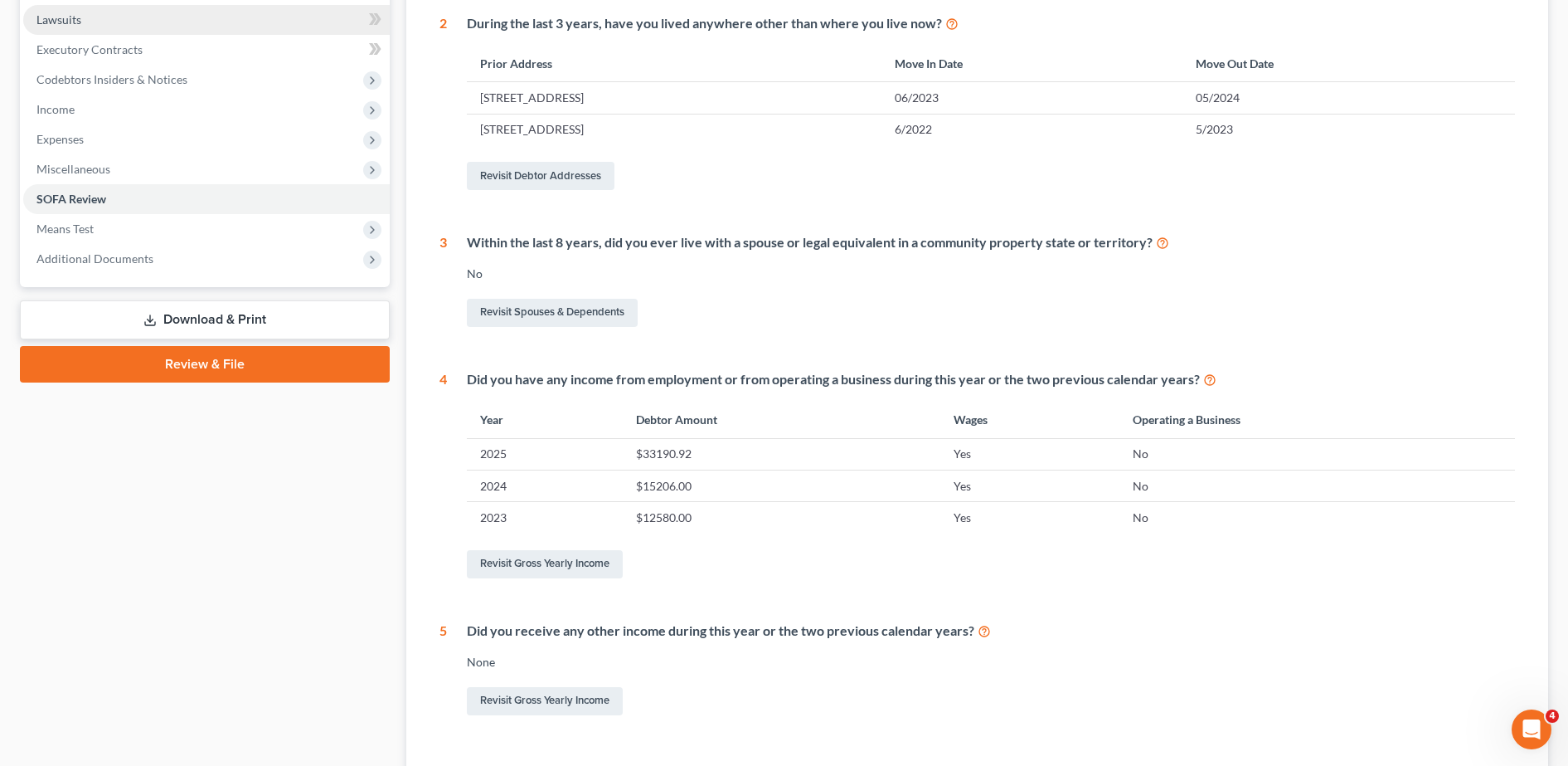
scroll to position [439, 0]
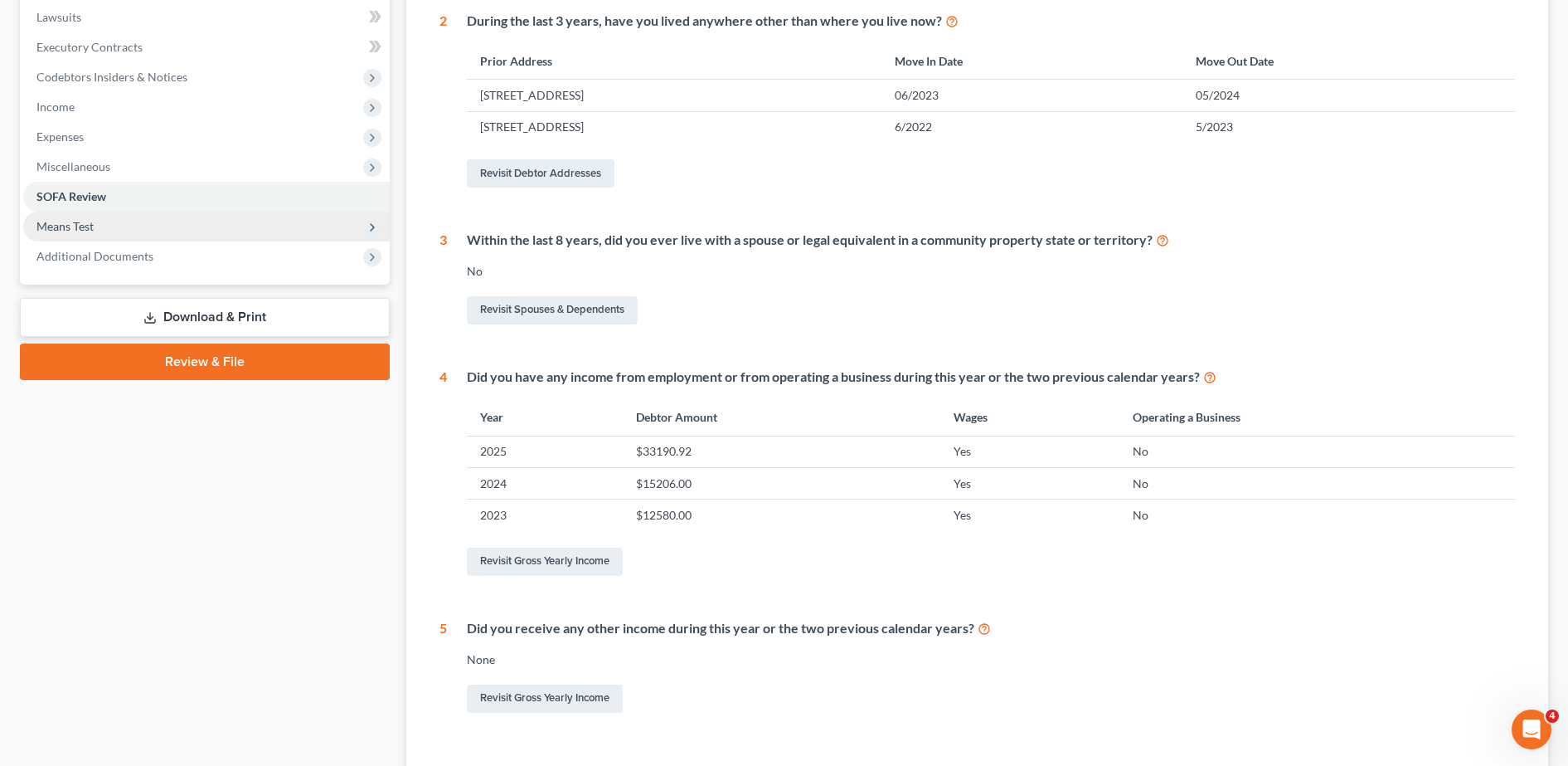
click at [133, 237] on span "Means Test" at bounding box center [206, 227] width 367 height 30
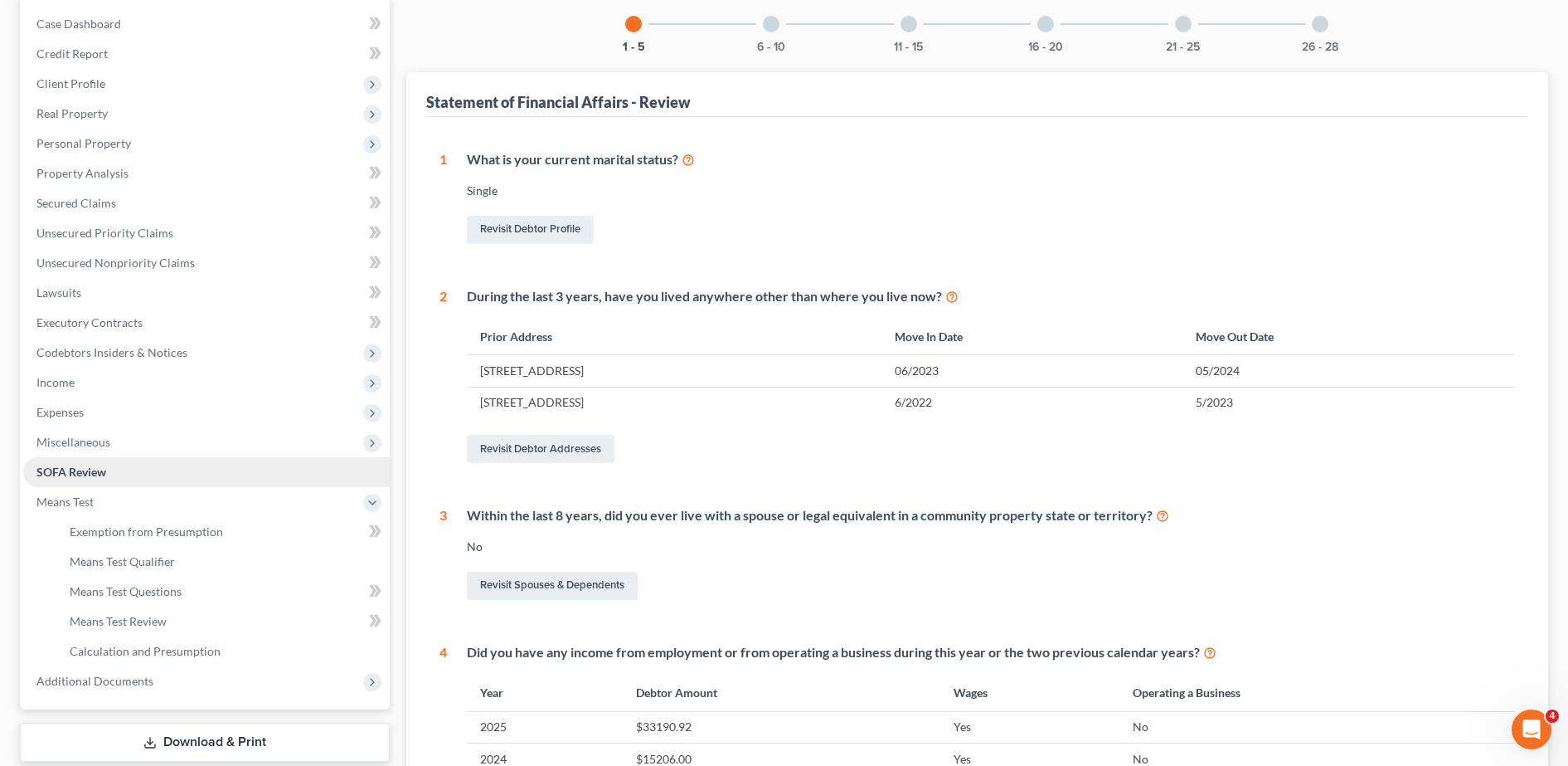
scroll to position [162, 0]
click at [773, 33] on div at bounding box center [771, 25] width 17 height 17
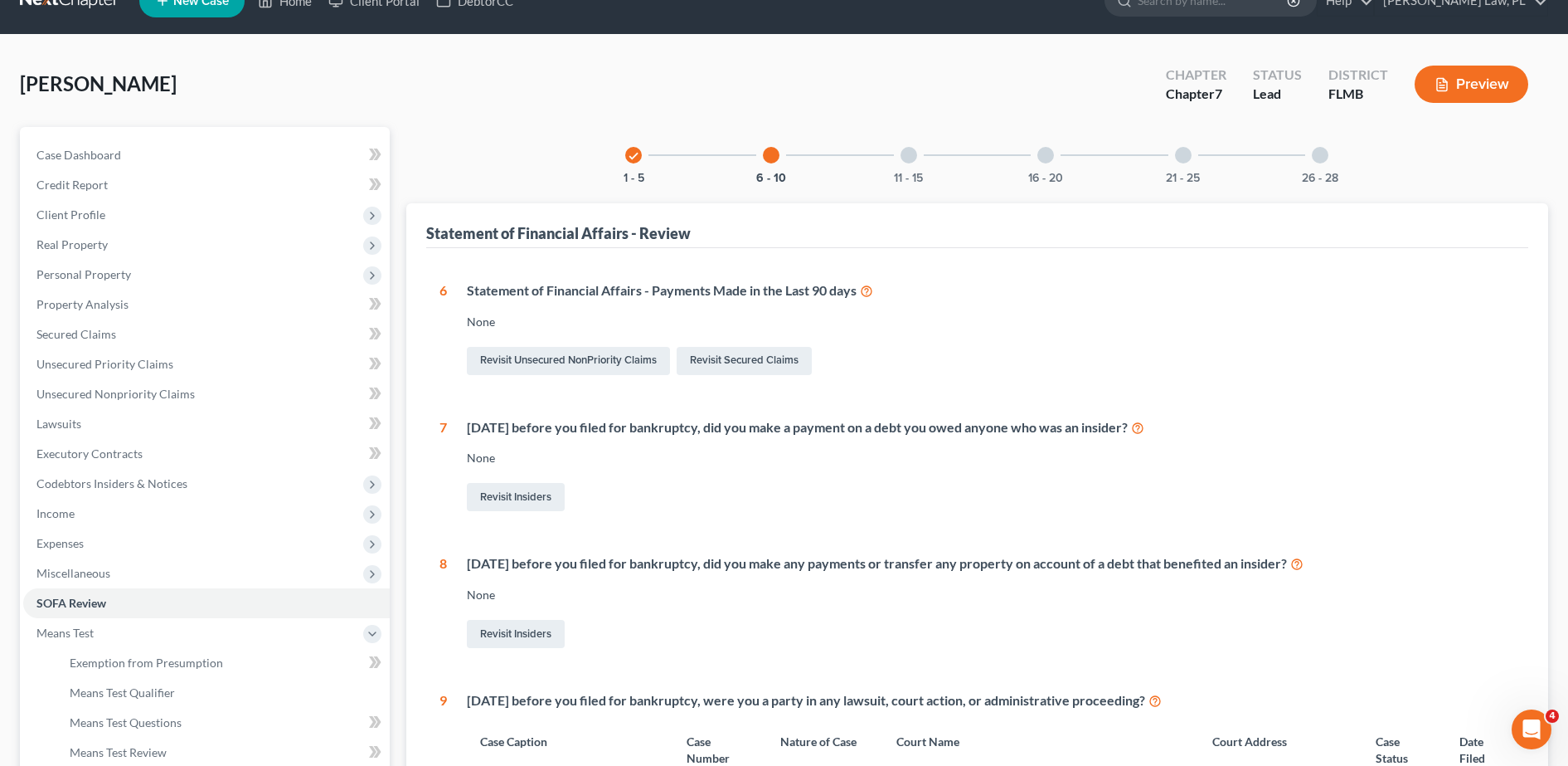
scroll to position [1, 0]
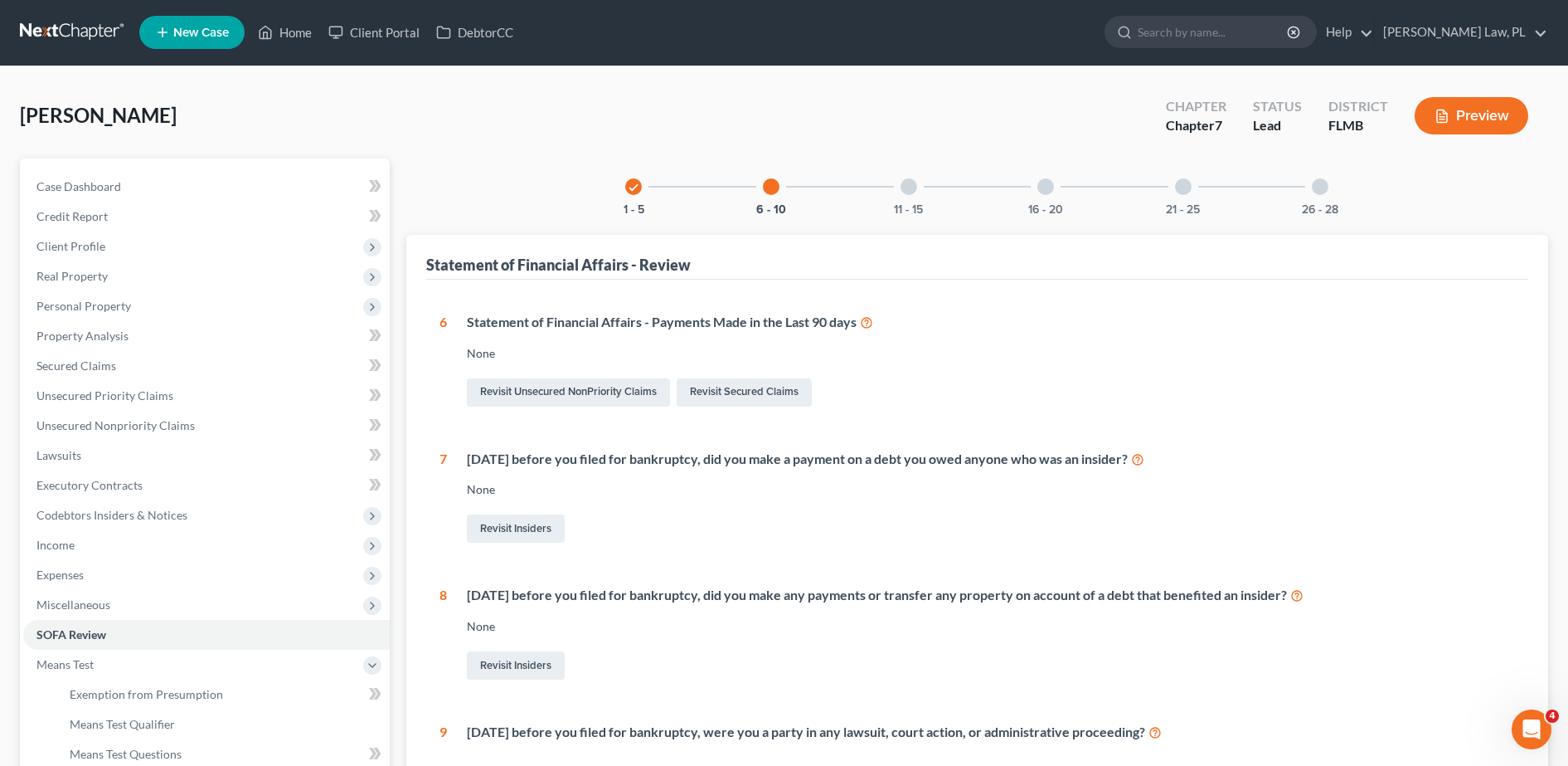
click at [915, 179] on div "11 - 15" at bounding box center [908, 186] width 56 height 56
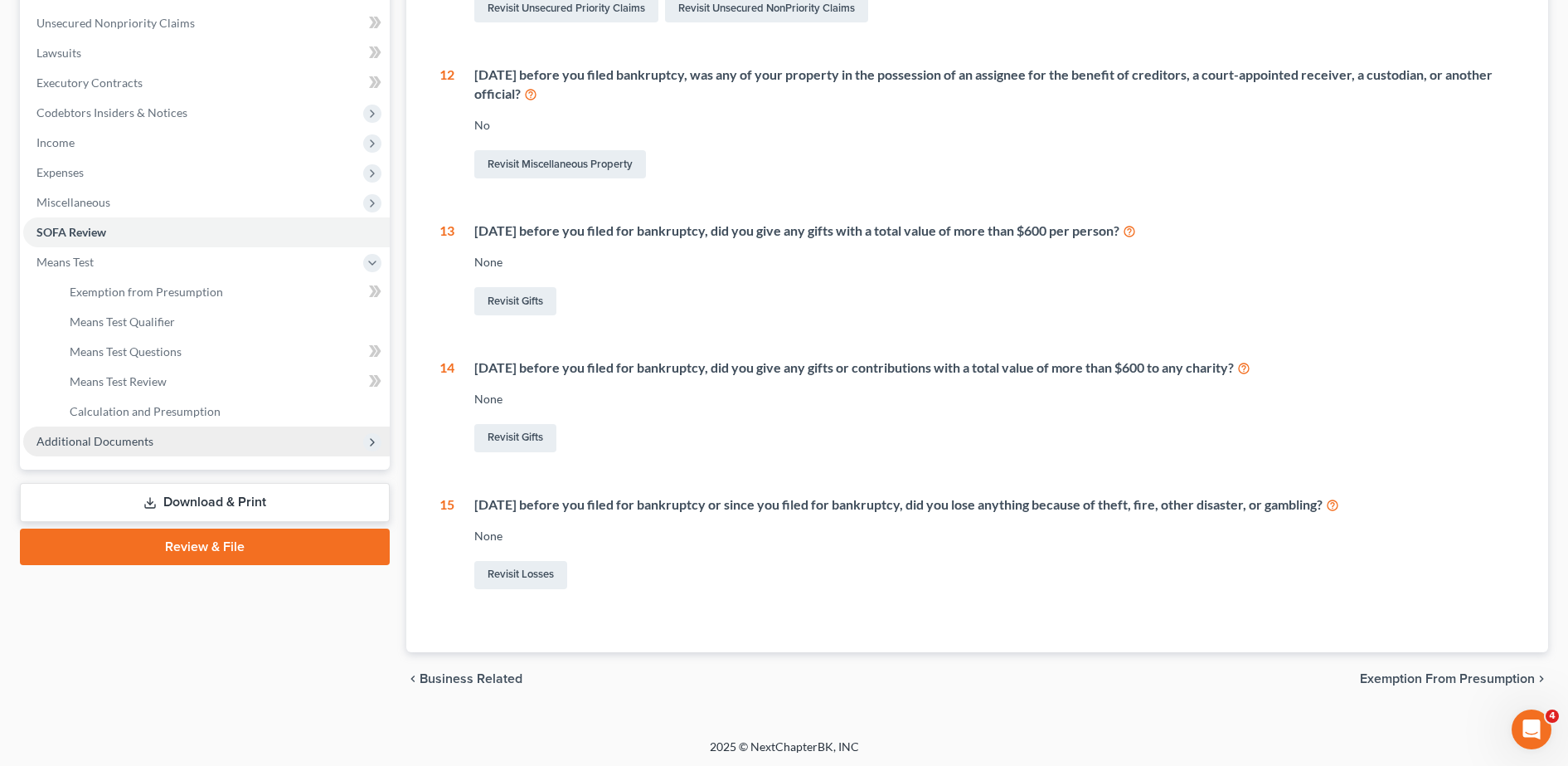
scroll to position [405, 0]
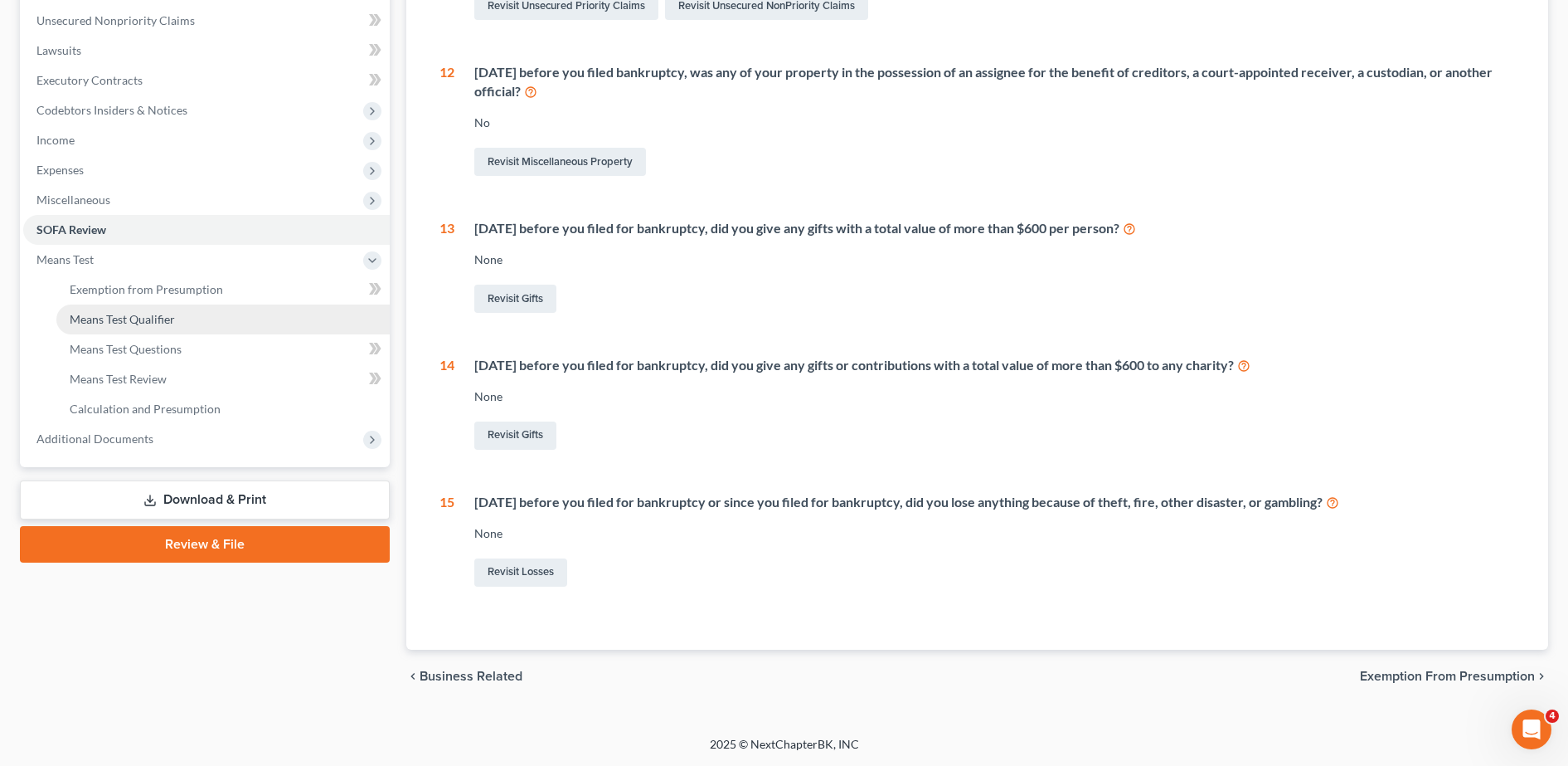
click at [249, 505] on link "Download & Print" at bounding box center [205, 500] width 370 height 39
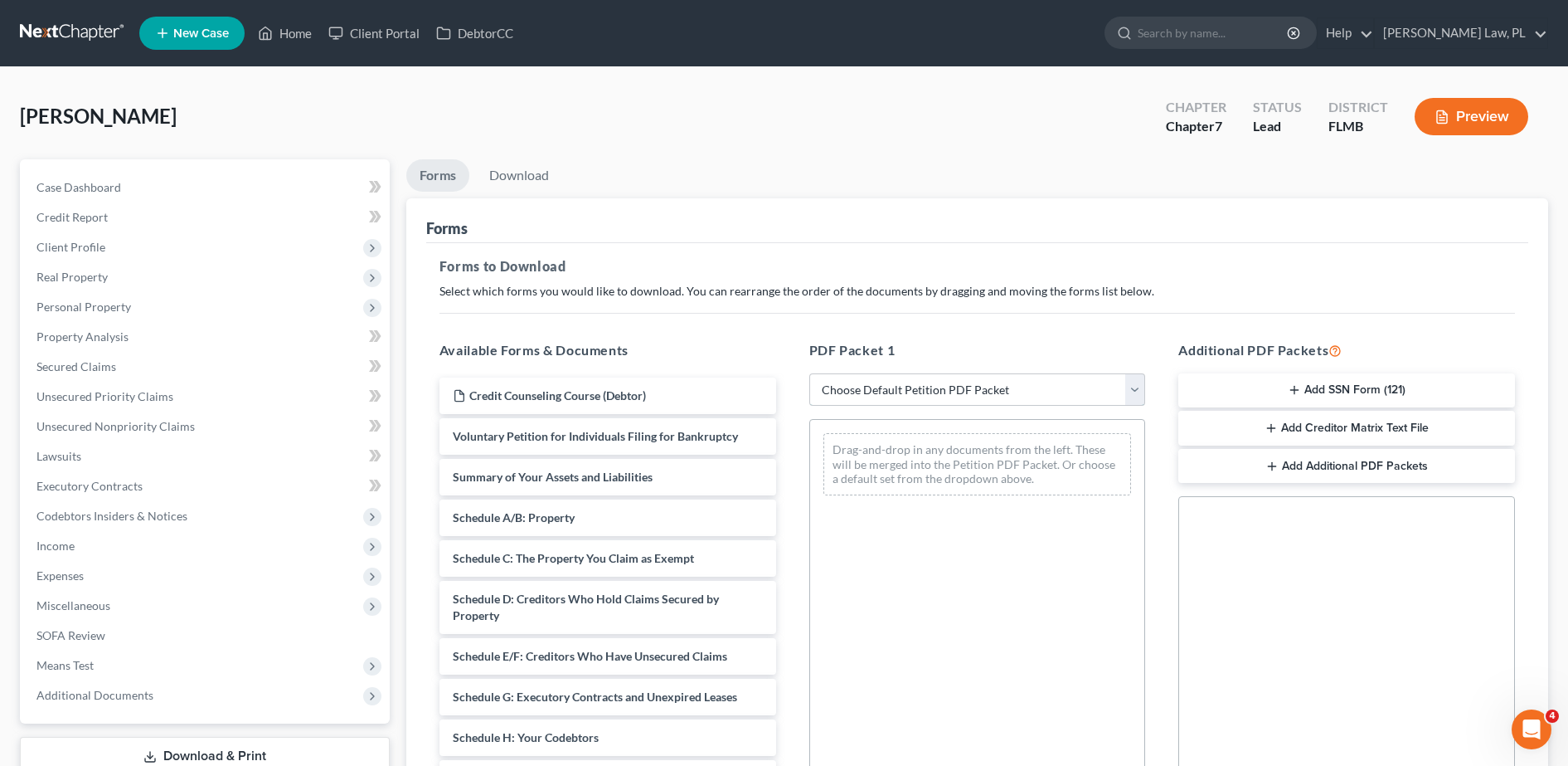
click at [988, 380] on select "Choose Default Petition PDF Packet Complete Bankruptcy Petition (all forms and …" at bounding box center [977, 390] width 337 height 33
select select "0"
click at [809, 373] on select "Choose Default Petition PDF Packet Complete Bankruptcy Petition (all forms and …" at bounding box center [977, 390] width 337 height 33
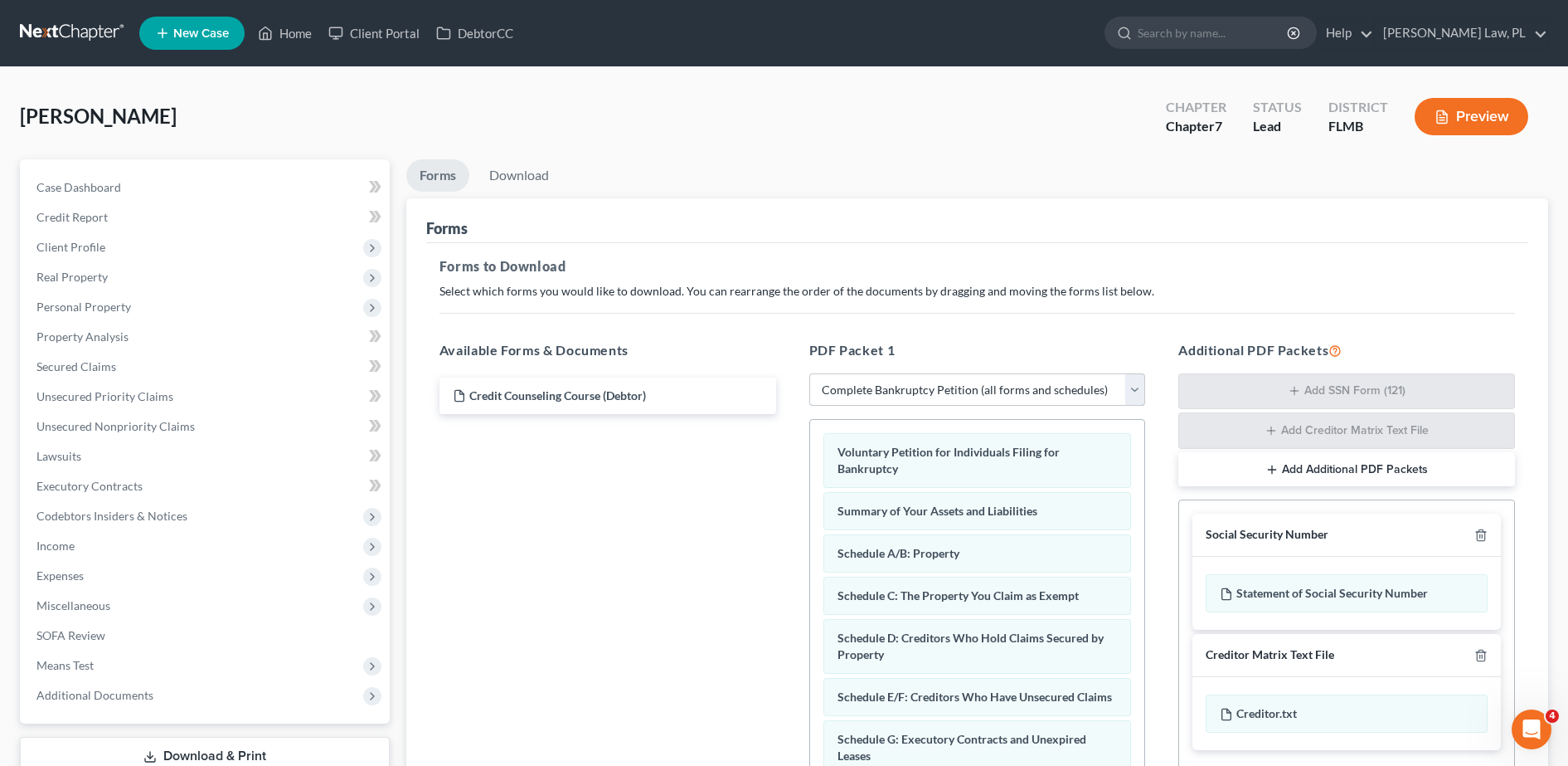
scroll to position [207, 0]
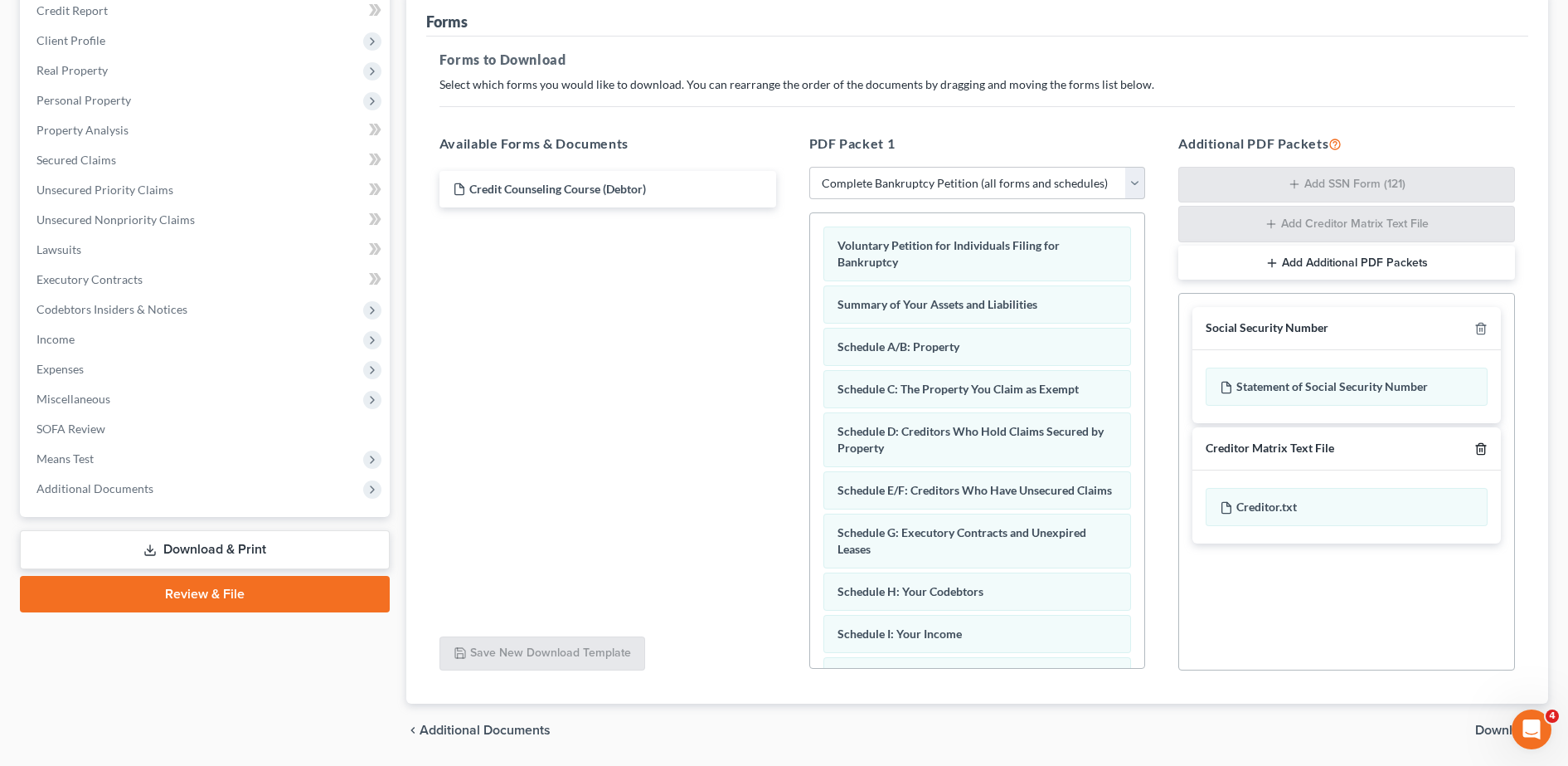
click at [1475, 447] on icon "button" at bounding box center [1480, 448] width 13 height 13
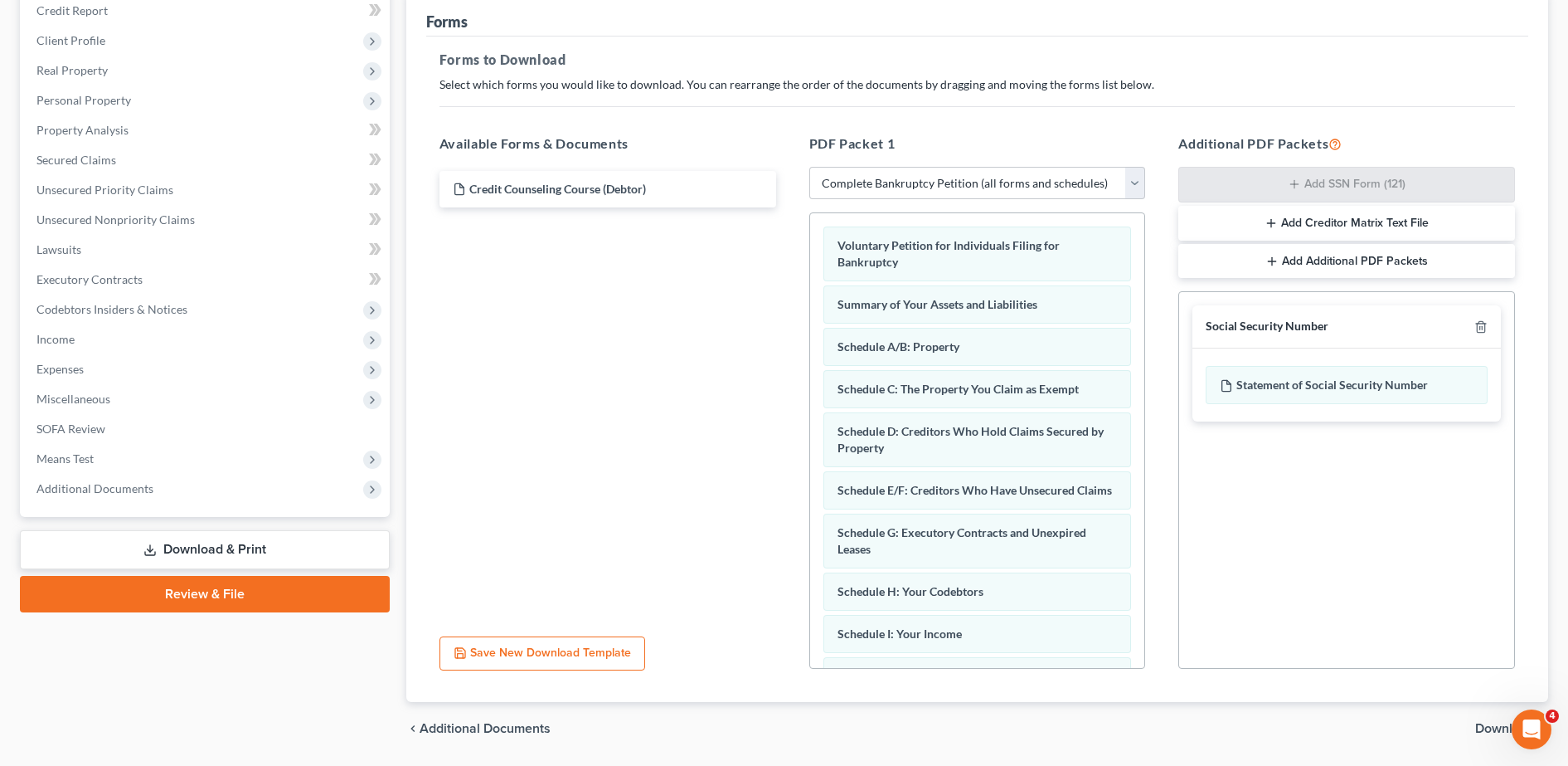
scroll to position [259, 0]
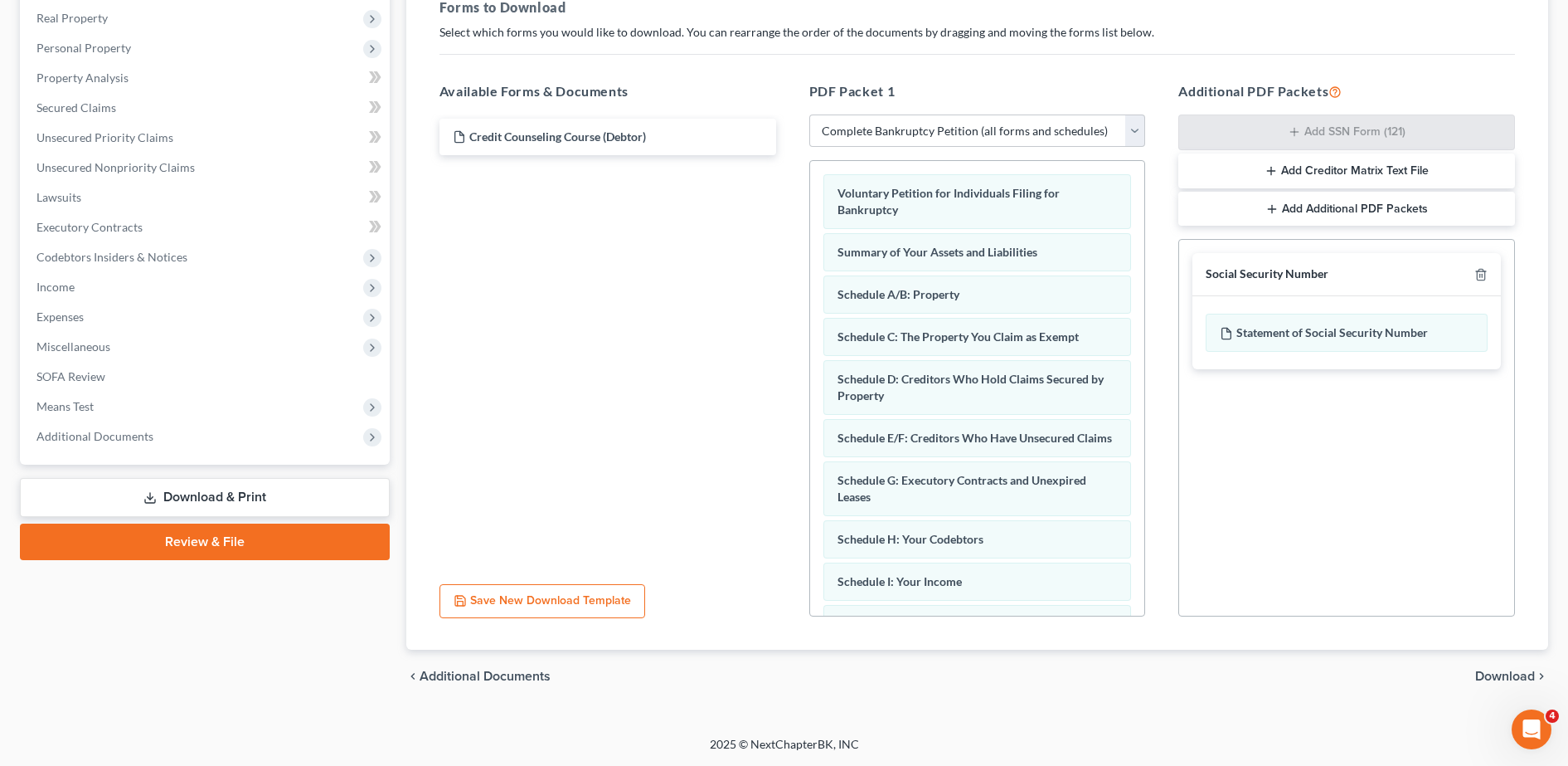
click at [1510, 679] on span "Download" at bounding box center [1505, 676] width 60 height 13
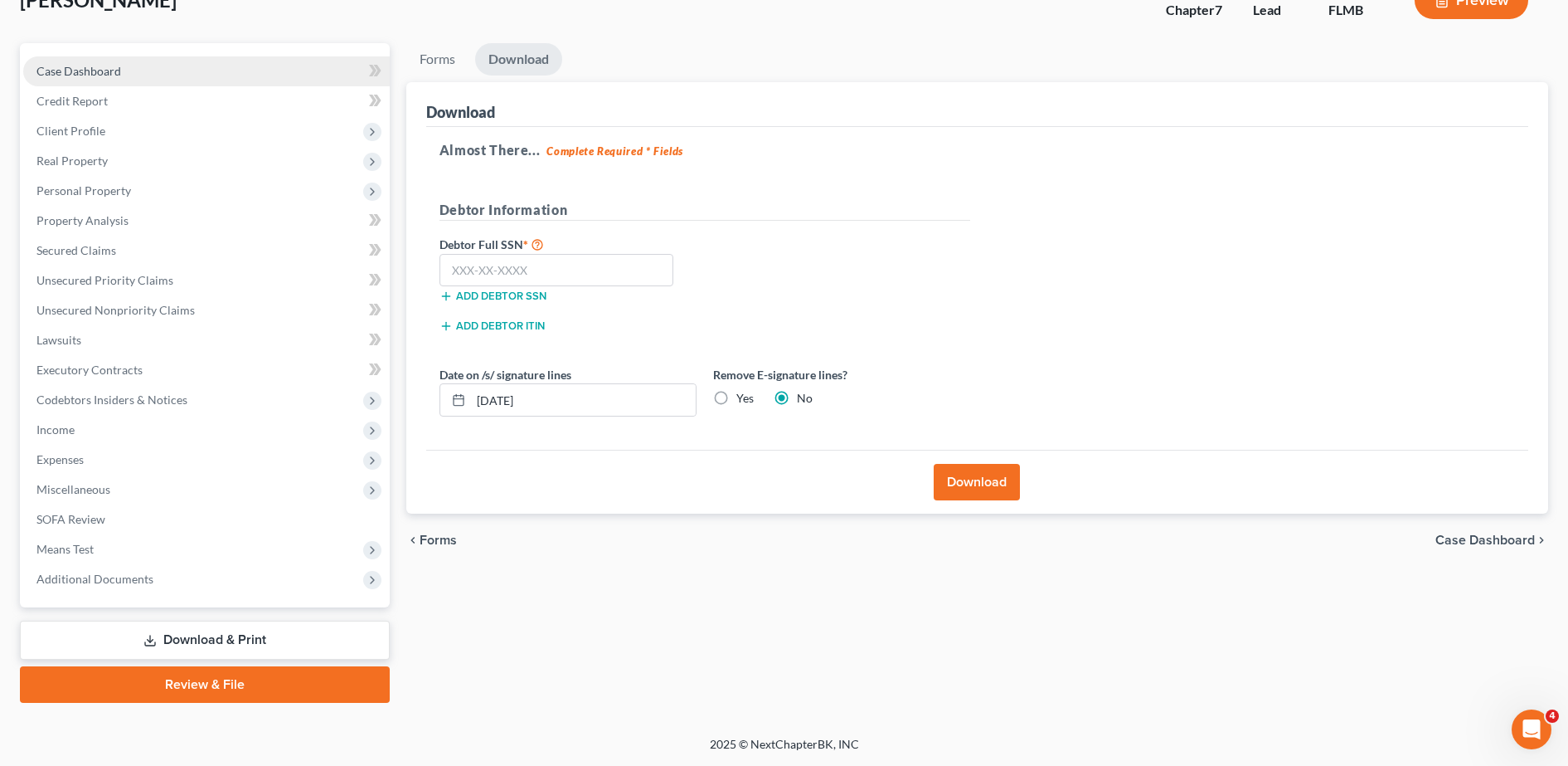
click at [214, 60] on link "Case Dashboard" at bounding box center [206, 71] width 367 height 30
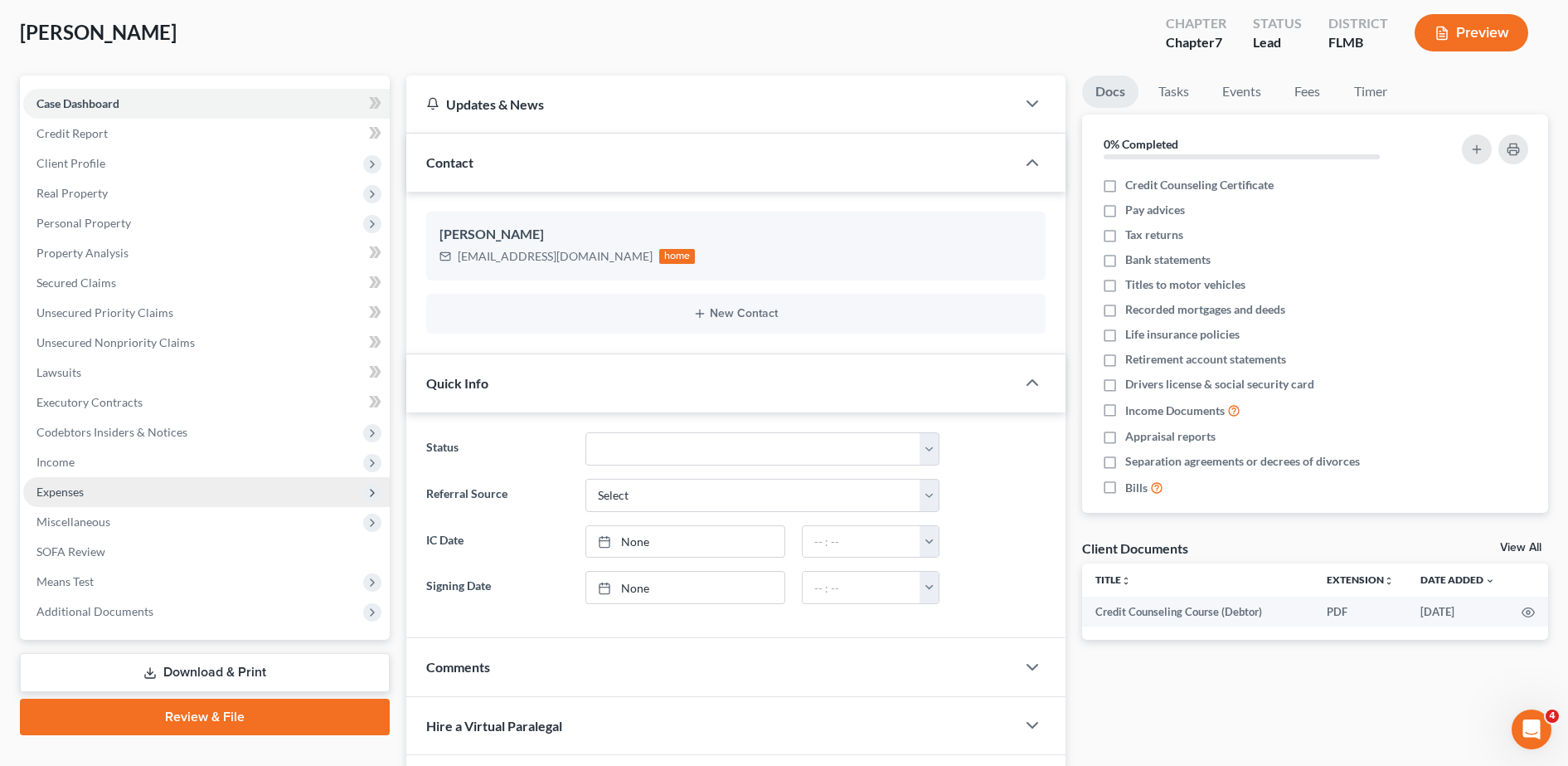
scroll to position [86, 0]
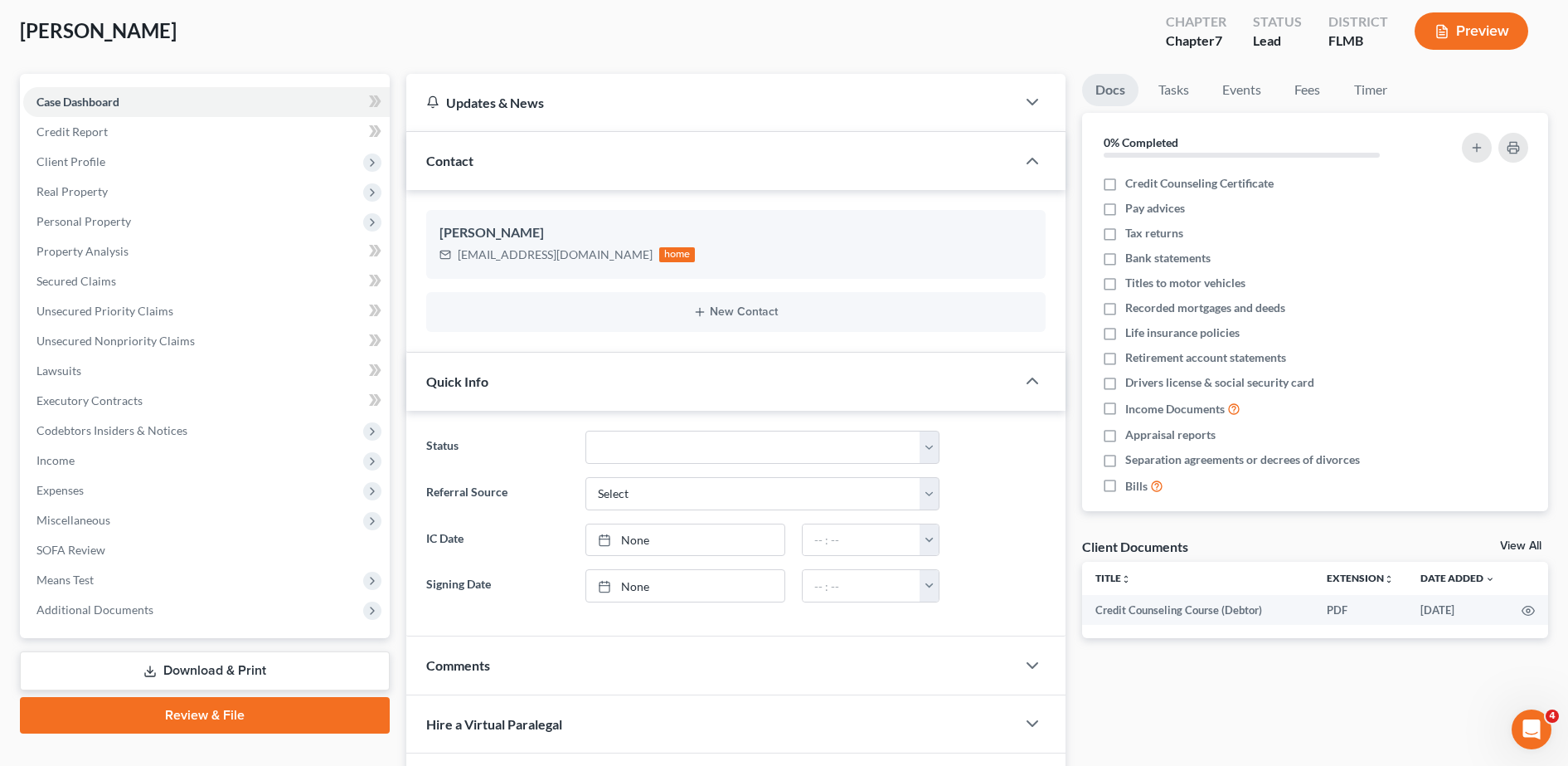
click at [115, 669] on link "Download & Print" at bounding box center [205, 671] width 370 height 39
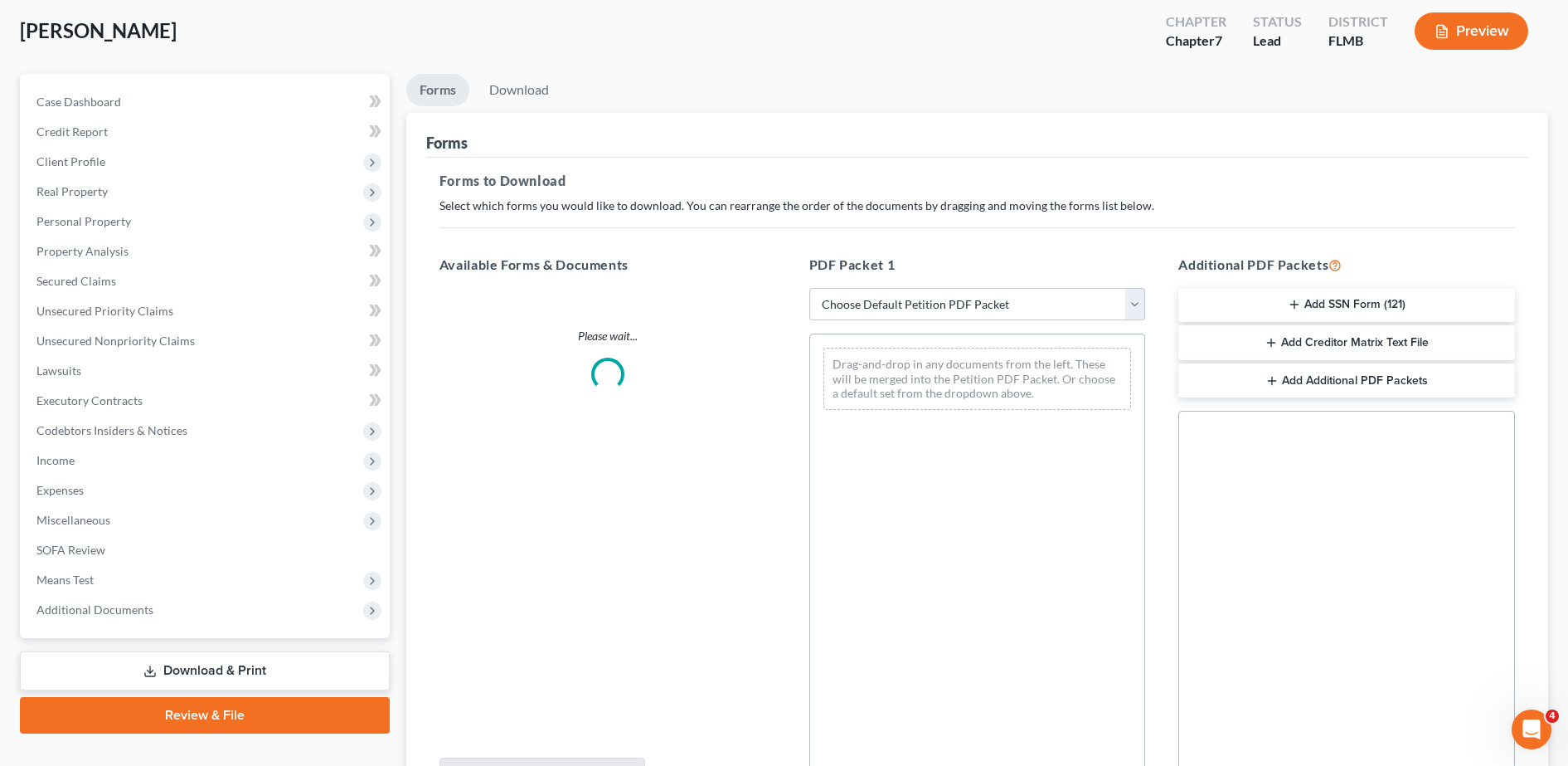
scroll to position [30, 0]
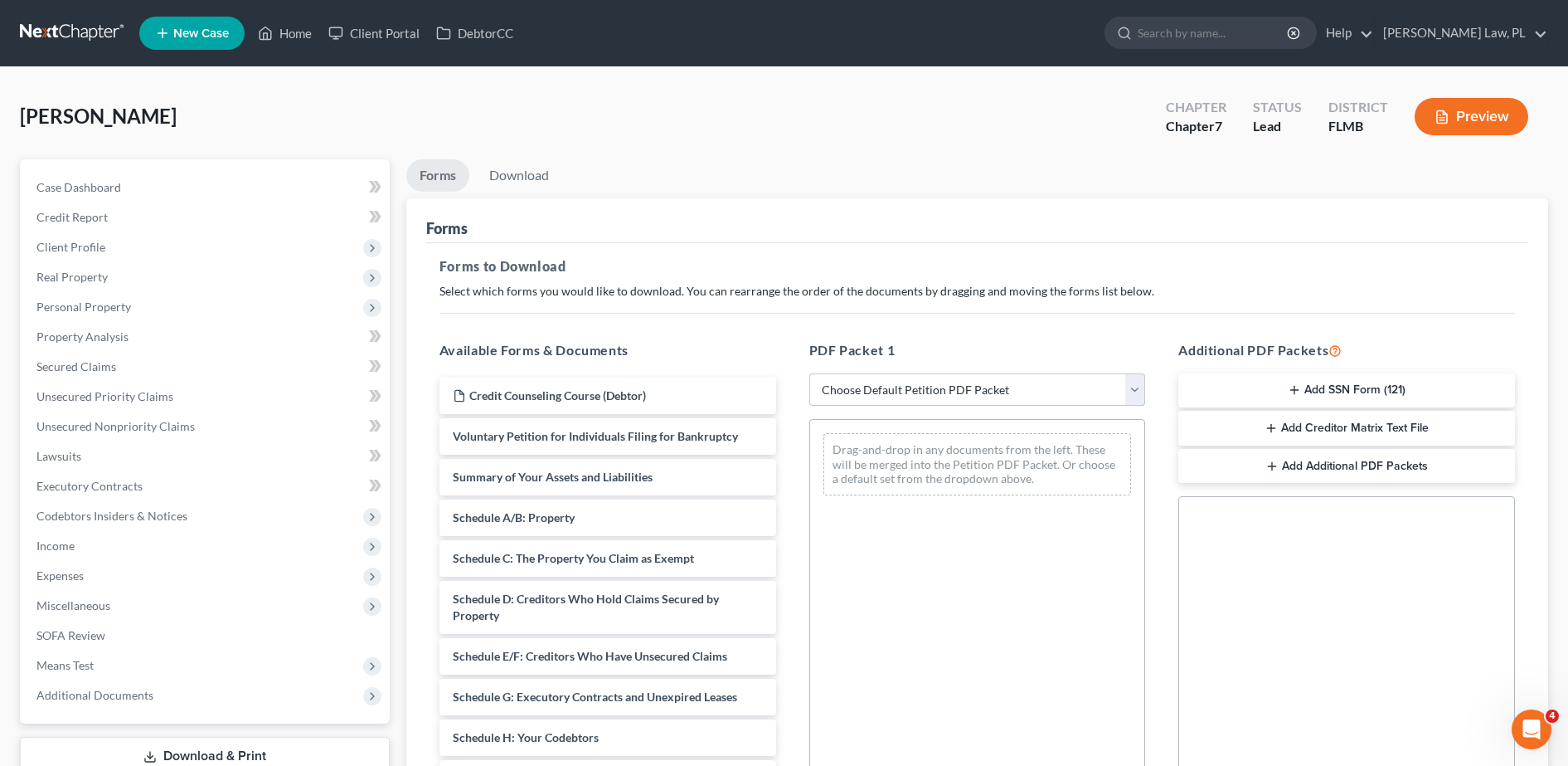
click at [845, 374] on select "Choose Default Petition PDF Packet Complete Bankruptcy Petition (all forms and …" at bounding box center [977, 390] width 337 height 33
select select "0"
click at [809, 373] on select "Choose Default Petition PDF Packet Complete Bankruptcy Petition (all forms and …" at bounding box center [977, 390] width 337 height 33
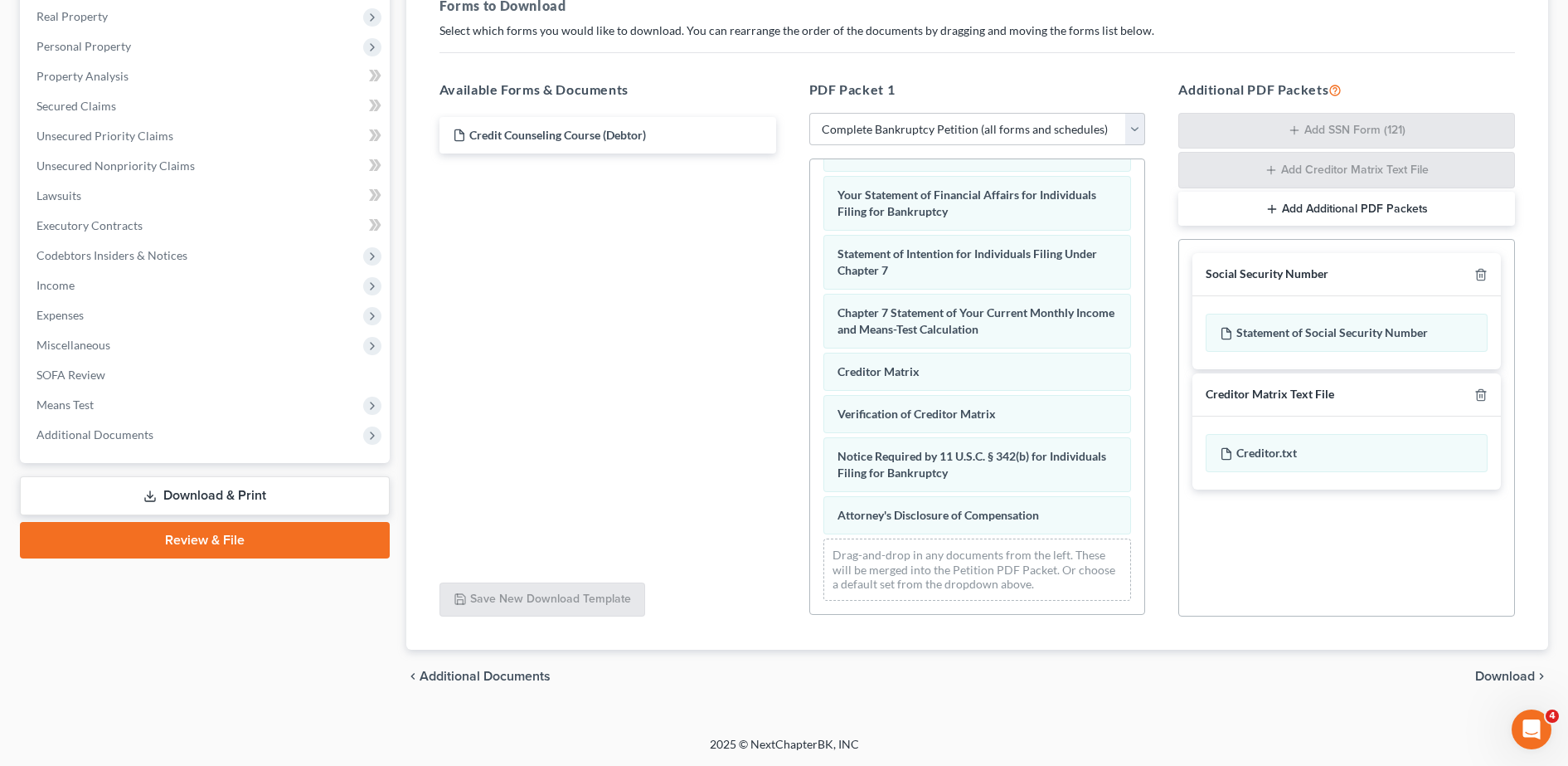
click at [1474, 394] on div at bounding box center [1477, 395] width 20 height 16
click at [1480, 395] on line "button" at bounding box center [1480, 396] width 0 height 4
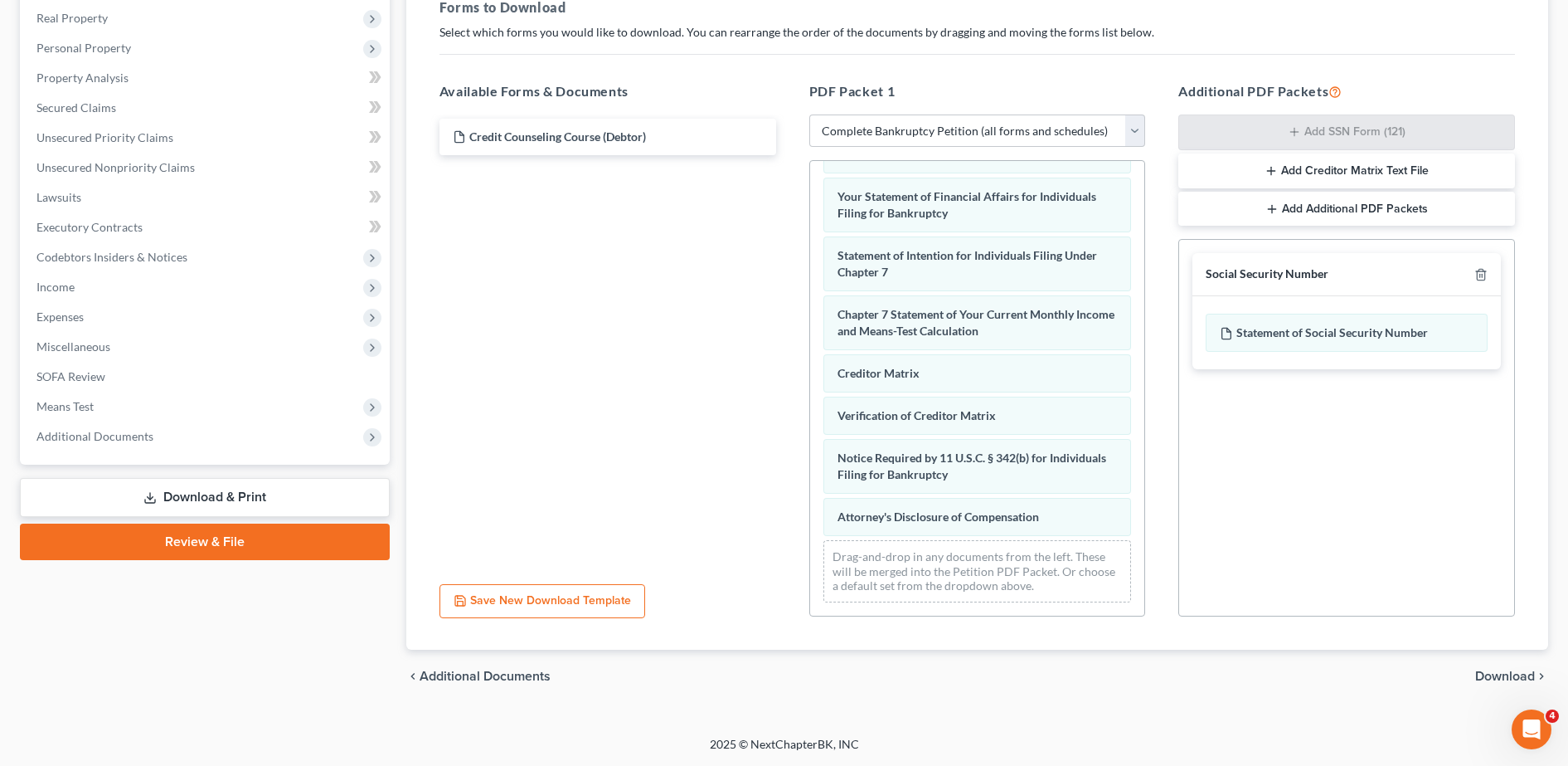
click at [1532, 672] on span "Download" at bounding box center [1505, 676] width 60 height 13
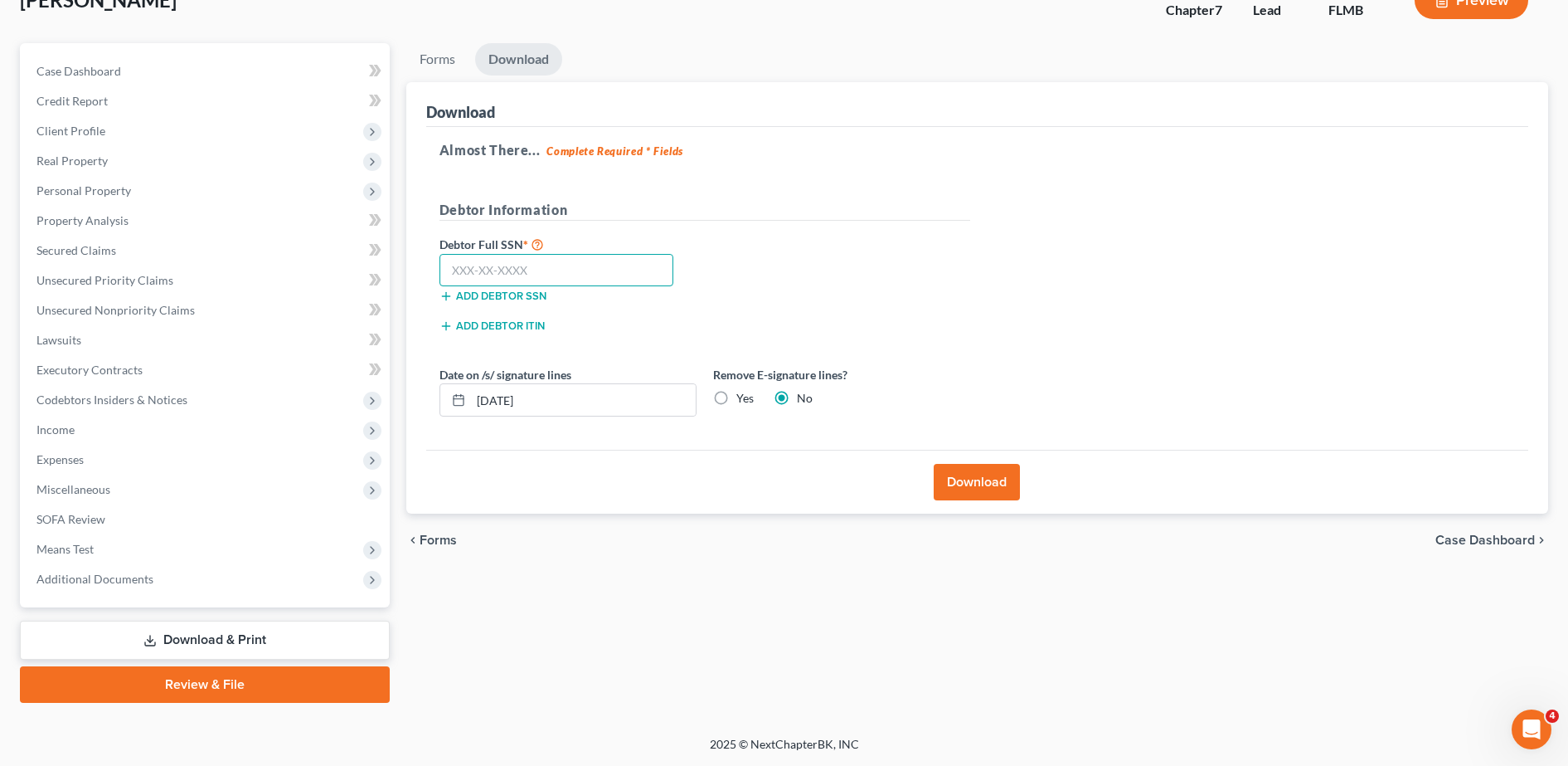
click at [560, 270] on input "text" at bounding box center [556, 271] width 234 height 33
paste input "766-88-3269"
type input "766-88-3269"
click at [733, 390] on div "Yes" at bounding box center [733, 397] width 40 height 17
click at [737, 402] on label "Yes" at bounding box center [745, 397] width 18 height 17
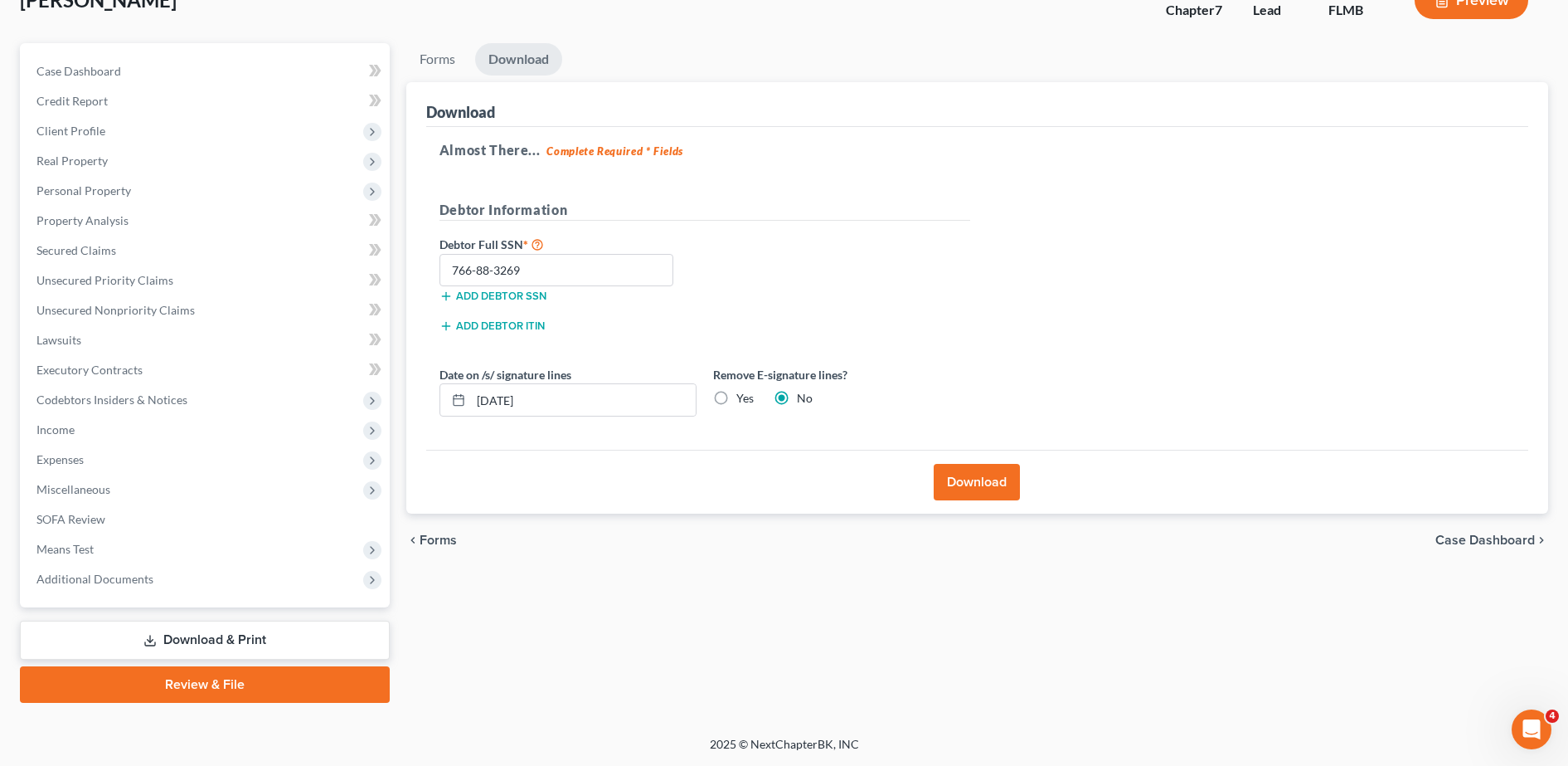
click at [743, 401] on input "Yes" at bounding box center [748, 395] width 10 height 11
radio input "true"
radio input "false"
click at [962, 480] on button "Download" at bounding box center [976, 482] width 87 height 37
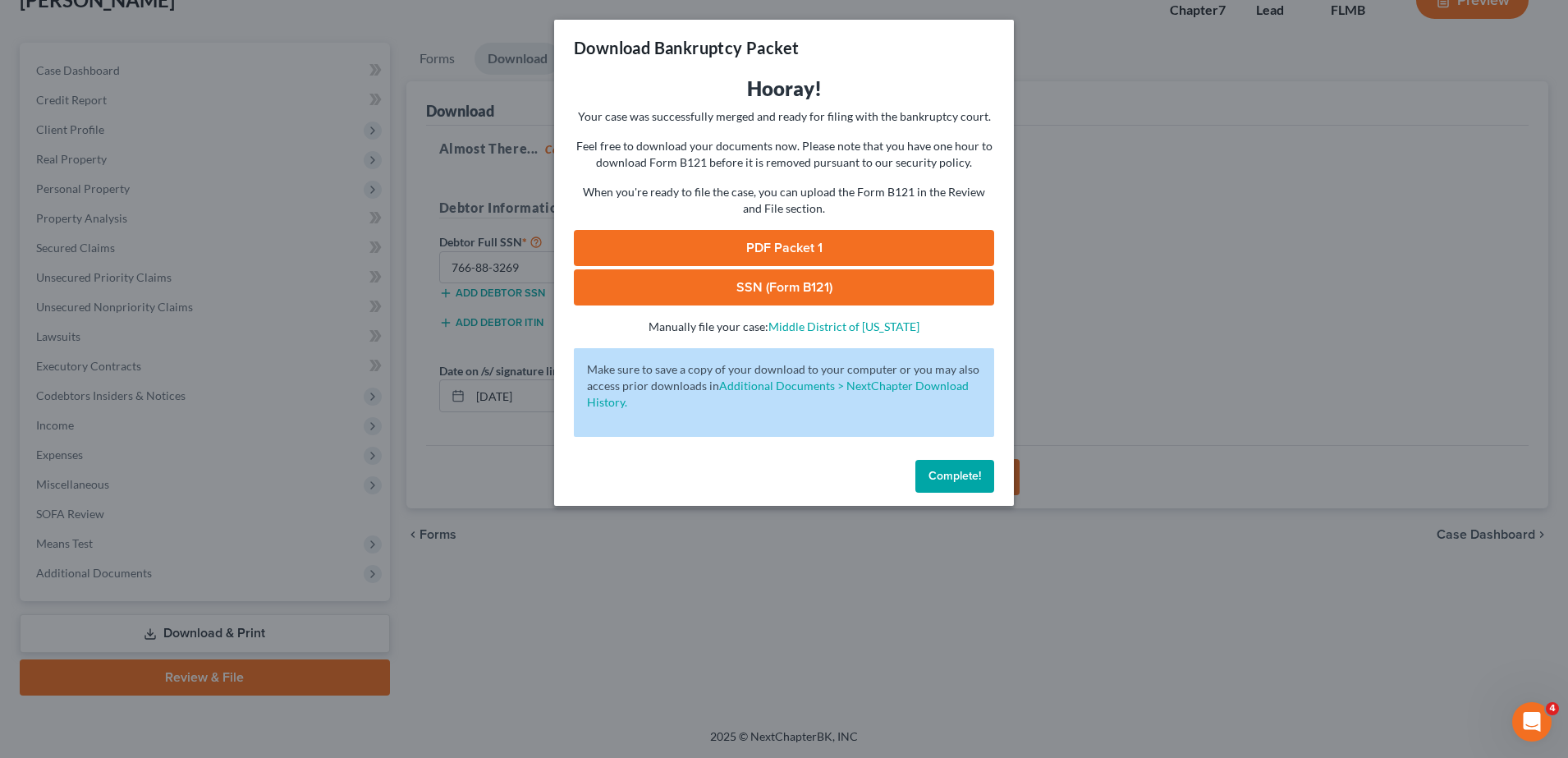
click at [792, 245] on link "PDF Packet 1" at bounding box center [783, 248] width 420 height 36
click at [773, 283] on link "SSN (Form B121)" at bounding box center [783, 288] width 420 height 36
click at [146, 16] on div "Download Bankruptcy Packet Hooray! Your case was successfully merged and ready …" at bounding box center [784, 379] width 1568 height 758
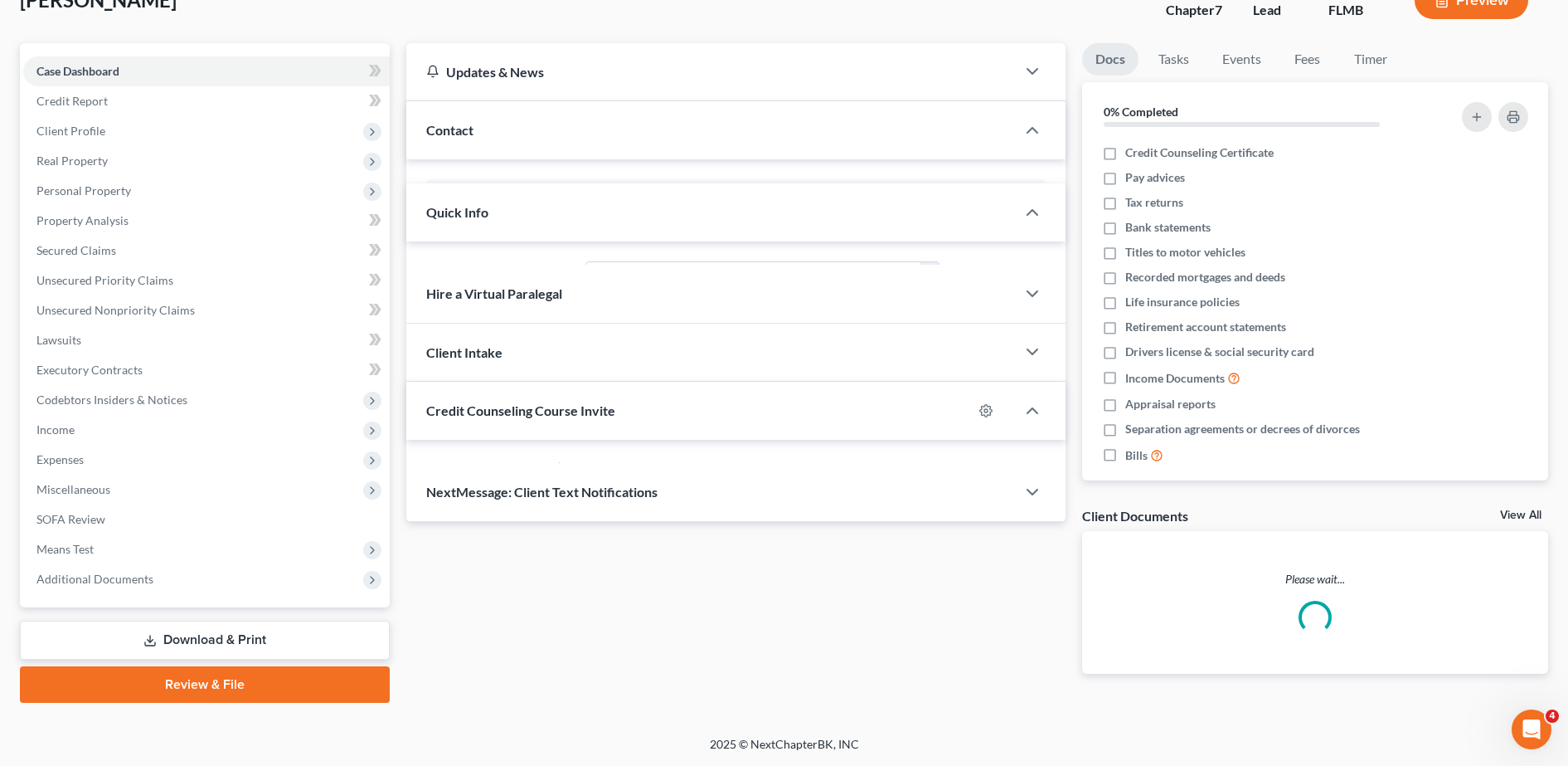
scroll to position [86, 0]
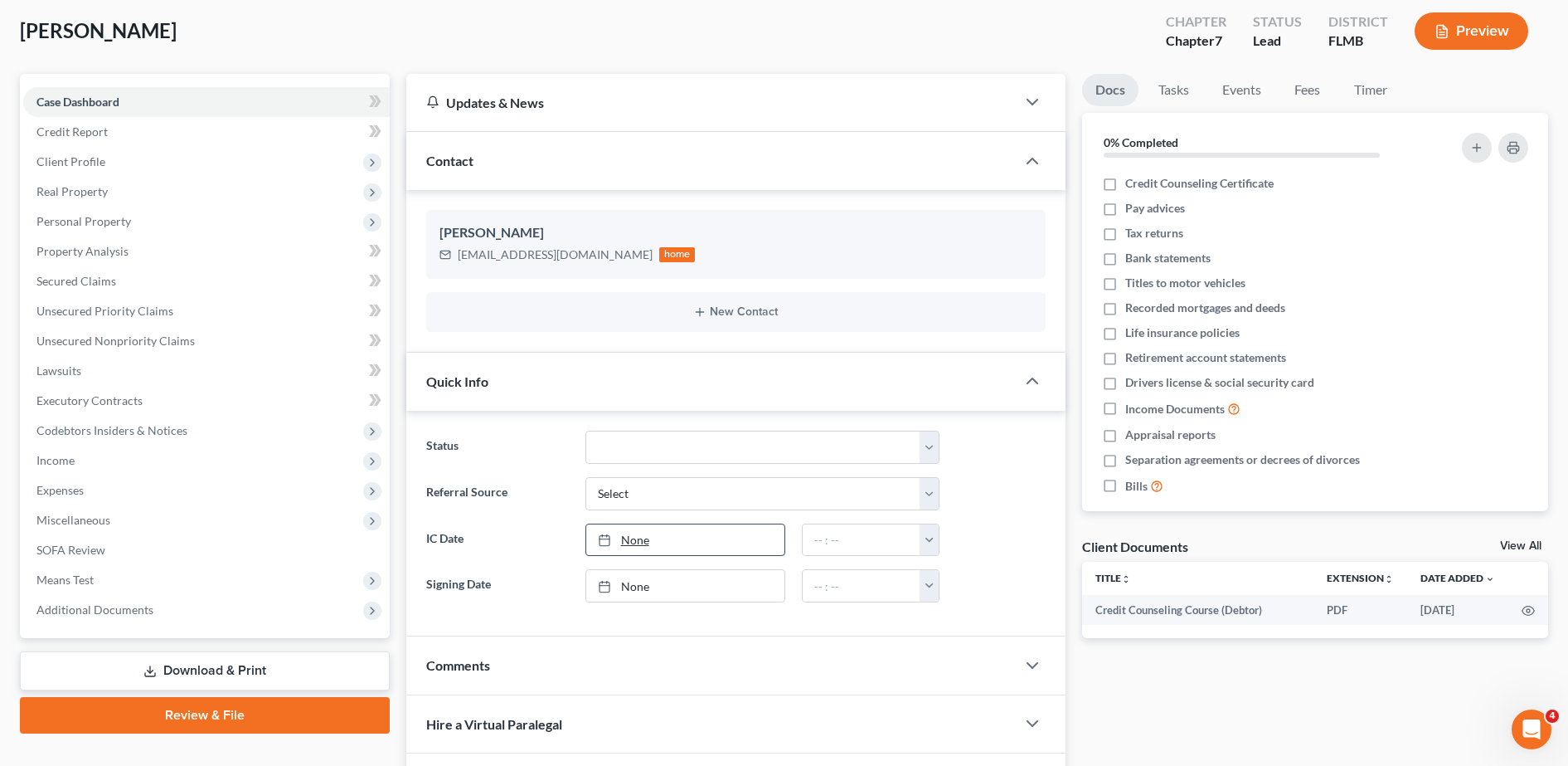
drag, startPoint x: 330, startPoint y: 657, endPoint x: 634, endPoint y: 541, distance: 325.4
click at [330, 657] on link "Download & Print" at bounding box center [205, 671] width 370 height 39
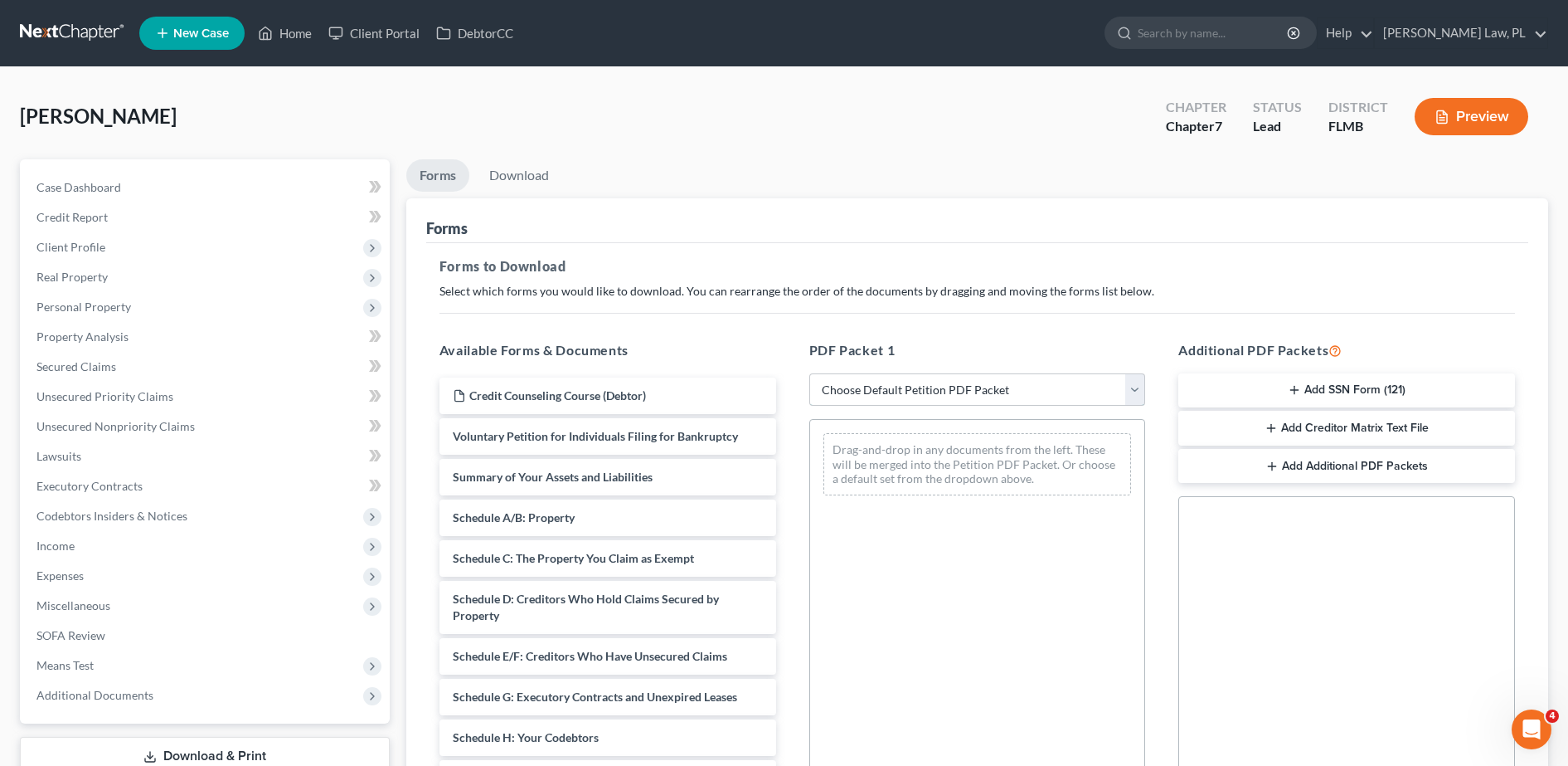
click at [911, 382] on select "Choose Default Petition PDF Packet Complete Bankruptcy Petition (all forms and …" at bounding box center [977, 390] width 337 height 33
select select "3"
click at [809, 373] on select "Choose Default Petition PDF Packet Complete Bankruptcy Petition (all forms and …" at bounding box center [977, 390] width 337 height 33
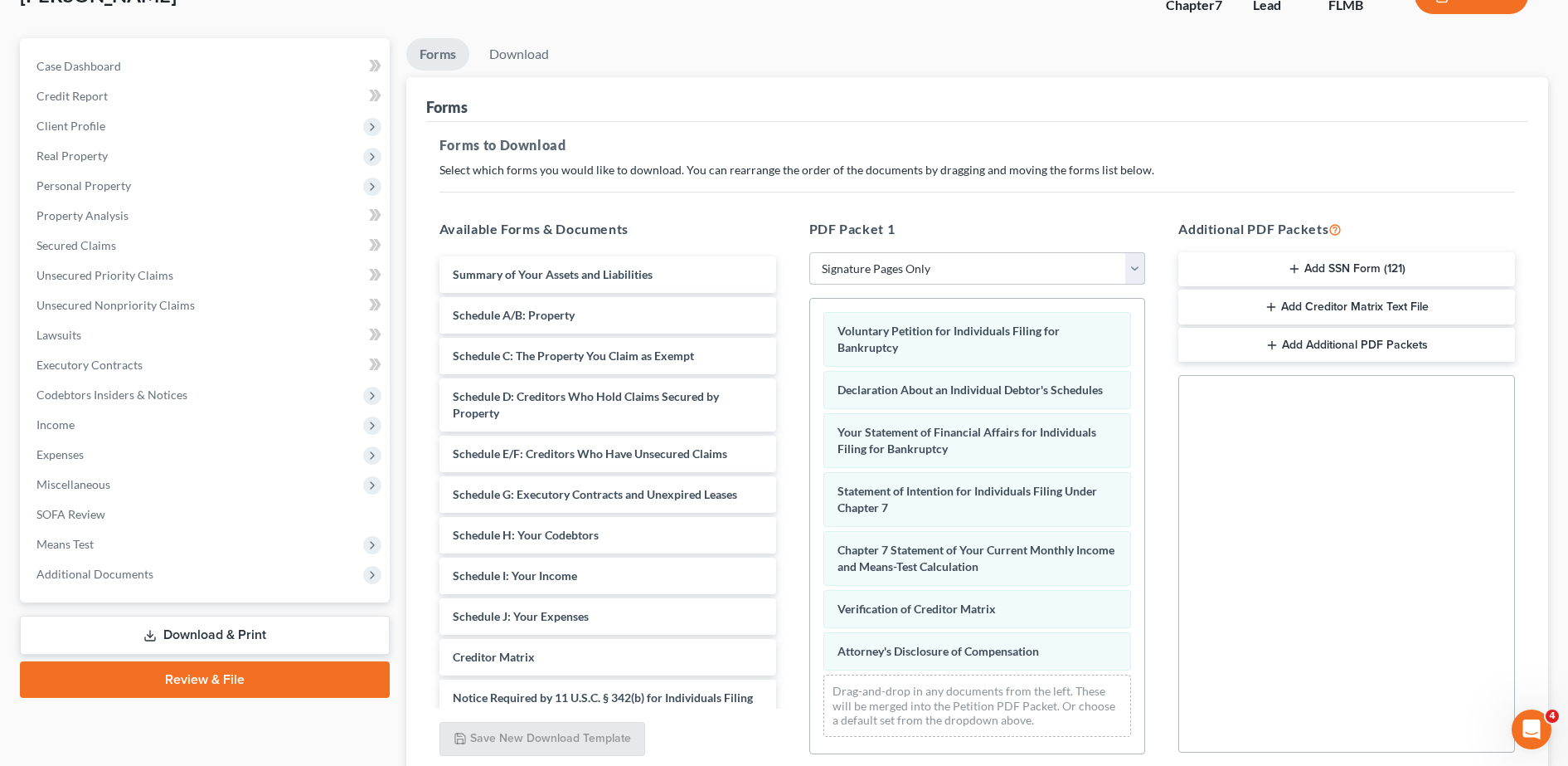
scroll to position [259, 0]
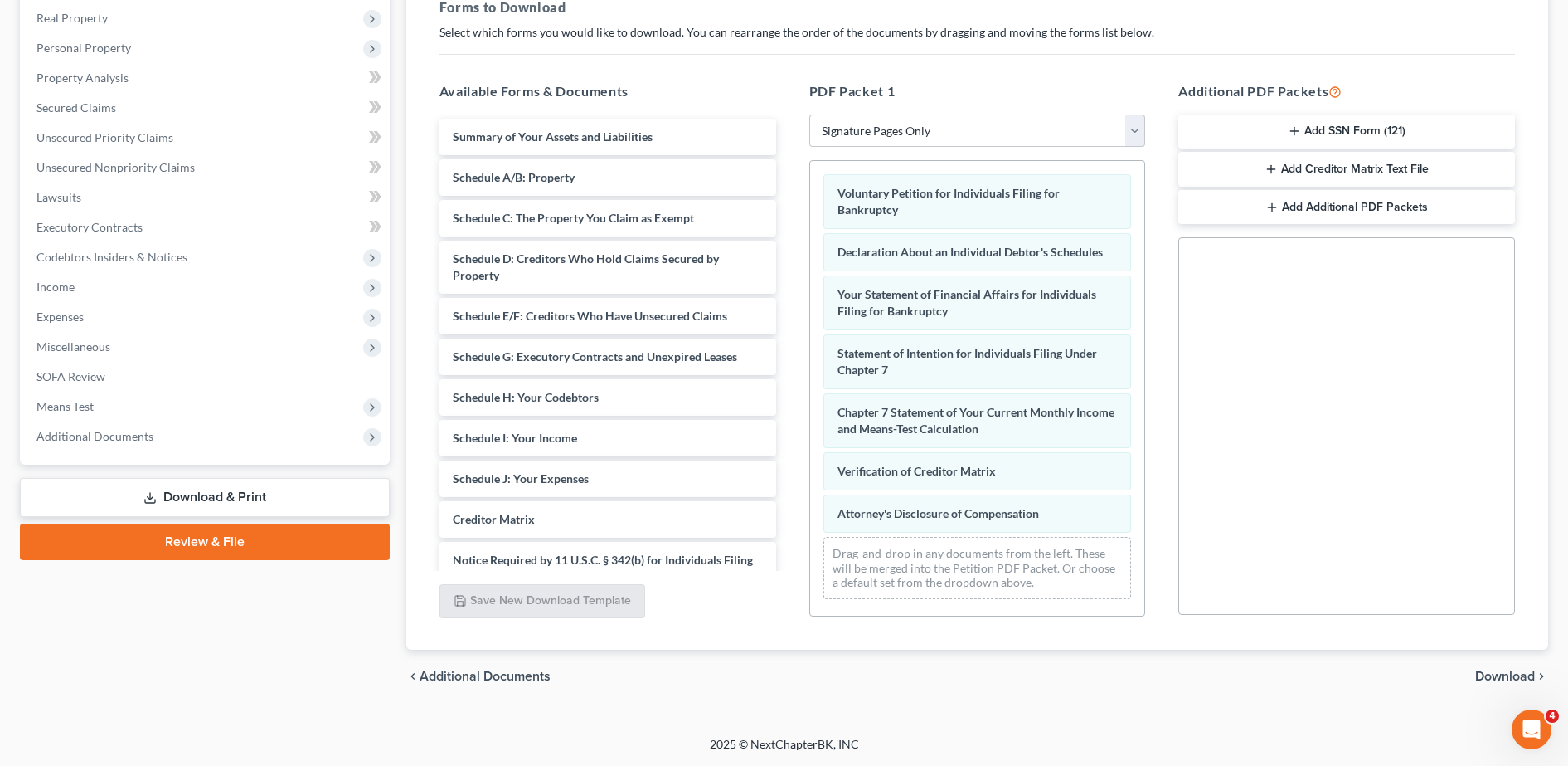
click at [1493, 673] on span "Download" at bounding box center [1505, 676] width 60 height 13
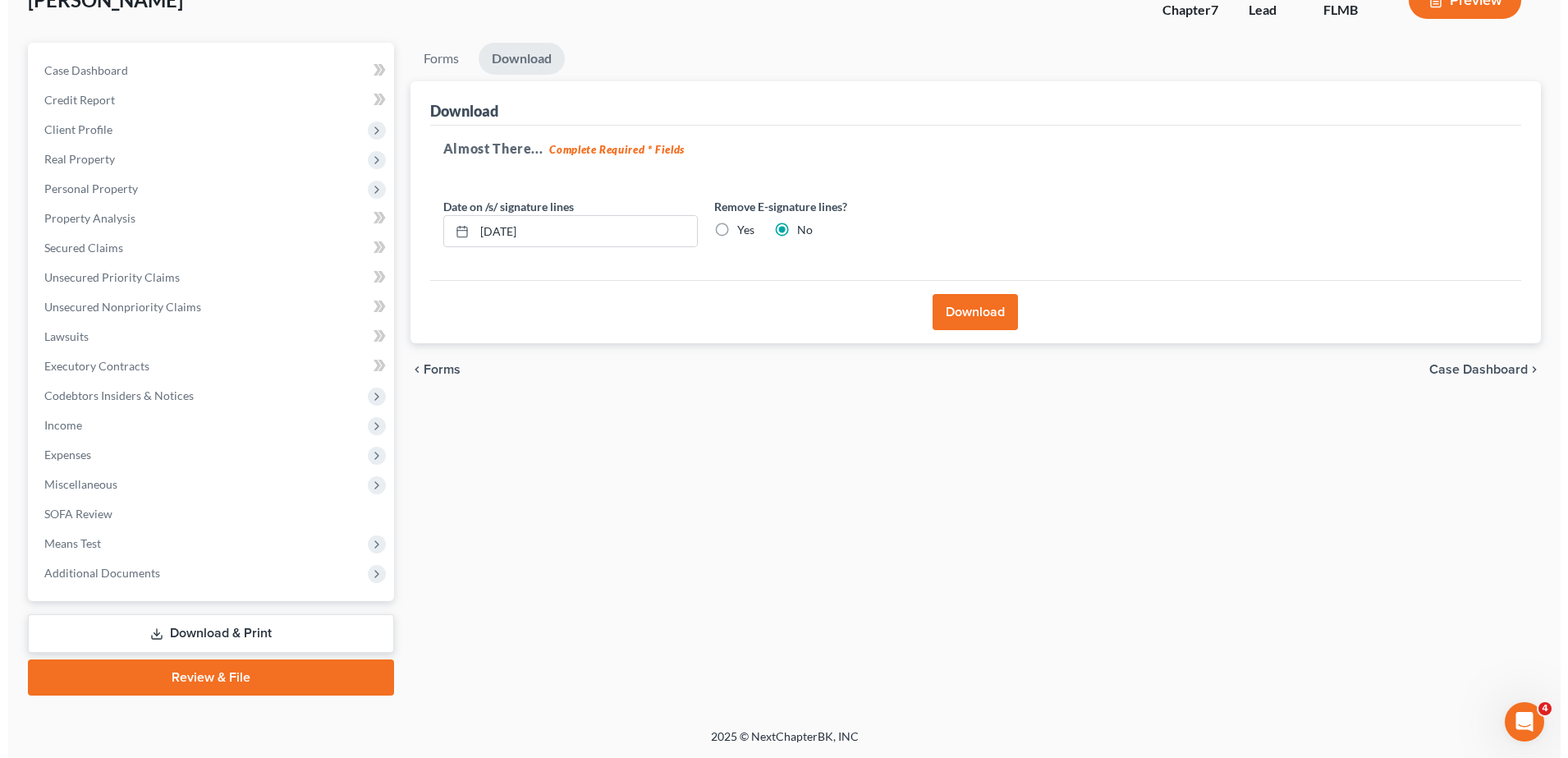
scroll to position [115, 0]
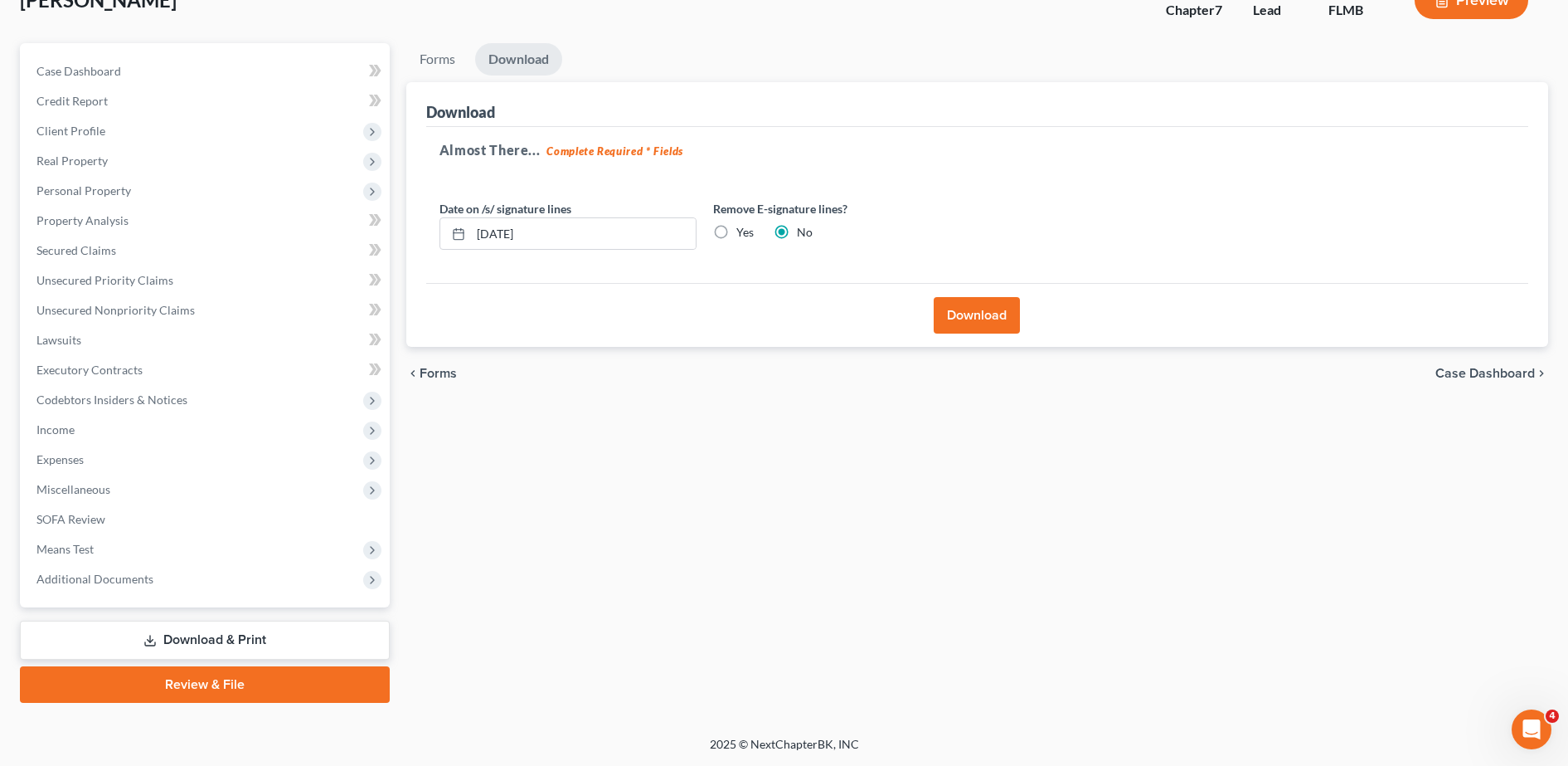
click at [736, 235] on label "Yes" at bounding box center [745, 232] width 18 height 17
click at [743, 235] on input "Yes" at bounding box center [748, 229] width 10 height 11
radio input "true"
radio input "false"
click at [994, 315] on button "Download" at bounding box center [976, 315] width 87 height 37
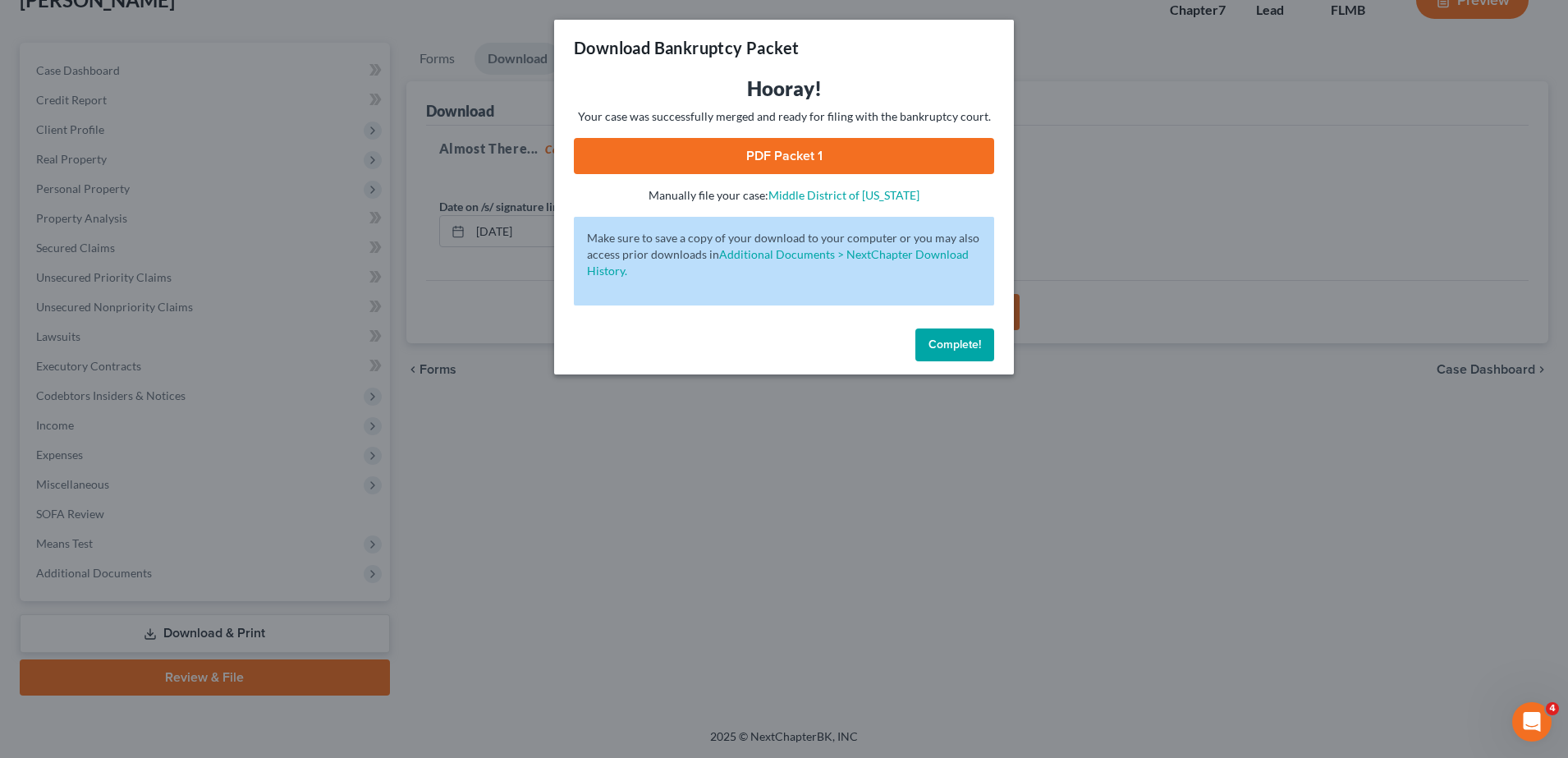
click at [820, 140] on link "PDF Packet 1" at bounding box center [783, 156] width 420 height 36
